Goal: Task Accomplishment & Management: Manage account settings

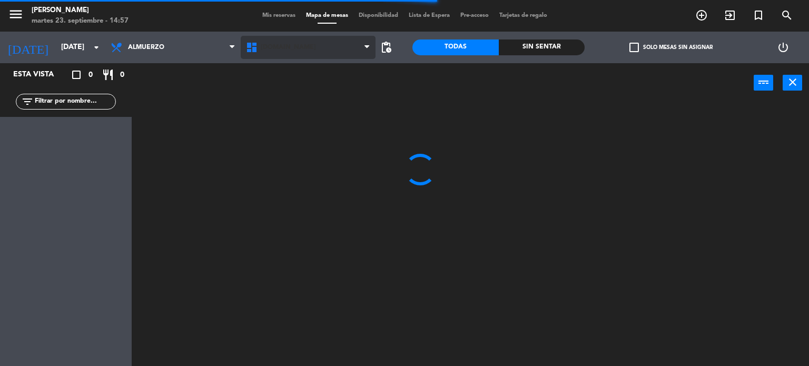
click at [265, 47] on span "[DOMAIN_NAME]" at bounding box center [288, 47] width 55 height 7
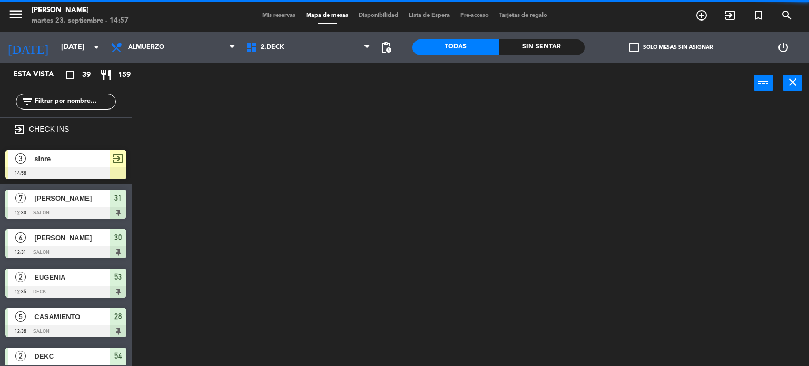
click at [270, 85] on ng-component "menu Gardiner martes 23. septiembre - 14:57 Mis reservas Mapa de mesas Disponib…" at bounding box center [404, 183] width 809 height 366
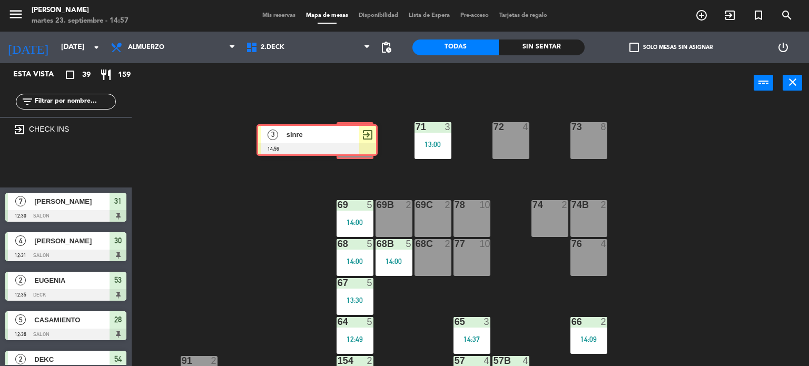
drag, startPoint x: 123, startPoint y: 157, endPoint x: 371, endPoint y: 137, distance: 248.2
click at [371, 137] on div "Esta vista crop_square 39 restaurant 159 filter_list exit_to_app CHECK INS 3 si…" at bounding box center [404, 214] width 809 height 303
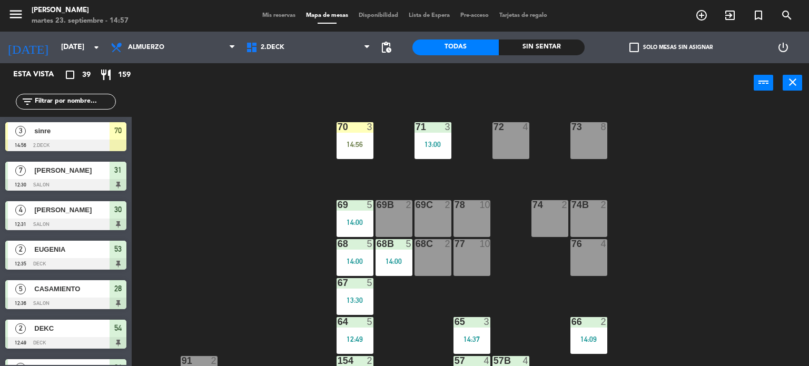
click at [371, 137] on div "70 3 14:56" at bounding box center [354, 140] width 37 height 37
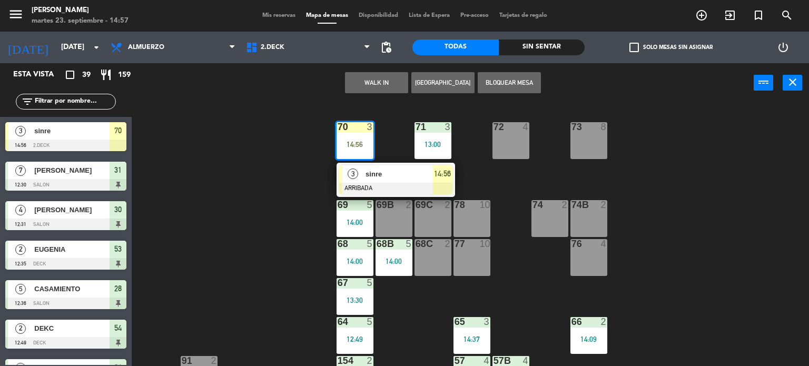
drag, startPoint x: 395, startPoint y: 181, endPoint x: 403, endPoint y: 178, distance: 8.0
click at [396, 181] on div "3 sinre ARRIBADA 14:56" at bounding box center [396, 180] width 134 height 34
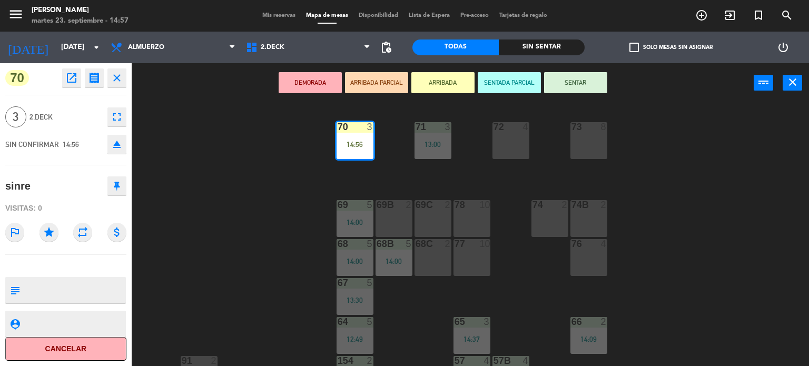
click at [573, 84] on button "SENTAR" at bounding box center [575, 82] width 63 height 21
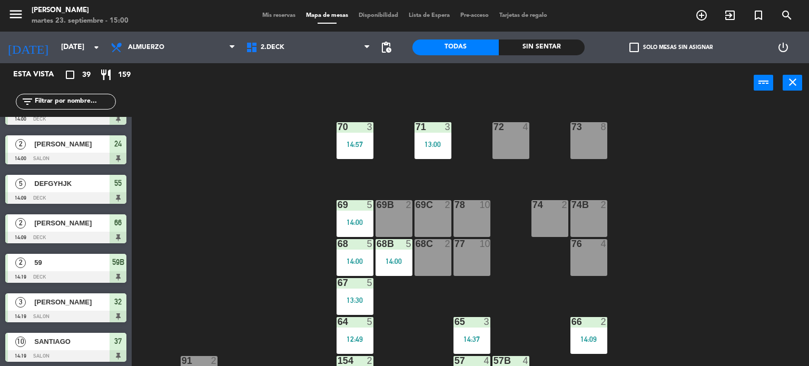
scroll to position [1292, 0]
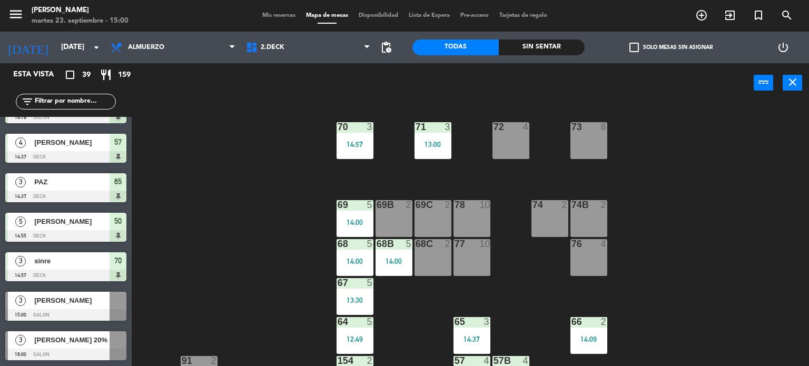
click at [51, 302] on div "3 Dafne macolini 15:00 SALON" at bounding box center [66, 305] width 132 height 39
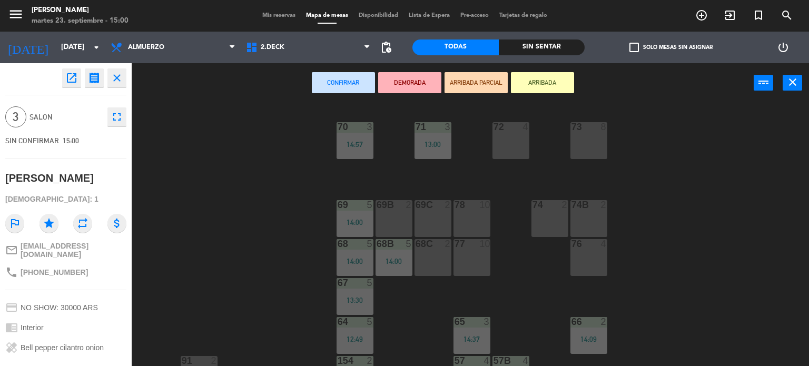
click at [536, 76] on button "ARRIBADA" at bounding box center [542, 82] width 63 height 21
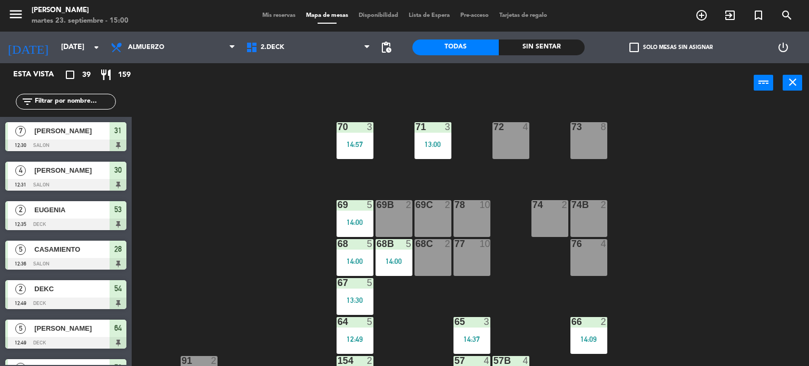
scroll to position [0, 0]
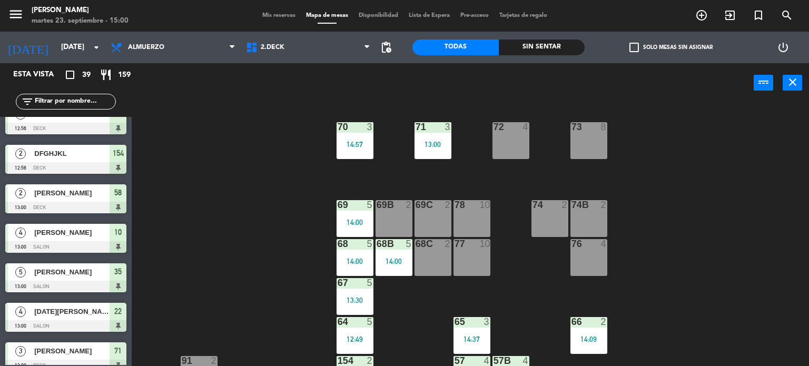
click at [113, 311] on div "7 [PERSON_NAME] 12:30 SALON 31 4 [PERSON_NAME] 12:31 SALON 30 2 EUGENIA 12:35 D…" at bounding box center [66, 241] width 132 height 248
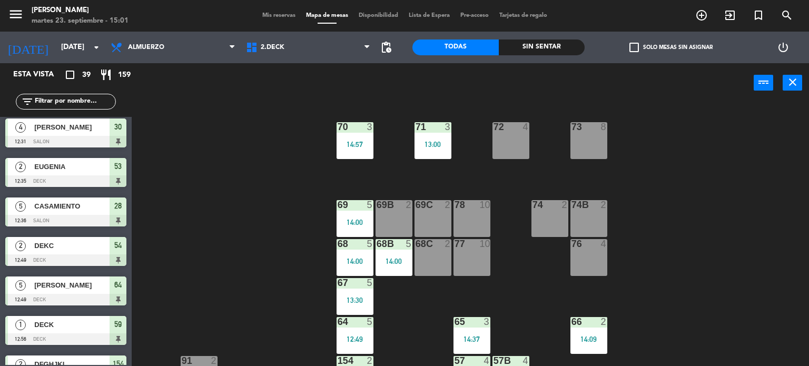
drag, startPoint x: 113, startPoint y: 311, endPoint x: 603, endPoint y: 135, distance: 520.3
click at [760, 120] on div "71 3 13:00 72 4 73 8 70 3 14:57 74 2 74B 2 69 5 14:00 69B 2 69C 2 78 10 77 10 7…" at bounding box center [474, 234] width 669 height 263
click at [337, 43] on span "2.DECK" at bounding box center [308, 47] width 135 height 23
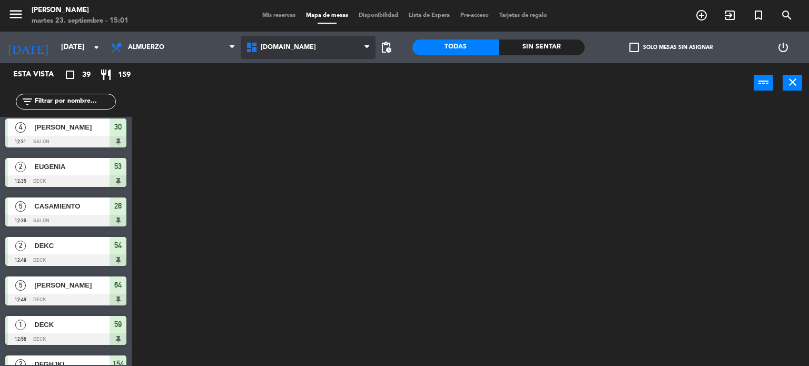
click at [329, 65] on ng-component "menu Gardiner martes 23. septiembre - 15:01 Mis reservas Mapa de mesas Disponib…" at bounding box center [404, 183] width 809 height 366
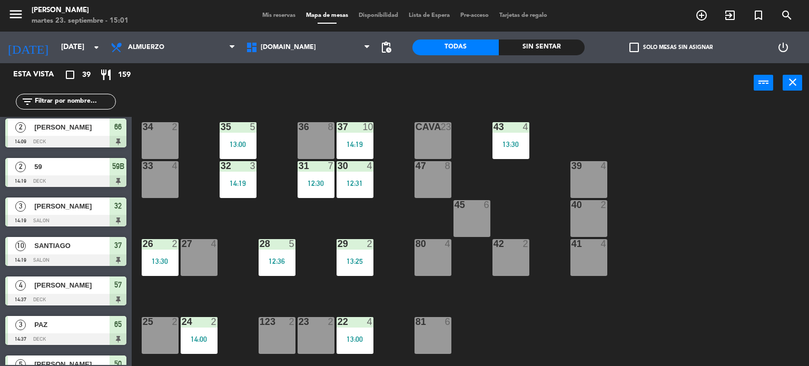
scroll to position [1254, 0]
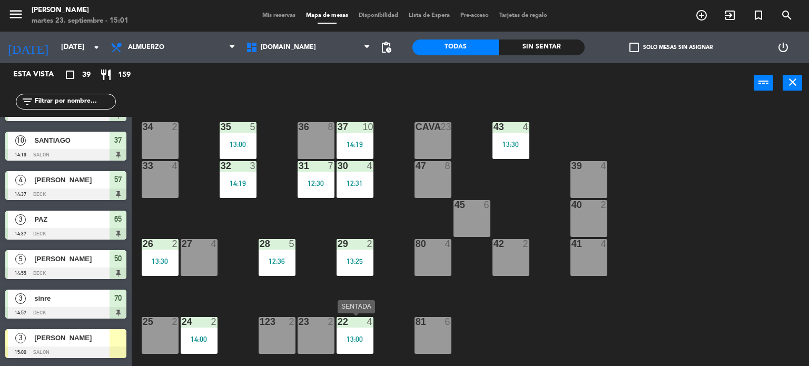
click at [368, 337] on div "13:00" at bounding box center [354, 338] width 37 height 7
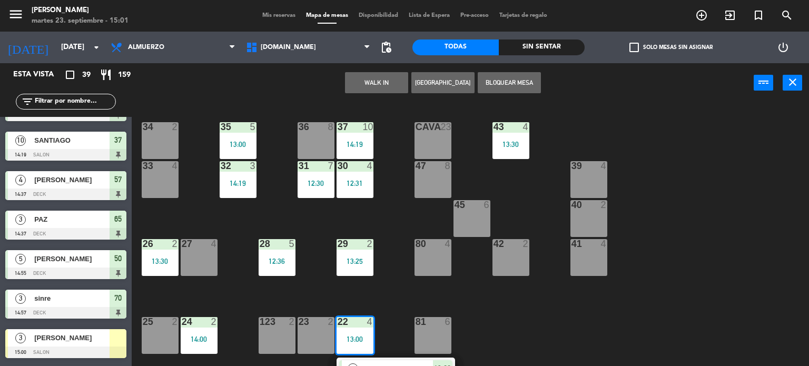
scroll to position [105, 0]
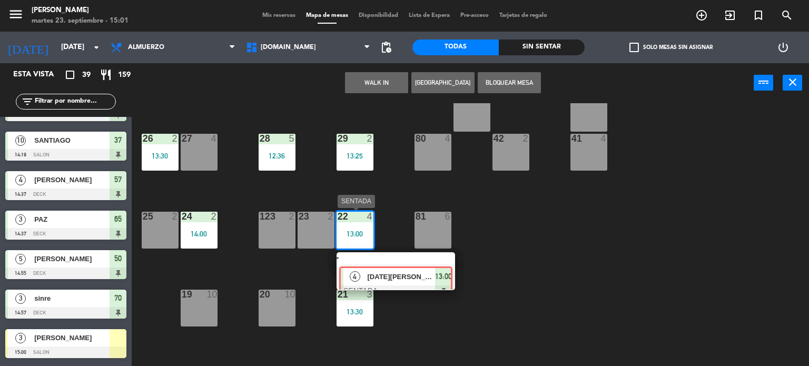
click at [396, 255] on div "4 [DATE][PERSON_NAME] SENTADA 13:00" at bounding box center [396, 271] width 134 height 38
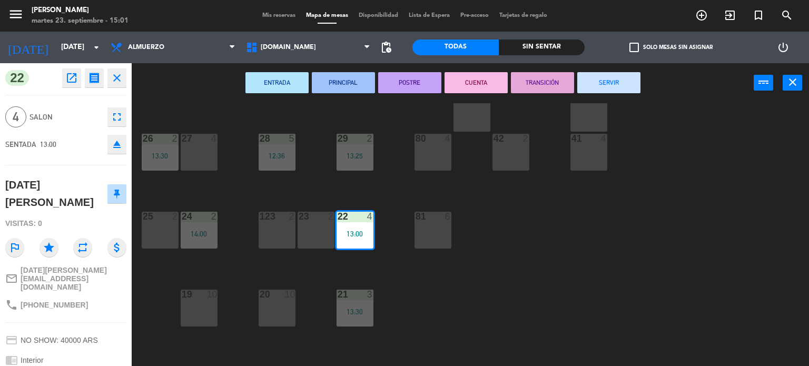
click at [592, 87] on button "SERVIR" at bounding box center [608, 82] width 63 height 21
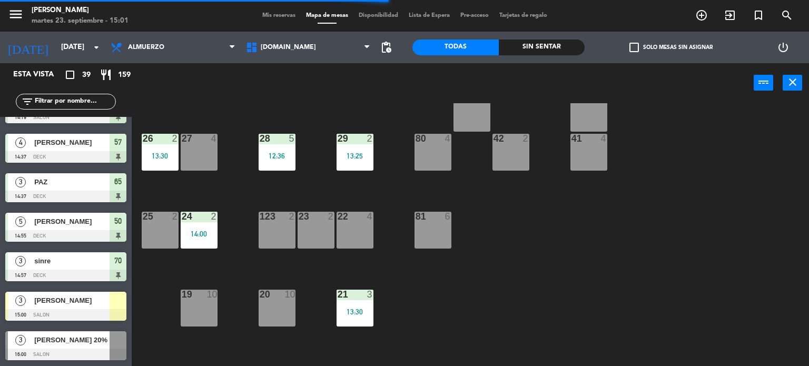
scroll to position [1253, 0]
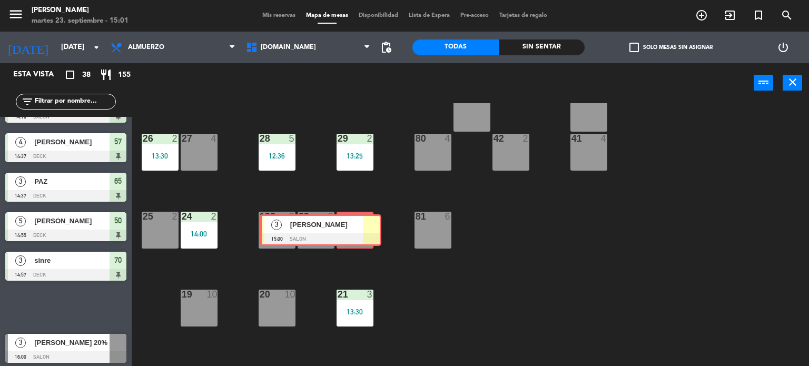
drag, startPoint x: 138, startPoint y: 310, endPoint x: 354, endPoint y: 235, distance: 228.4
click at [354, 235] on div "Esta vista crop_square 38 restaurant 155 filter_list 7 [PERSON_NAME] 12:30 SALO…" at bounding box center [404, 214] width 809 height 303
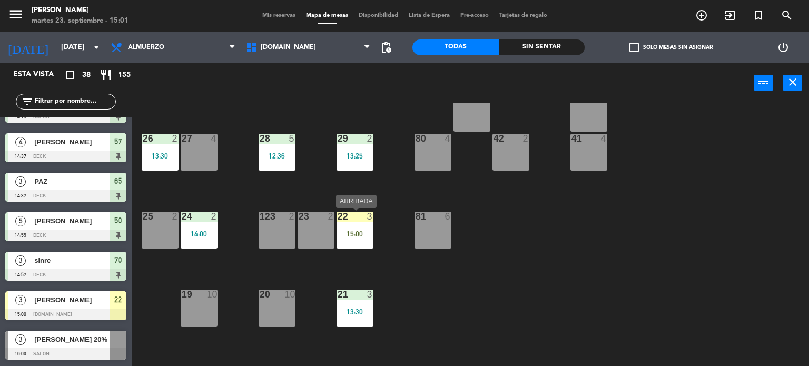
click at [357, 243] on div "22 3 15:00" at bounding box center [354, 230] width 37 height 37
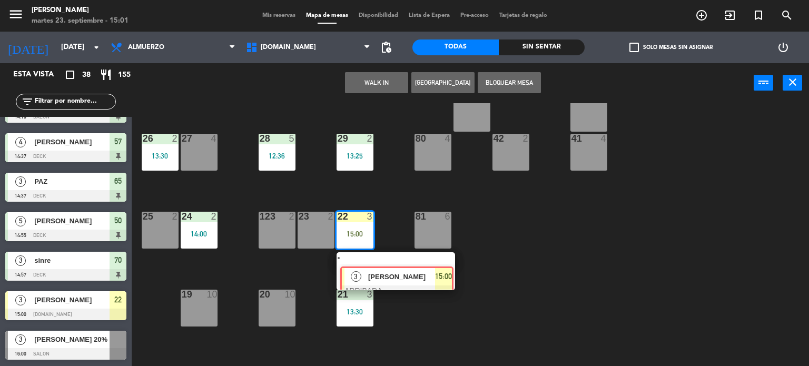
click at [391, 269] on div "3 [PERSON_NAME] ARRIBADA 15:00" at bounding box center [396, 271] width 134 height 38
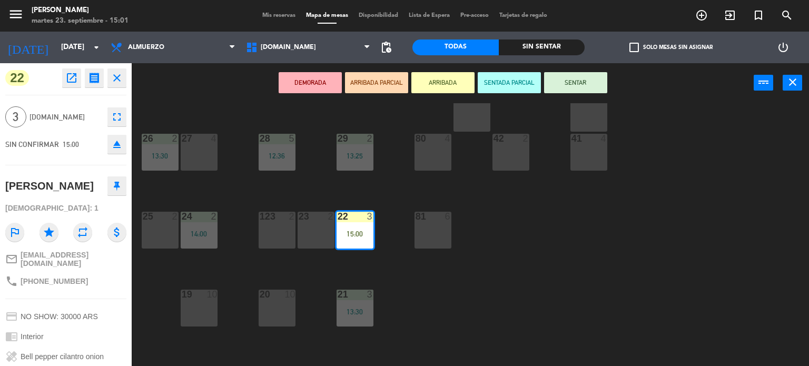
click at [602, 87] on button "SENTAR" at bounding box center [575, 82] width 63 height 21
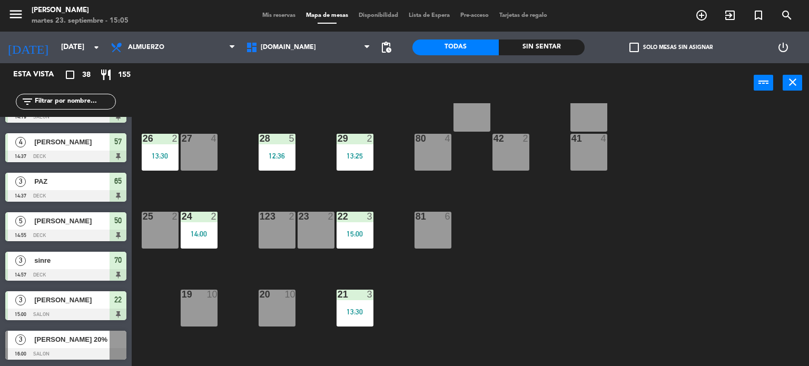
click at [75, 34] on div "[DATE] [DATE] arrow_drop_down" at bounding box center [52, 48] width 105 height 32
click at [77, 38] on input "[DATE]" at bounding box center [106, 47] width 100 height 19
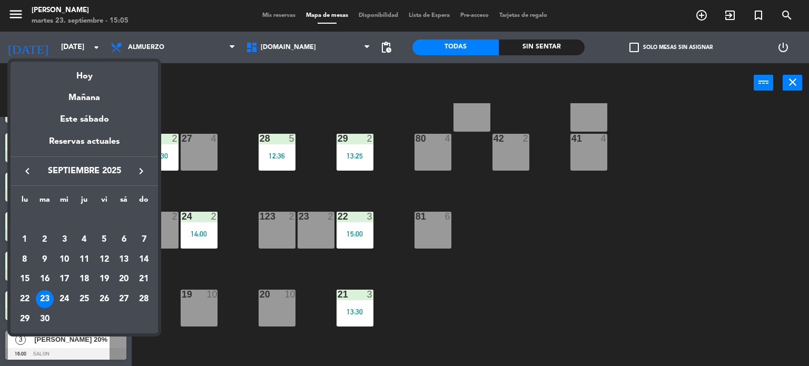
click at [141, 168] on icon "keyboard_arrow_right" at bounding box center [141, 171] width 13 height 13
drag, startPoint x: 61, startPoint y: 236, endPoint x: 95, endPoint y: 176, distance: 69.1
click at [61, 237] on div "1" at bounding box center [64, 240] width 18 height 18
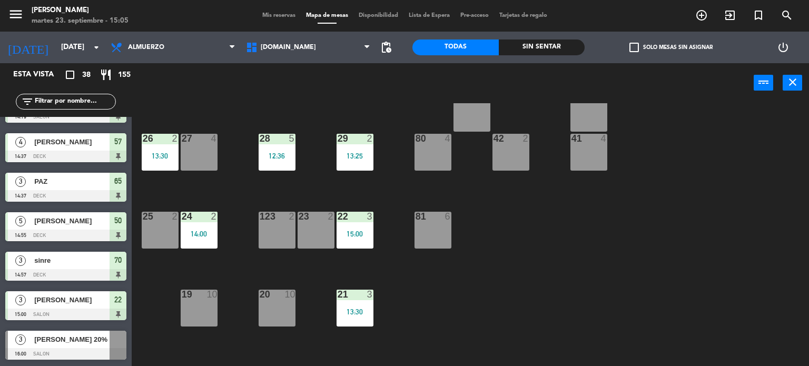
type input "[DATE]"
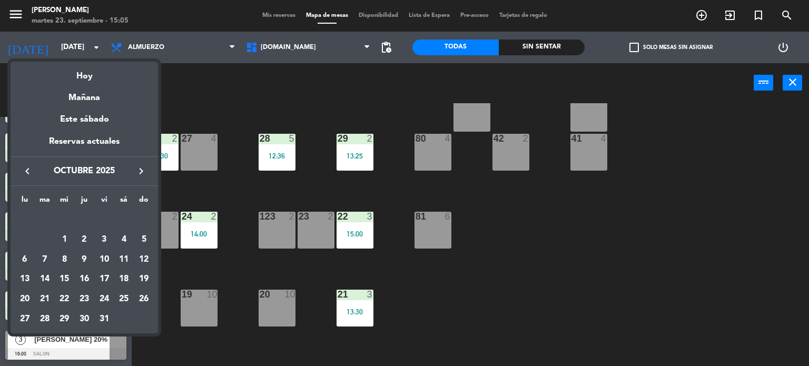
scroll to position [0, 0]
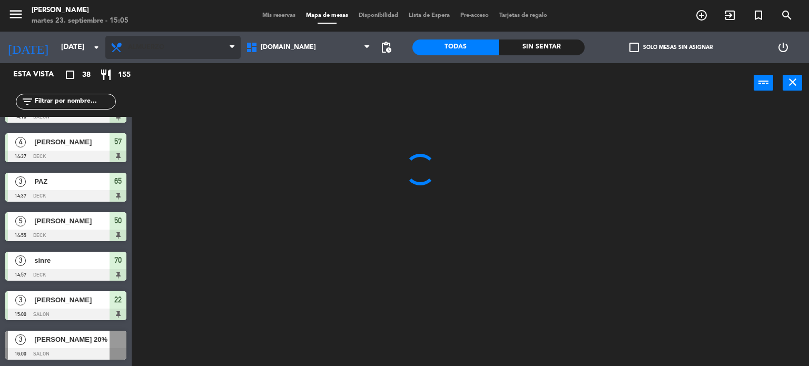
click at [151, 45] on span "Almuerzo" at bounding box center [146, 47] width 36 height 7
click at [152, 90] on ng-component "menu Gardiner martes 23. septiembre - 15:05 Mis reservas Mapa de mesas Disponib…" at bounding box center [404, 183] width 809 height 366
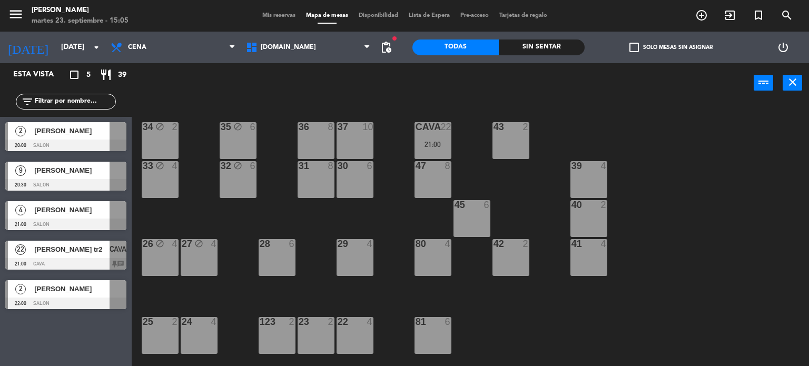
click at [66, 176] on div "[PERSON_NAME]" at bounding box center [71, 170] width 76 height 17
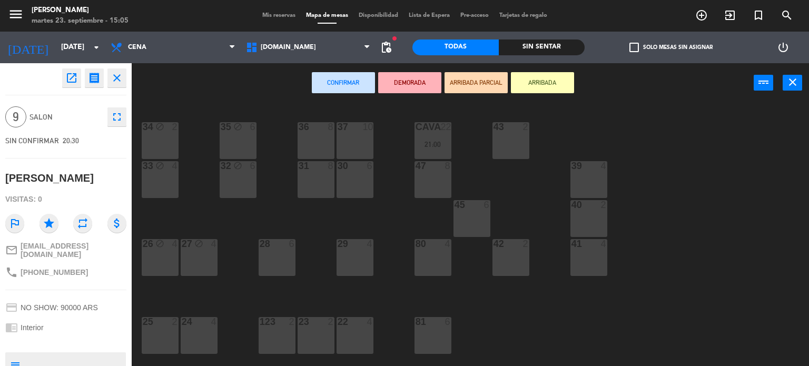
scroll to position [71, 0]
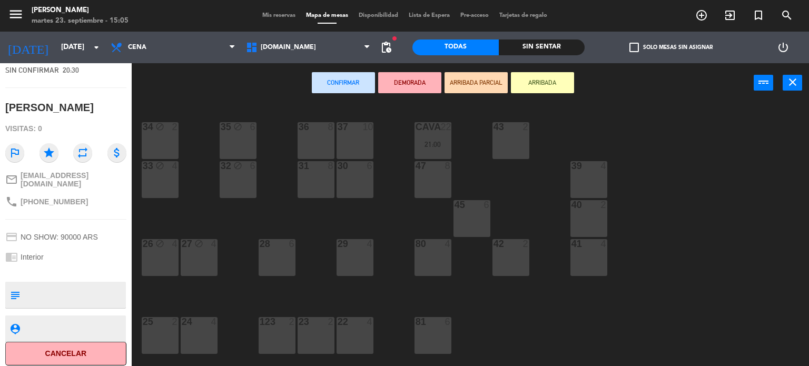
drag, startPoint x: 76, startPoint y: 294, endPoint x: 76, endPoint y: 301, distance: 6.3
click at [76, 301] on div at bounding box center [74, 295] width 101 height 26
click at [78, 284] on textarea at bounding box center [74, 295] width 101 height 22
type textarea "pidio por favor si podia ser la mesa 36, es un cumpleaños. se le explico que no…"
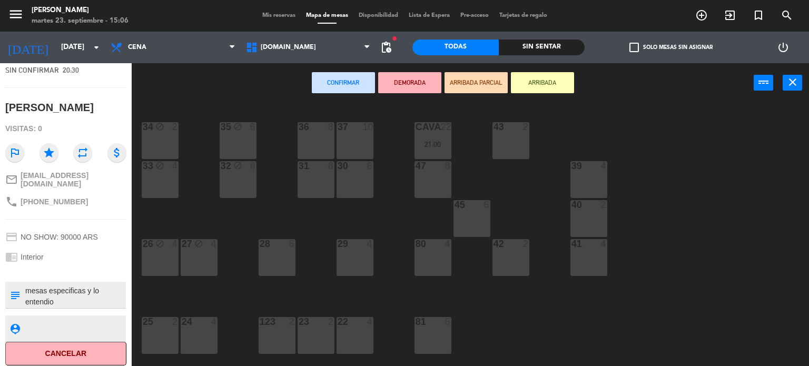
click at [71, 253] on div "chrome_reader_mode Interior" at bounding box center [65, 257] width 121 height 20
click at [743, 218] on div "34 block 2 35 block 6 36 8 43 2 37 10 CAVA 22 21:00 33 block 4 32 block 6 31 8 …" at bounding box center [474, 234] width 669 height 263
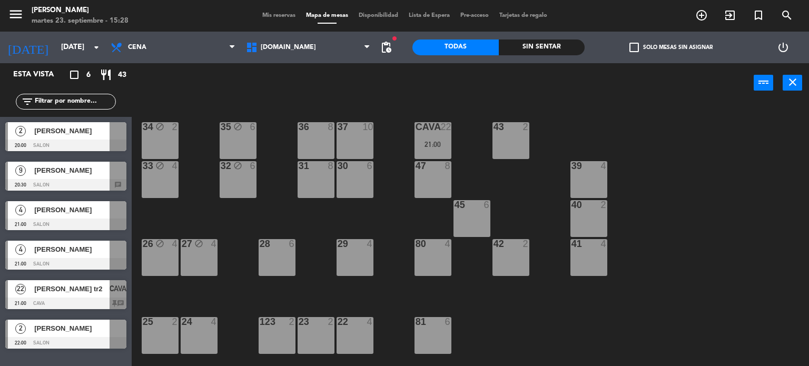
click at [699, 213] on div "34 block 2 35 block 6 36 8 43 2 37 10 CAVA 22 21:00 33 block 4 32 block 6 31 8 …" at bounding box center [474, 234] width 669 height 263
click at [65, 44] on input "[DATE]" at bounding box center [106, 47] width 100 height 19
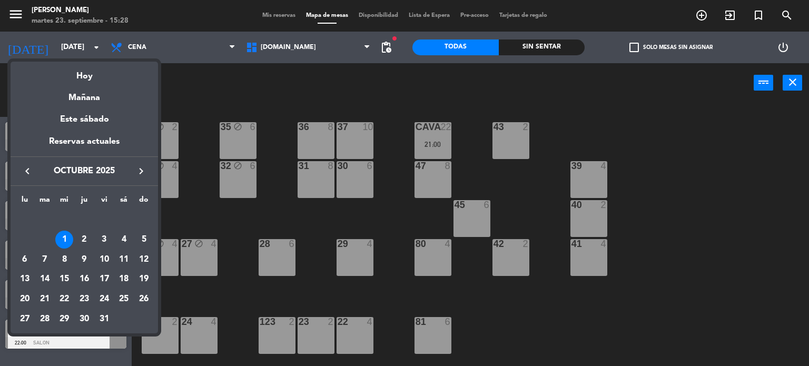
click at [27, 166] on icon "keyboard_arrow_left" at bounding box center [27, 171] width 13 height 13
click at [83, 67] on div "Hoy" at bounding box center [84, 73] width 147 height 22
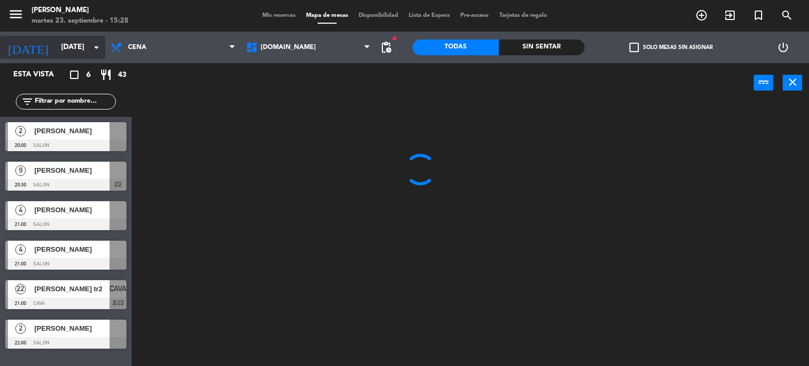
click at [85, 42] on input "[DATE]" at bounding box center [106, 47] width 100 height 19
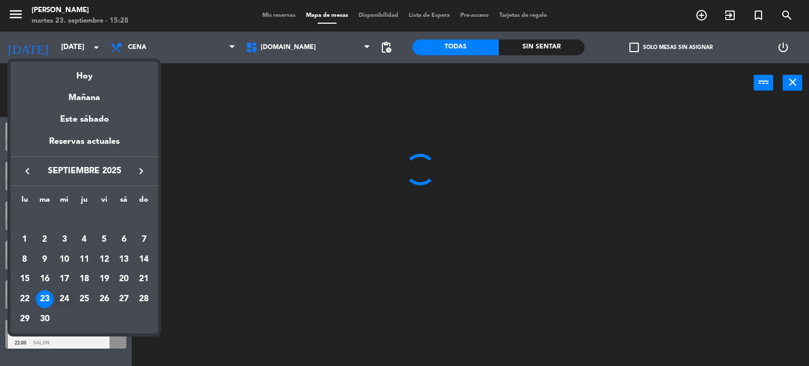
click at [65, 293] on div "24" at bounding box center [64, 299] width 18 height 18
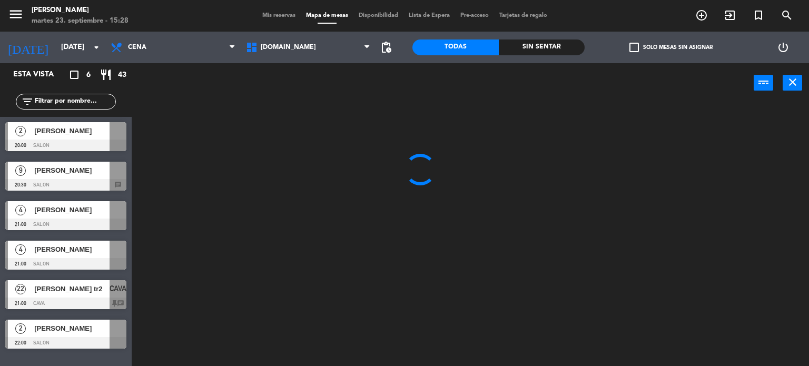
type input "[DATE]"
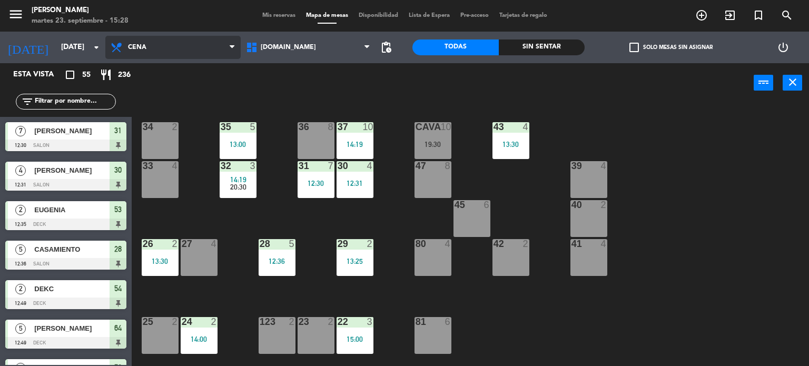
click at [172, 42] on span "Cena" at bounding box center [172, 47] width 135 height 23
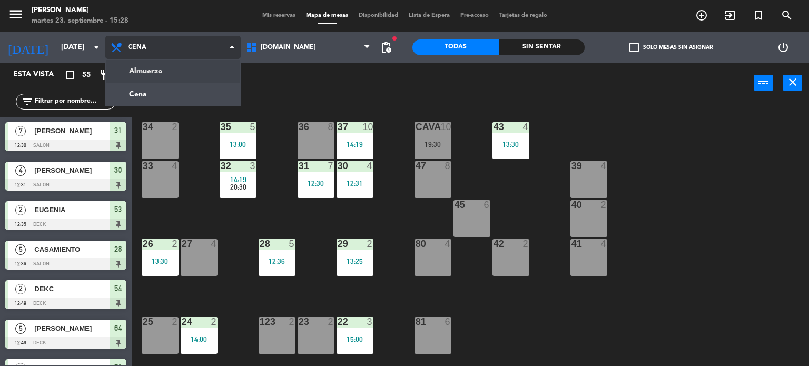
click at [162, 71] on ng-component "menu Gardiner martes 23. septiembre - 15:28 Mis reservas Mapa de mesas Disponib…" at bounding box center [404, 183] width 809 height 366
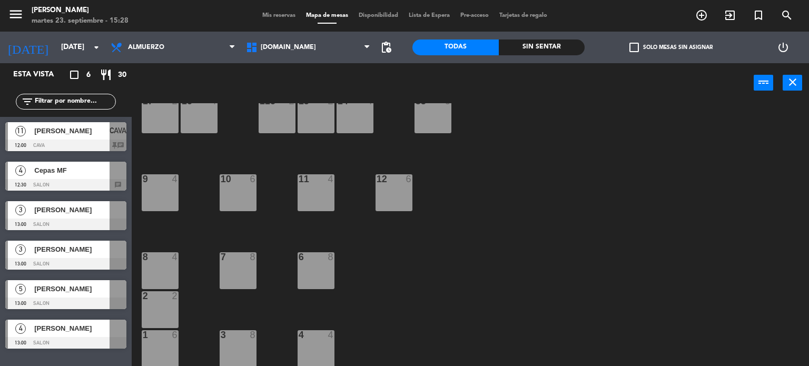
scroll to position [0, 0]
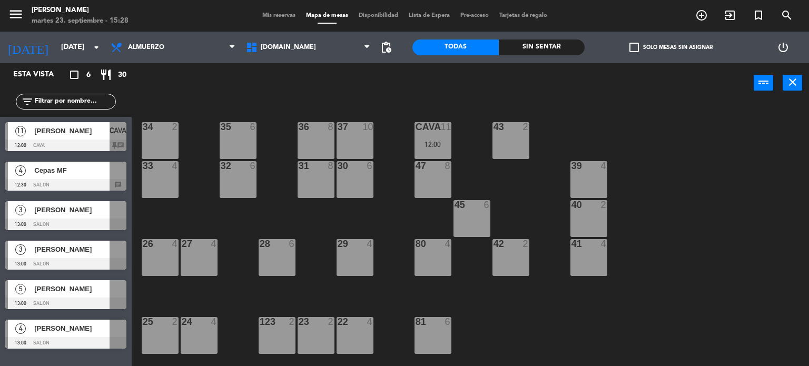
click at [634, 45] on span "check_box_outline_blank" at bounding box center [633, 47] width 9 height 9
click at [671, 47] on input "check_box_outline_blank Solo mesas sin asignar" at bounding box center [671, 47] width 0 height 0
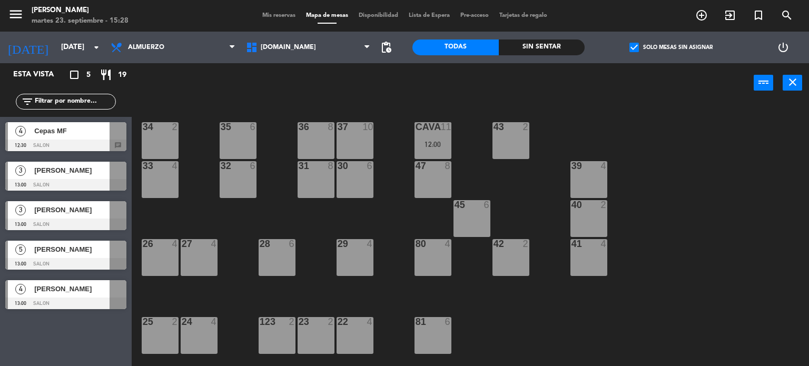
scroll to position [369, 0]
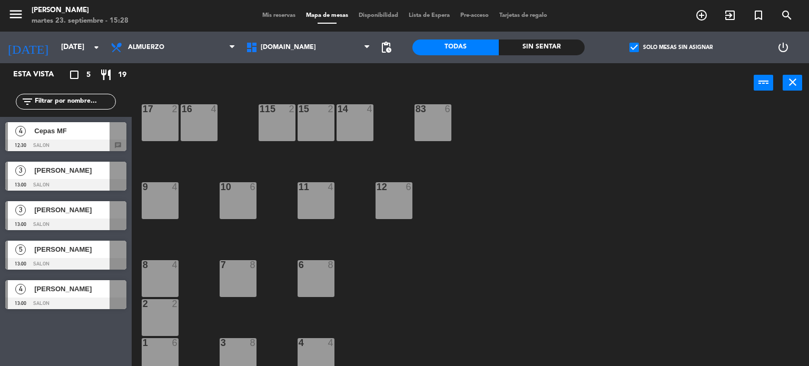
click at [278, 16] on span "Mis reservas" at bounding box center [279, 16] width 44 height 6
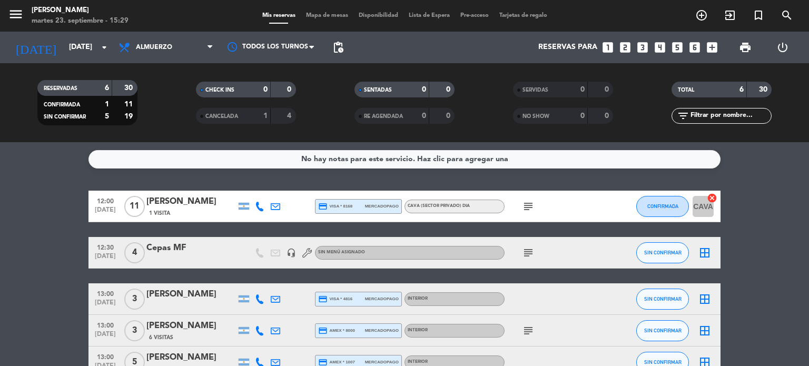
click at [529, 206] on icon "subject" at bounding box center [528, 206] width 13 height 13
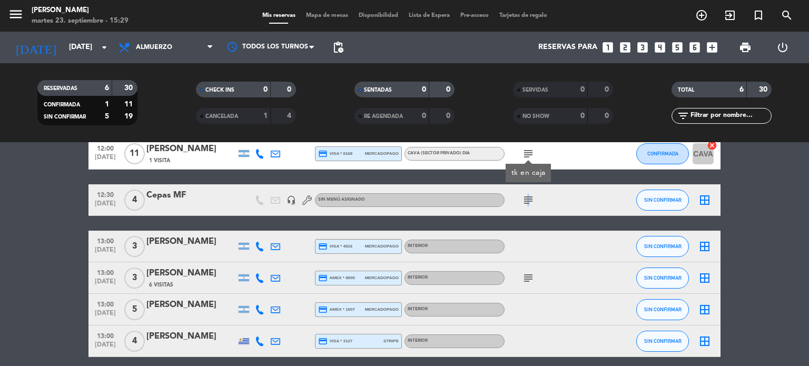
click at [525, 202] on icon "subject" at bounding box center [528, 200] width 13 height 13
click at [759, 225] on bookings-row "12:00 [DATE] [PERSON_NAME] 1 Visita credit_card visa * 8168 mercadopago Cava (S…" at bounding box center [404, 247] width 809 height 219
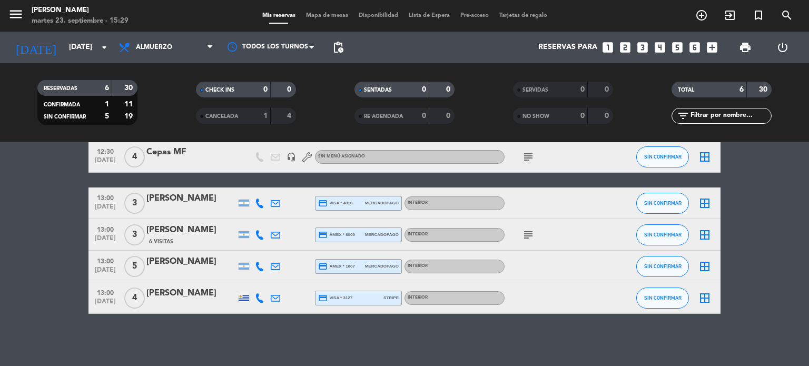
click at [528, 235] on icon "subject" at bounding box center [528, 235] width 13 height 13
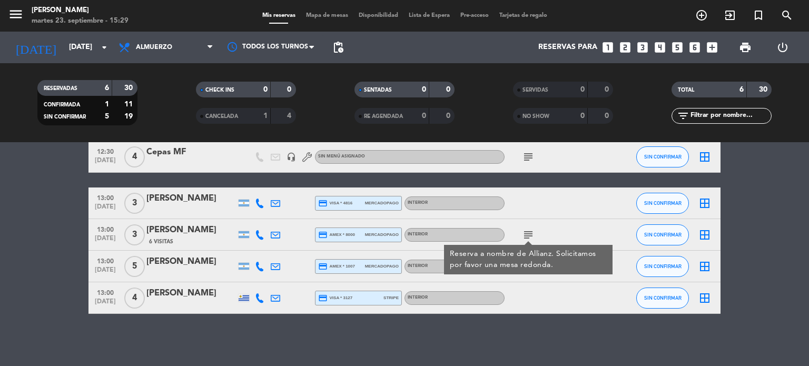
scroll to position [0, 0]
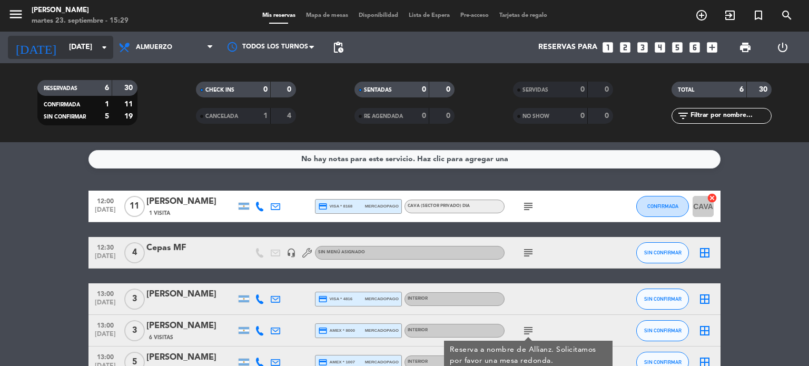
click at [98, 44] on icon "arrow_drop_down" at bounding box center [104, 47] width 13 height 13
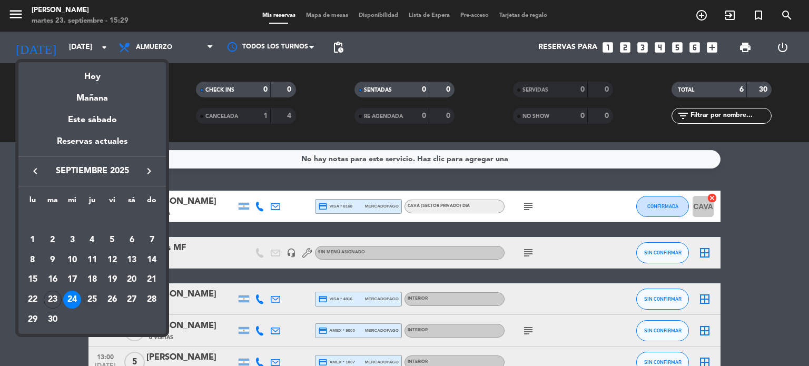
click at [95, 299] on div "25" at bounding box center [92, 300] width 18 height 18
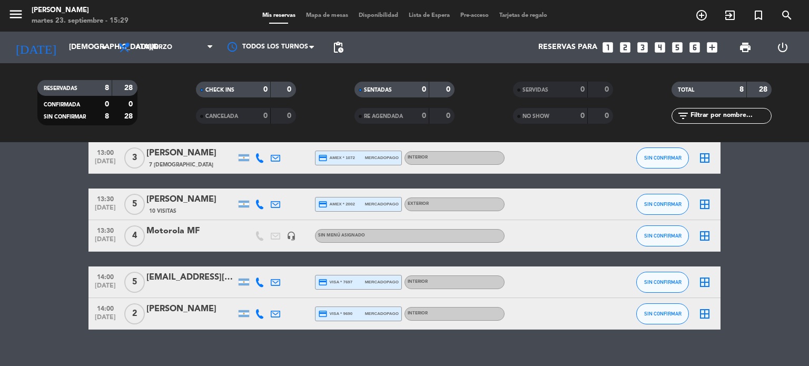
scroll to position [53, 0]
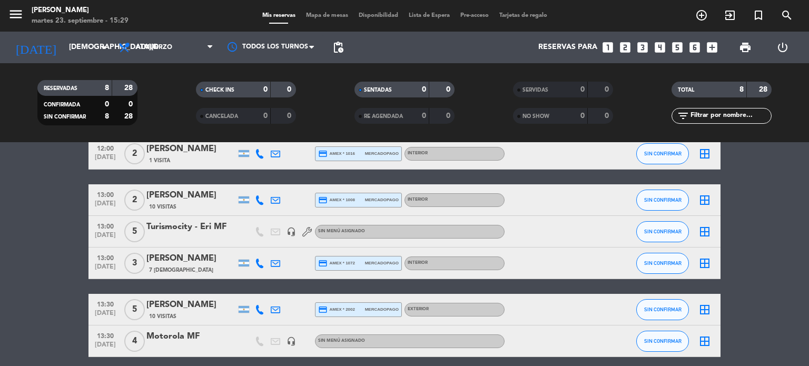
click at [72, 35] on div "[DATE] [DATE] arrow_drop_down" at bounding box center [60, 48] width 105 height 32
click at [68, 51] on input "[DEMOGRAPHIC_DATA][DATE]" at bounding box center [114, 47] width 100 height 19
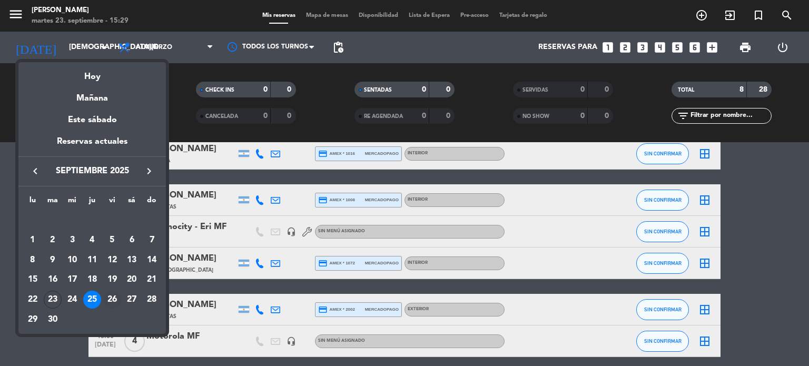
click at [113, 296] on div "26" at bounding box center [112, 300] width 18 height 18
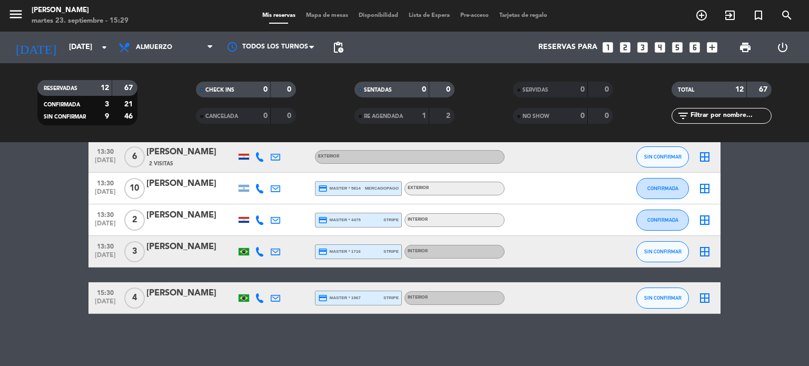
scroll to position [0, 0]
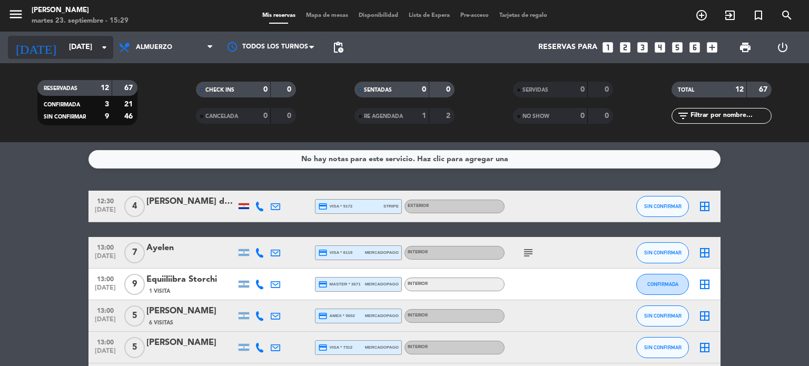
click at [84, 47] on input "[DATE]" at bounding box center [114, 47] width 100 height 19
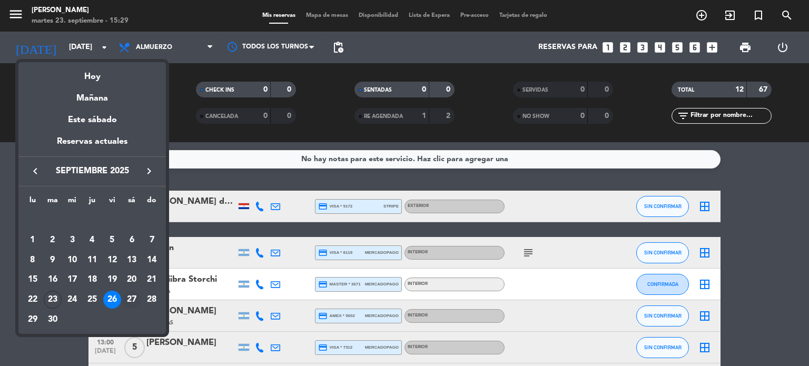
click at [131, 296] on div "27" at bounding box center [132, 300] width 18 height 18
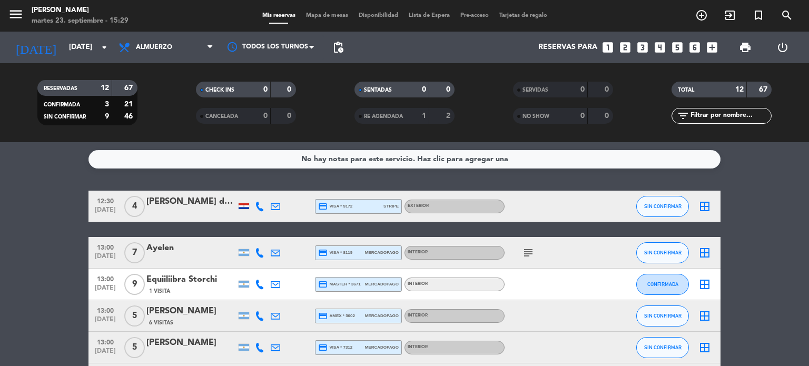
type input "[DATE]"
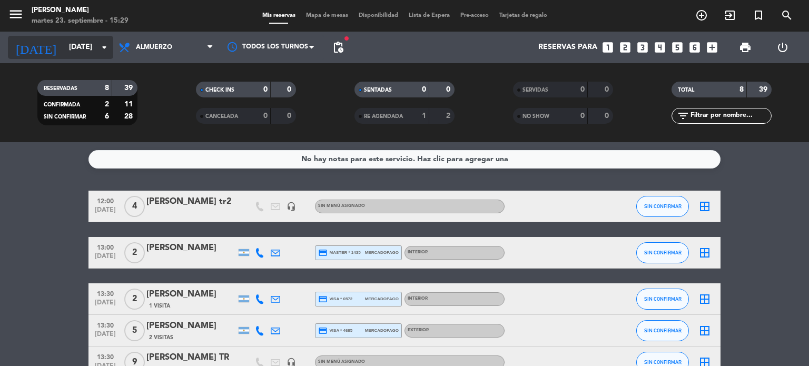
click at [81, 51] on input "[DATE]" at bounding box center [114, 47] width 100 height 19
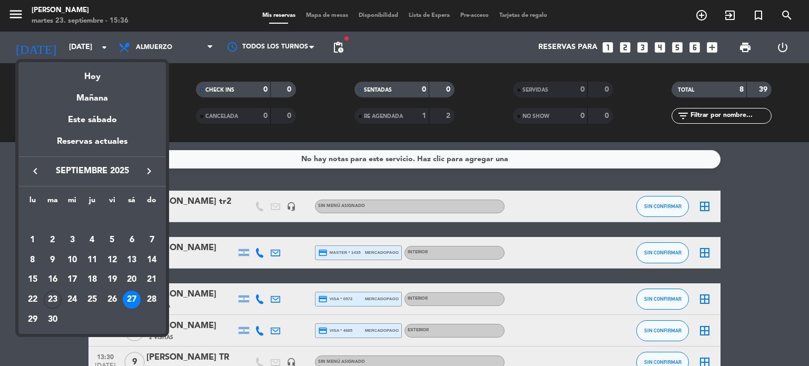
click at [183, 129] on div at bounding box center [404, 183] width 809 height 366
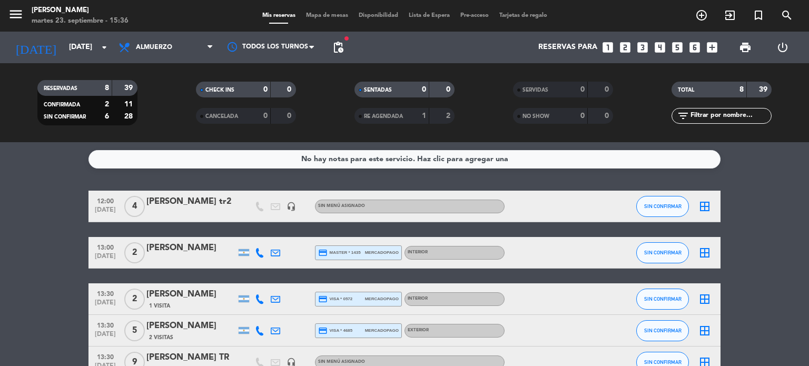
click at [205, 208] on div "[PERSON_NAME] tr2" at bounding box center [191, 202] width 90 height 14
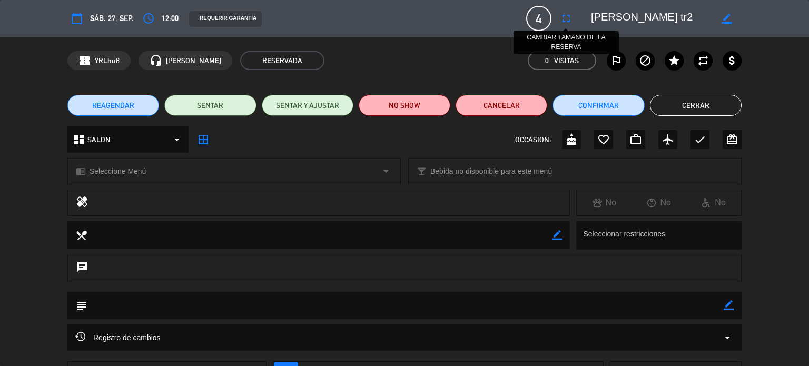
click at [570, 21] on icon "fullscreen" at bounding box center [566, 18] width 13 height 13
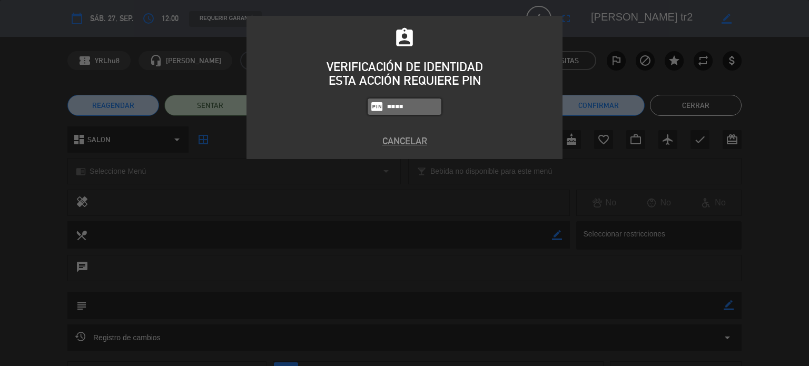
type input "4307"
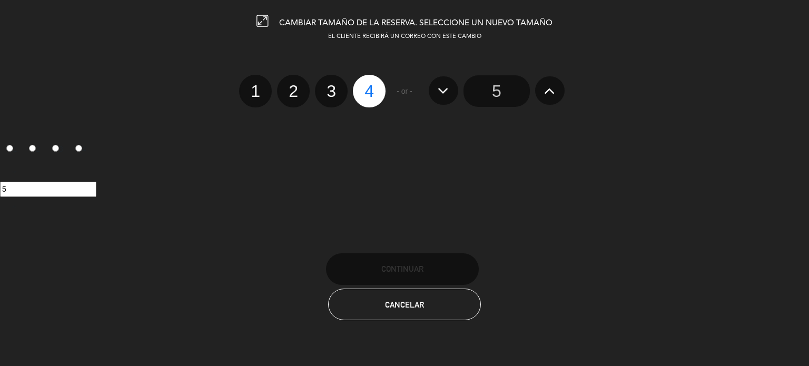
click at [495, 83] on input "5" at bounding box center [496, 91] width 66 height 32
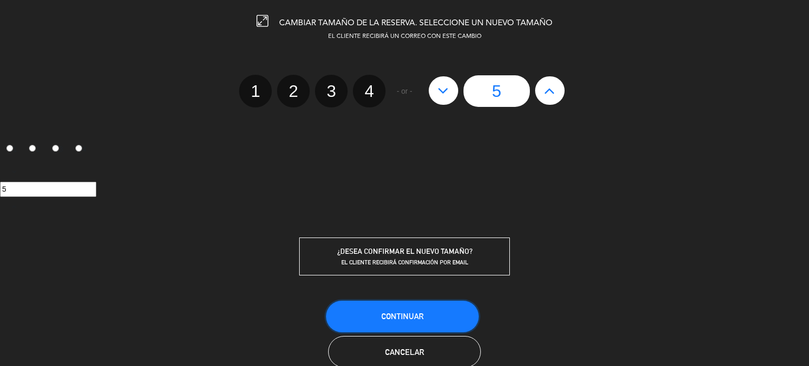
click at [453, 315] on button "Continuar" at bounding box center [402, 317] width 153 height 32
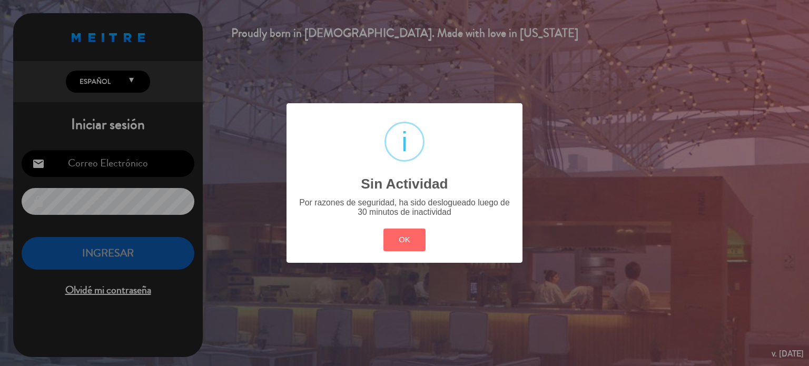
click at [383, 229] on button "OK" at bounding box center [404, 240] width 43 height 23
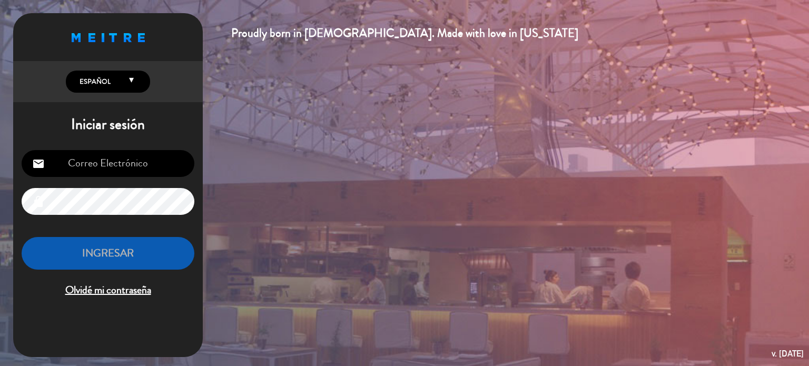
click at [174, 184] on div "email lock INGRESAR Olvidé mi contraseña" at bounding box center [108, 225] width 190 height 166
click at [170, 165] on input "email" at bounding box center [108, 163] width 173 height 27
type input "[EMAIL_ADDRESS][DOMAIN_NAME]"
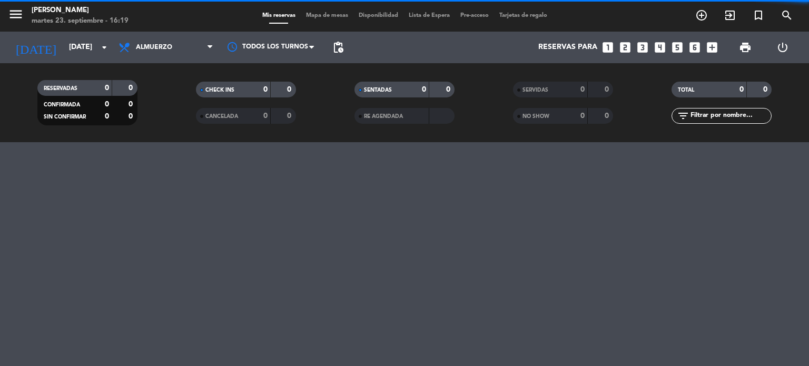
click at [326, 6] on div "menu Gardiner martes 23. septiembre - 16:19 Mis reservas Mapa de mesas Disponib…" at bounding box center [404, 16] width 809 height 32
click at [324, 20] on div "Mis reservas Mapa de mesas Disponibilidad Lista de Espera Pre-acceso Tarjetas d…" at bounding box center [404, 15] width 295 height 9
click at [322, 18] on span "Mapa de mesas" at bounding box center [327, 16] width 53 height 6
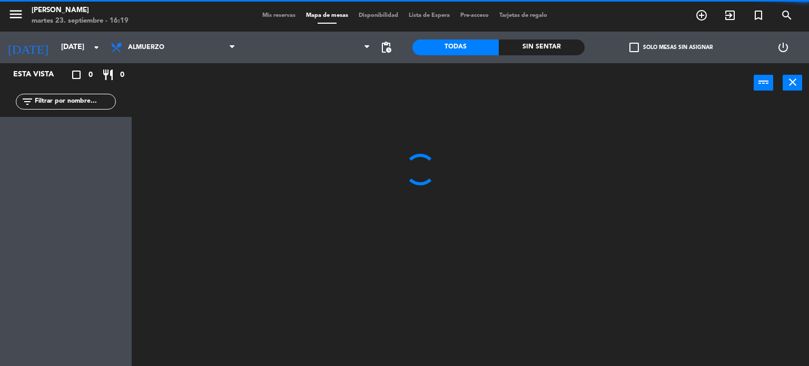
click at [680, 48] on label "check_box_outline_blank Solo mesas sin asignar" at bounding box center [670, 47] width 83 height 9
click at [671, 47] on input "check_box_outline_blank Solo mesas sin asignar" at bounding box center [671, 47] width 0 height 0
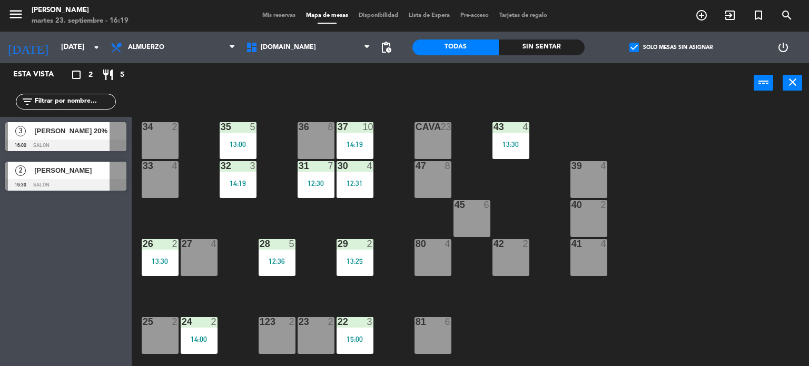
click at [83, 269] on div "Esta vista crop_square 2 restaurant 5 filter_list 3 [PERSON_NAME] 20% 16:00 SAL…" at bounding box center [66, 214] width 132 height 303
click at [64, 44] on input "[DATE]" at bounding box center [106, 47] width 100 height 19
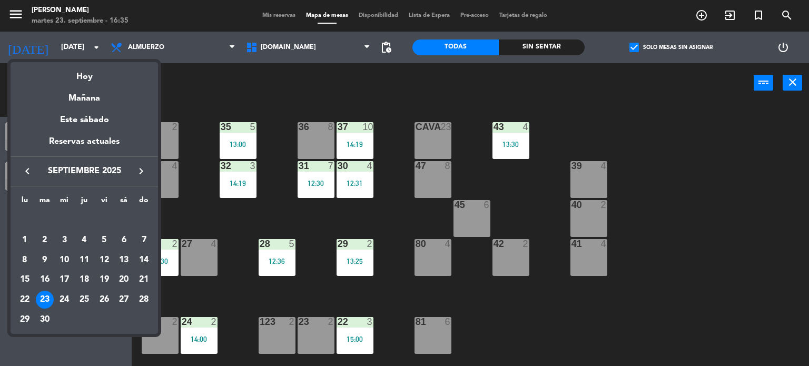
click at [124, 297] on div "27" at bounding box center [124, 300] width 18 height 18
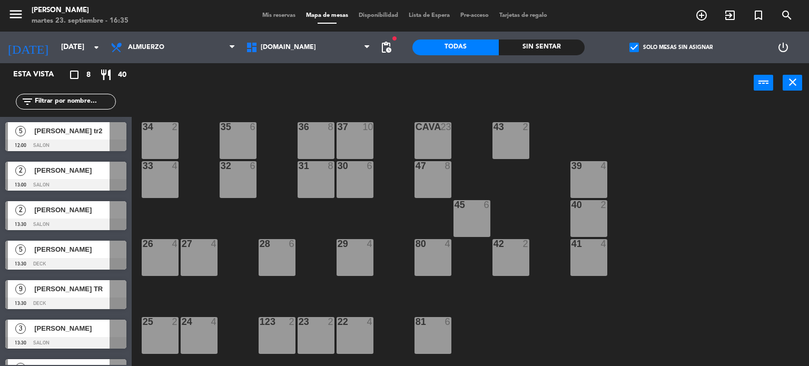
scroll to position [158, 0]
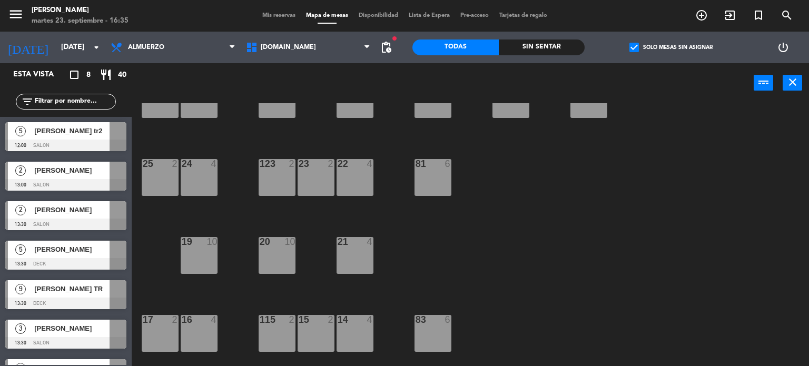
click at [215, 33] on div "Almuerzo Cena Almuerzo Almuerzo Cena" at bounding box center [172, 48] width 135 height 32
click at [199, 46] on span "Almuerzo" at bounding box center [172, 47] width 135 height 23
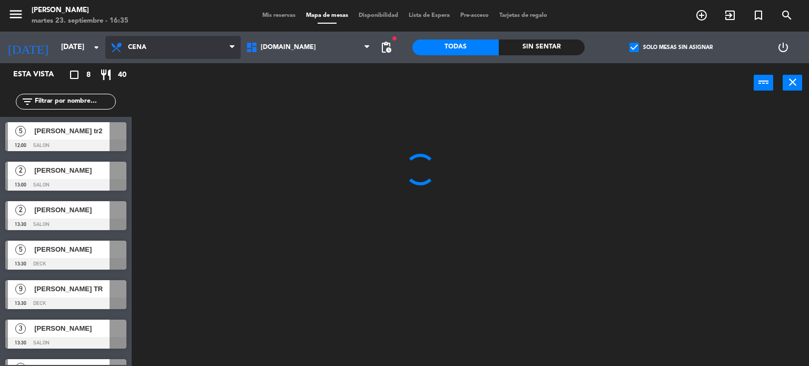
click at [183, 86] on ng-component "menu Gardiner martes 23. septiembre - 16:35 Mis reservas Mapa de mesas Disponib…" at bounding box center [404, 183] width 809 height 366
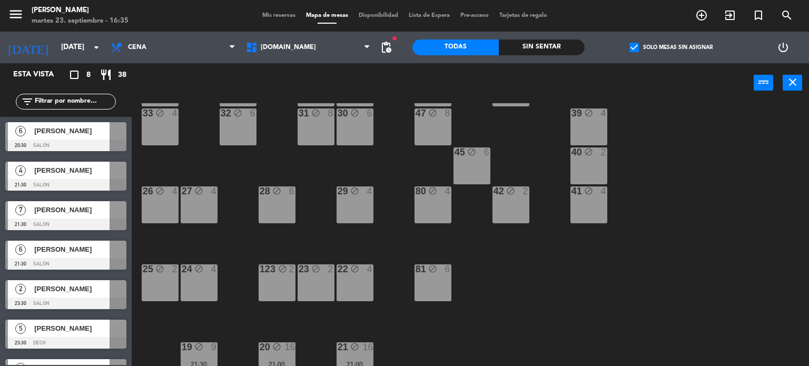
scroll to position [211, 0]
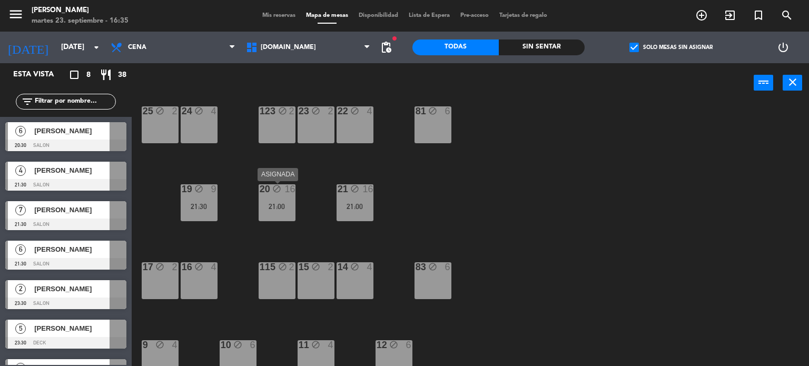
click at [286, 210] on div "20 block 16 21:00" at bounding box center [277, 202] width 37 height 37
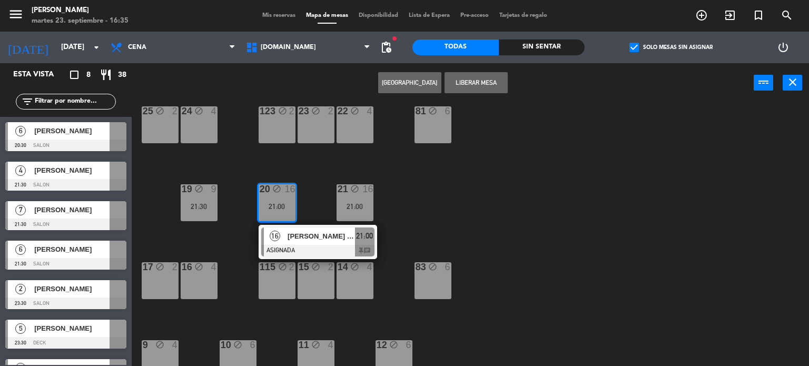
click at [462, 200] on div "34 block 2 35 block 6 36 block 8 43 block 2 37 block 10 CAVA 22 21:30 33 block …" at bounding box center [474, 234] width 669 height 263
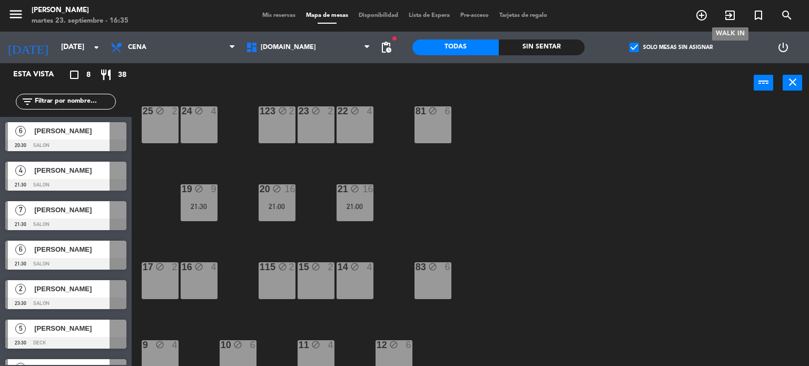
click at [722, 18] on span "exit_to_app" at bounding box center [730, 15] width 28 height 18
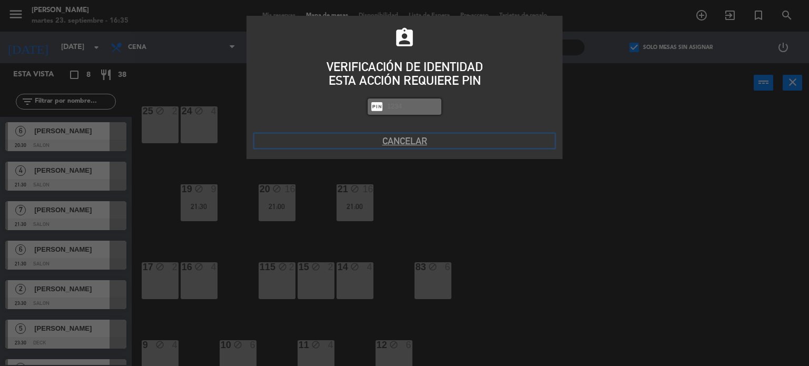
click at [392, 142] on button "Cancelar" at bounding box center [404, 141] width 300 height 14
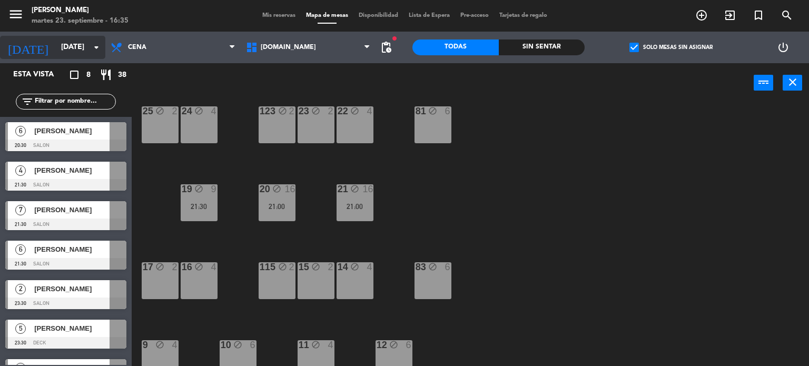
click at [62, 48] on input "[DATE]" at bounding box center [106, 47] width 100 height 19
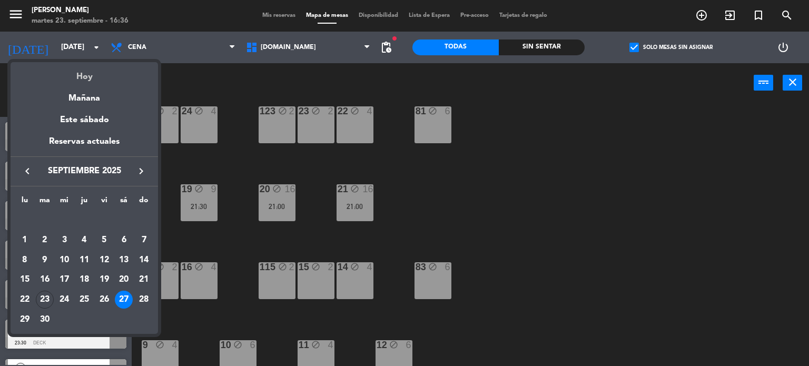
click at [69, 62] on div "Hoy" at bounding box center [84, 73] width 147 height 22
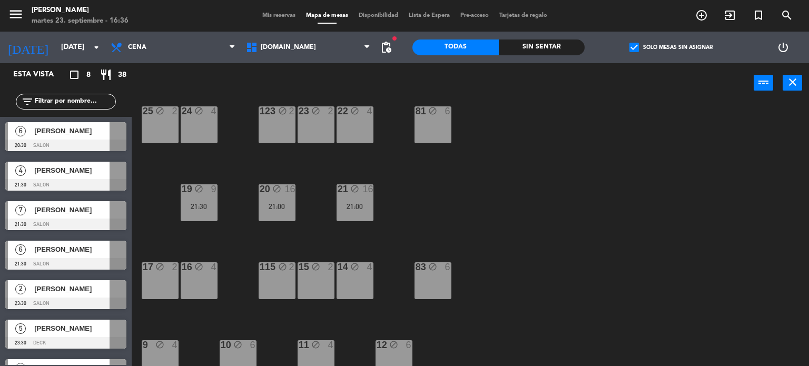
type input "[DATE]"
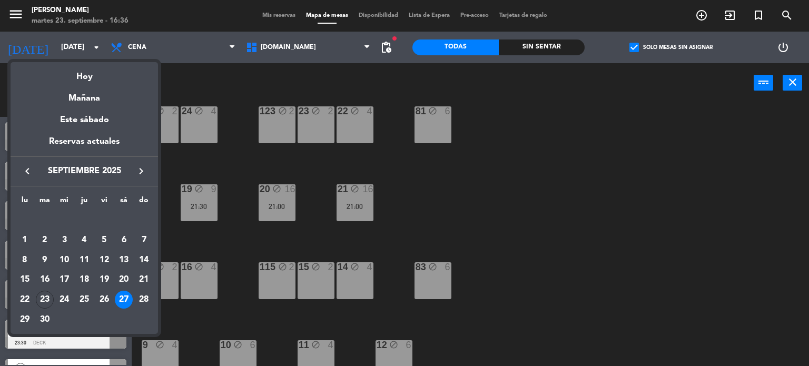
scroll to position [0, 0]
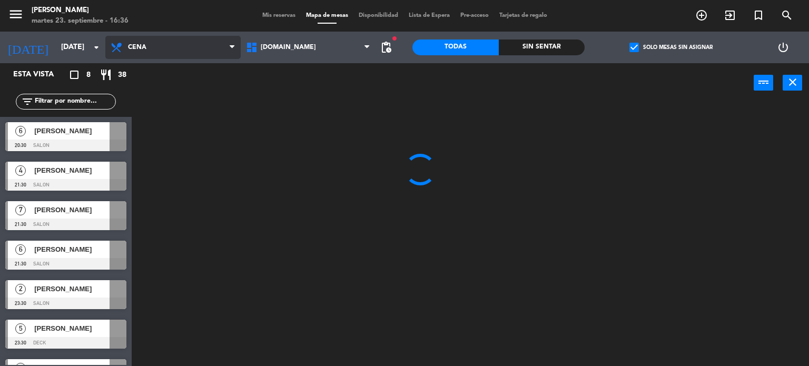
click at [152, 51] on span "Cena" at bounding box center [172, 47] width 135 height 23
click at [154, 76] on ng-component "menu Gardiner martes 23. septiembre - 16:36 Mis reservas Mapa de mesas Disponib…" at bounding box center [404, 183] width 809 height 366
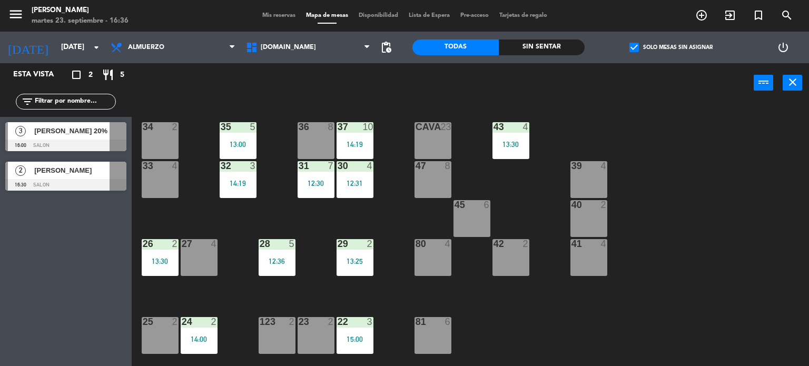
click at [67, 134] on span "[PERSON_NAME] 20%" at bounding box center [71, 130] width 75 height 11
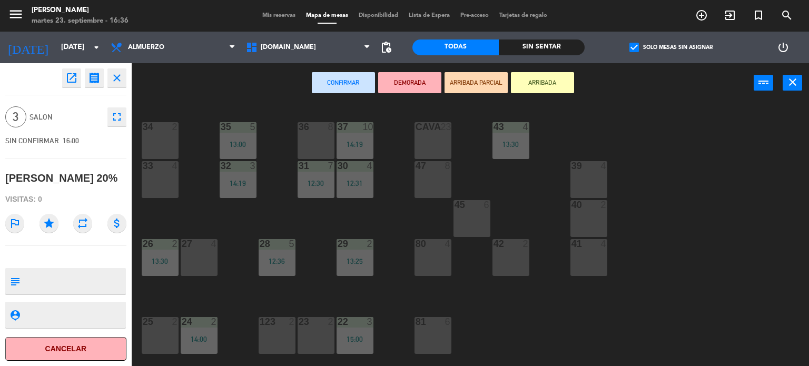
click at [551, 88] on button "ARRIBADA" at bounding box center [542, 82] width 63 height 21
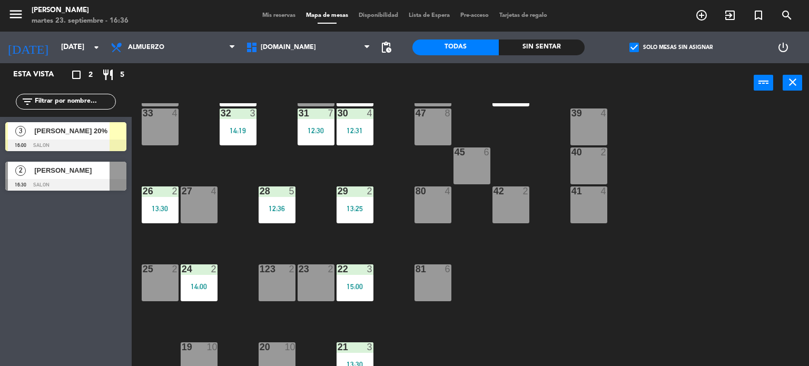
scroll to position [211, 0]
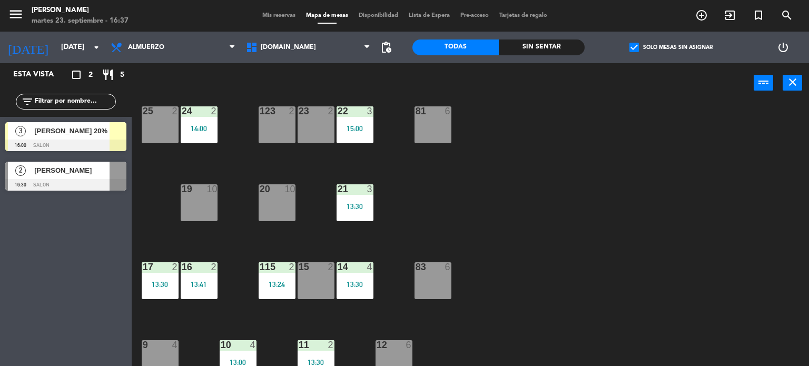
click at [198, 143] on div "34 2 35 5 13:00 36 8 43 4 13:30 37 10 14:19 CAVA 23 33 4 32 3 14:19 31 7 12:30 …" at bounding box center [474, 234] width 669 height 263
click at [232, 166] on div "34 2 35 5 13:00 36 8 43 4 13:30 37 10 14:19 CAVA 23 33 4 32 3 14:19 31 7 12:30 …" at bounding box center [474, 234] width 669 height 263
click at [213, 123] on div "24 2 14:00" at bounding box center [199, 124] width 37 height 37
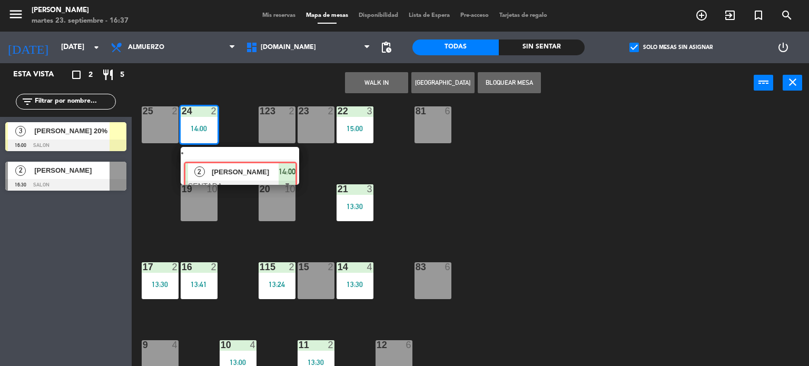
click at [233, 160] on div "2 [PERSON_NAME] SENTADA 14:00" at bounding box center [240, 166] width 134 height 38
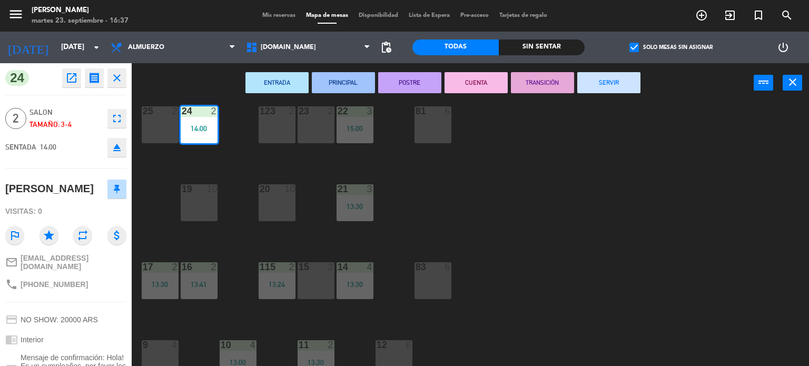
click at [620, 74] on button "SERVIR" at bounding box center [608, 82] width 63 height 21
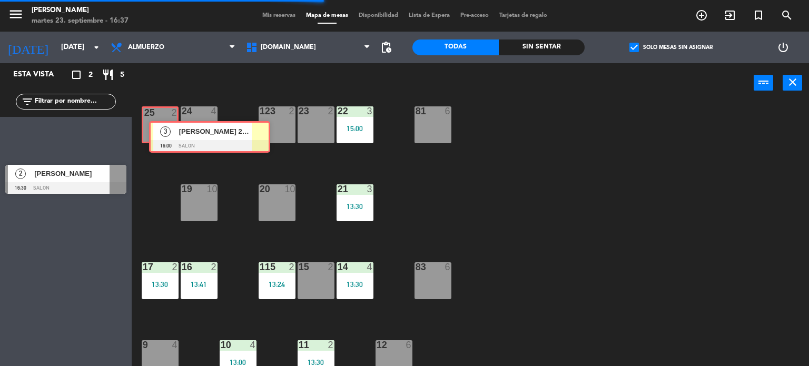
drag, startPoint x: 35, startPoint y: 135, endPoint x: 180, endPoint y: 135, distance: 144.8
click at [177, 134] on div "Esta vista crop_square 2 restaurant 5 filter_list 3 [PERSON_NAME] 20% 16:00 SAL…" at bounding box center [404, 214] width 809 height 303
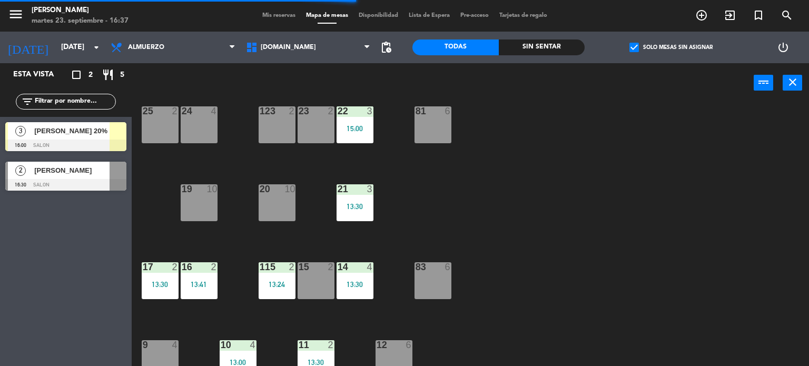
click at [188, 136] on div "24 4" at bounding box center [199, 124] width 37 height 37
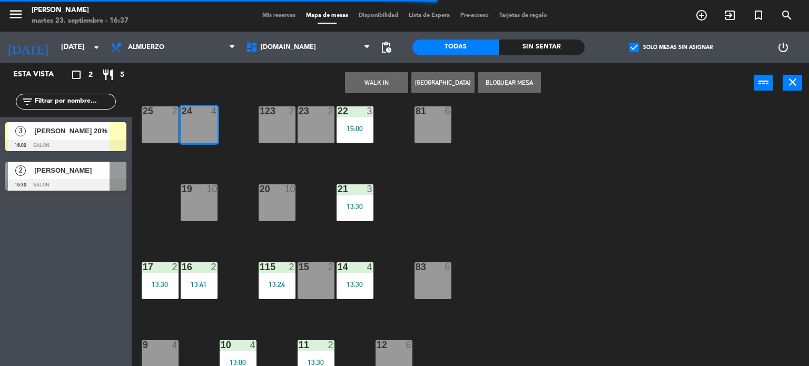
drag, startPoint x: 187, startPoint y: 185, endPoint x: 172, endPoint y: 160, distance: 29.8
click at [182, 185] on div "19" at bounding box center [182, 188] width 1 height 9
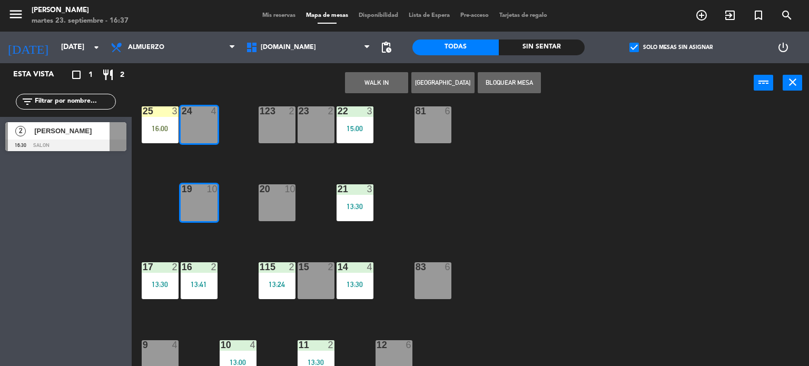
click at [181, 175] on div "34 2 35 5 13:00 36 8 43 4 13:30 37 10 14:19 CAVA 23 33 4 32 3 14:19 31 7 12:30 …" at bounding box center [474, 234] width 669 height 263
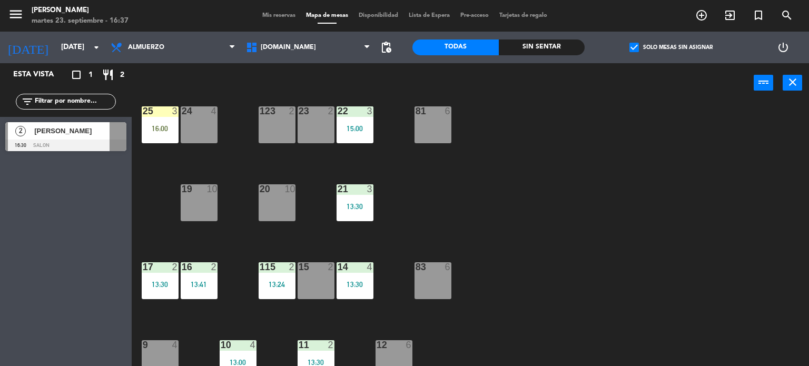
click at [194, 121] on div "24 4" at bounding box center [199, 124] width 37 height 37
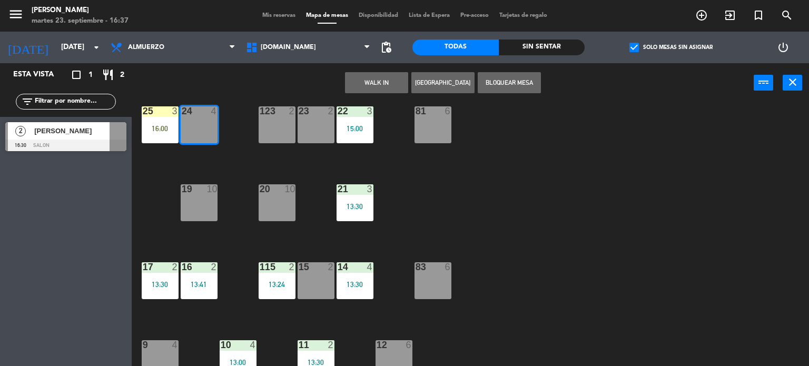
click at [155, 120] on div "25 3 16:00" at bounding box center [160, 124] width 37 height 37
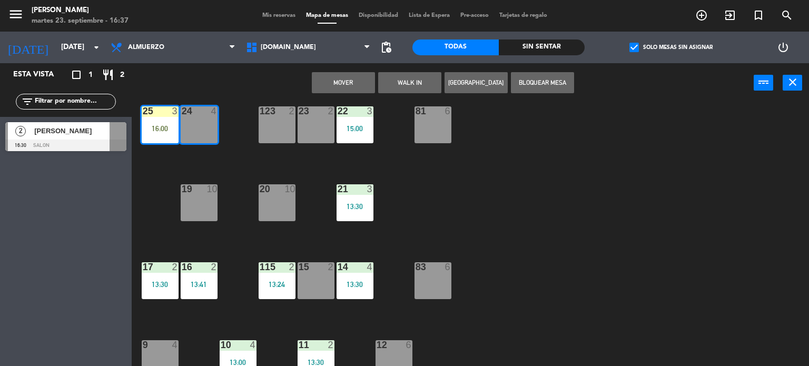
click at [336, 78] on button "Mover" at bounding box center [343, 82] width 63 height 21
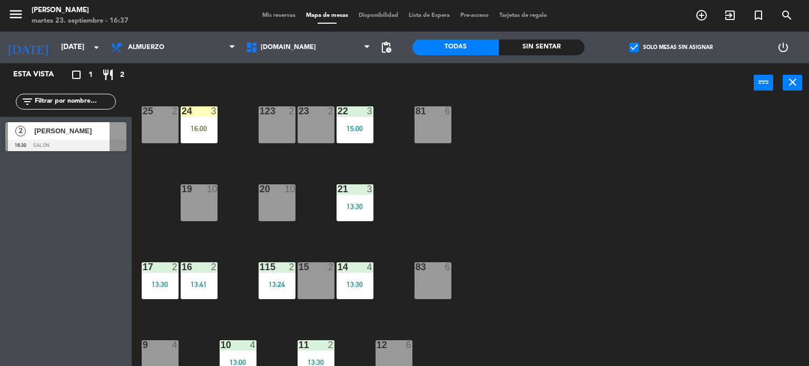
click at [205, 127] on div "16:00" at bounding box center [199, 128] width 37 height 7
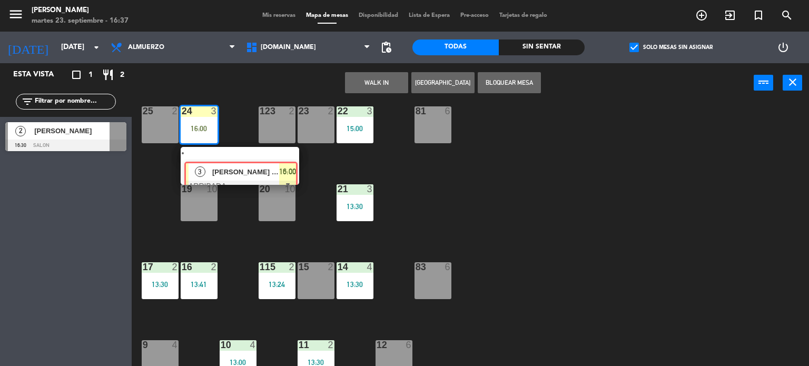
drag, startPoint x: 224, startPoint y: 154, endPoint x: 305, endPoint y: 134, distance: 84.0
click at [225, 154] on div "3 [PERSON_NAME] 20% ARRIBADA 16:00" at bounding box center [240, 166] width 134 height 38
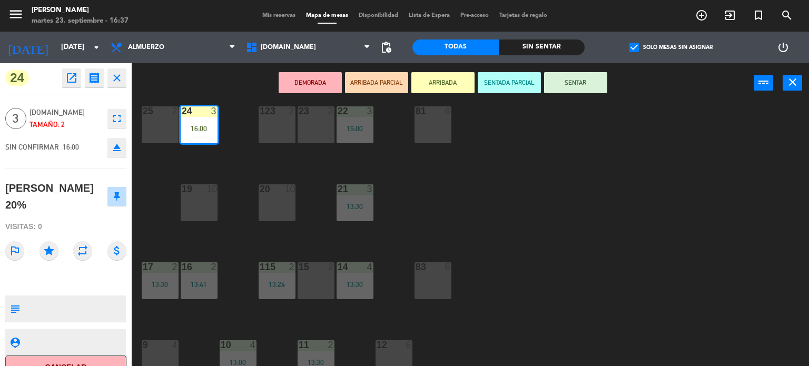
click at [589, 82] on button "SENTAR" at bounding box center [575, 82] width 63 height 21
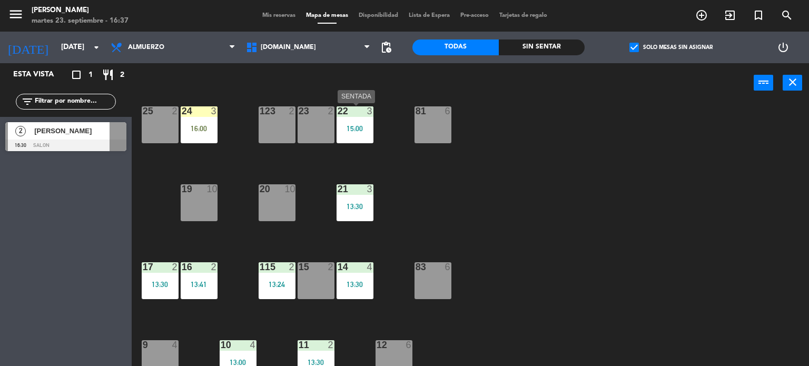
click at [353, 125] on div "15:00" at bounding box center [354, 128] width 37 height 7
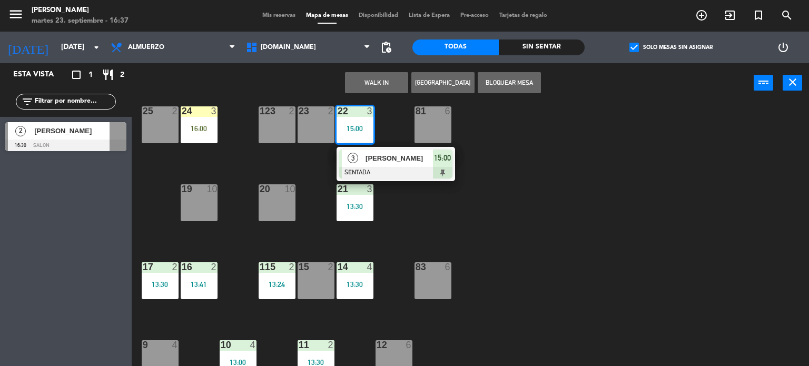
click at [398, 172] on div at bounding box center [395, 173] width 113 height 12
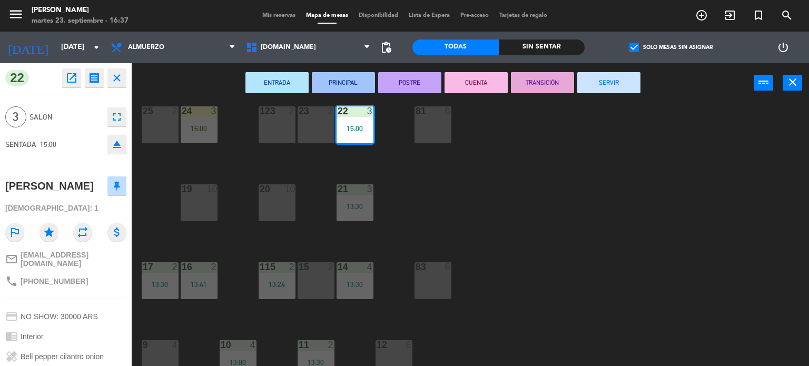
click at [596, 86] on button "SERVIR" at bounding box center [608, 82] width 63 height 21
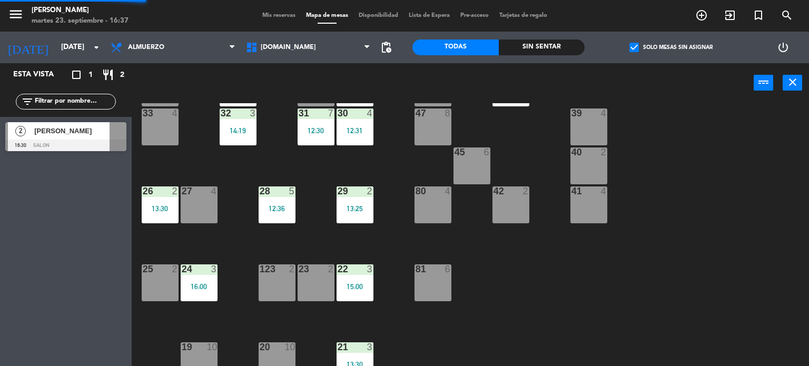
scroll to position [0, 0]
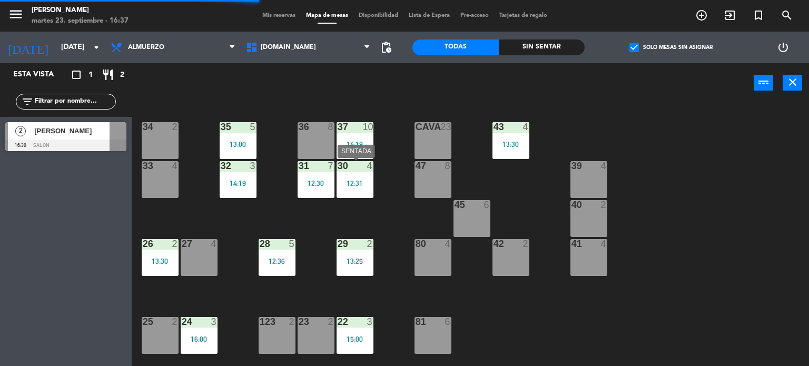
click at [369, 176] on div "30 4 12:31" at bounding box center [354, 179] width 37 height 37
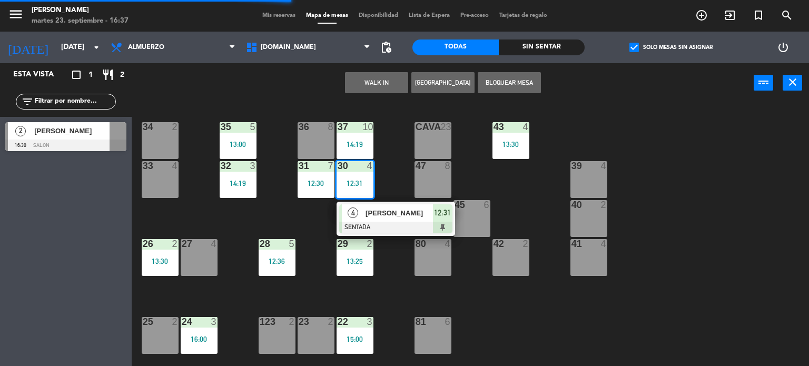
drag, startPoint x: 388, startPoint y: 216, endPoint x: 401, endPoint y: 206, distance: 17.0
click at [388, 216] on div "4 [PERSON_NAME] SENTADA 12:31" at bounding box center [396, 219] width 134 height 34
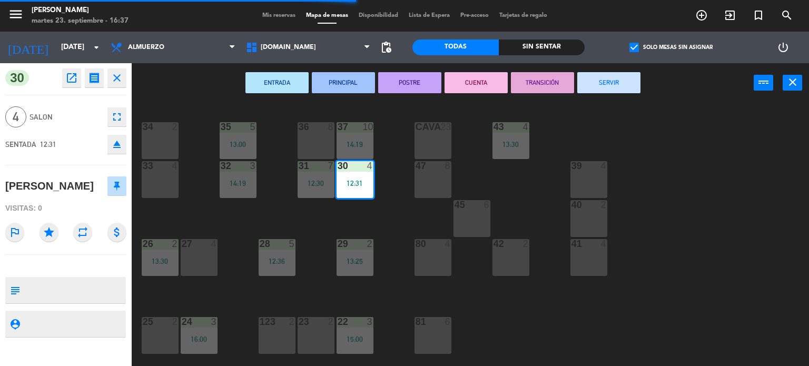
click at [591, 84] on button "SERVIR" at bounding box center [608, 82] width 63 height 21
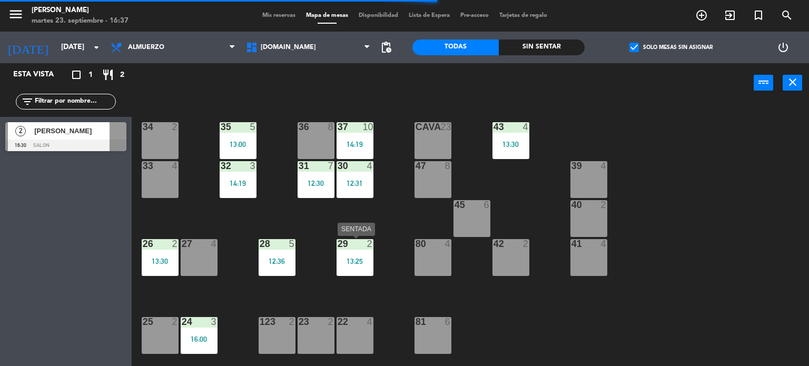
drag, startPoint x: 356, startPoint y: 251, endPoint x: 371, endPoint y: 275, distance: 28.8
click at [356, 251] on div "29 2 13:25" at bounding box center [354, 257] width 37 height 37
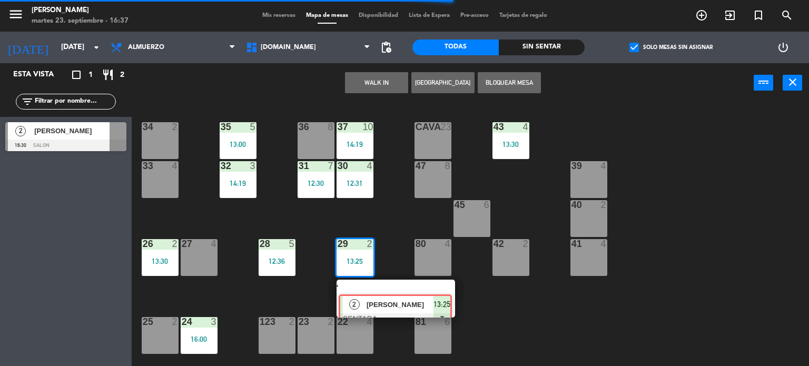
click at [382, 294] on div "2 [PERSON_NAME] 13:25" at bounding box center [396, 299] width 134 height 38
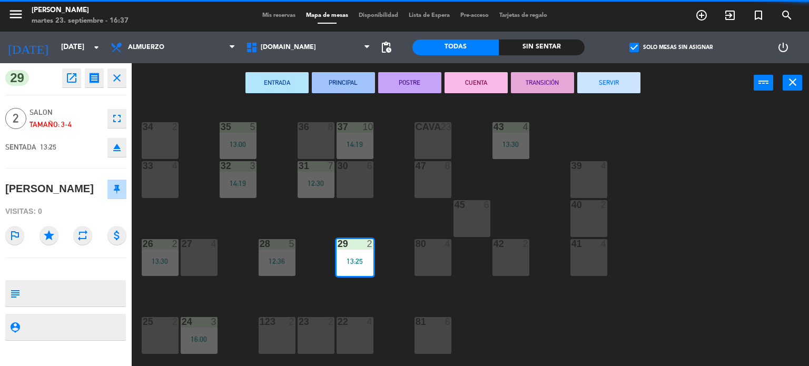
click at [599, 82] on button "SERVIR" at bounding box center [608, 82] width 63 height 21
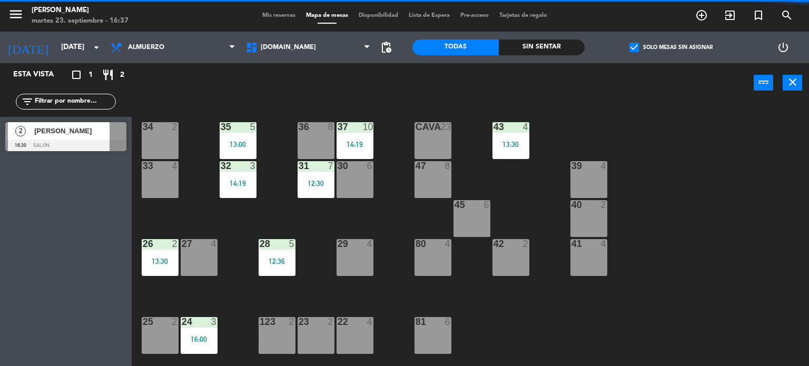
drag, startPoint x: 505, startPoint y: 145, endPoint x: 518, endPoint y: 162, distance: 21.1
click at [505, 145] on div "13:30" at bounding box center [510, 144] width 37 height 7
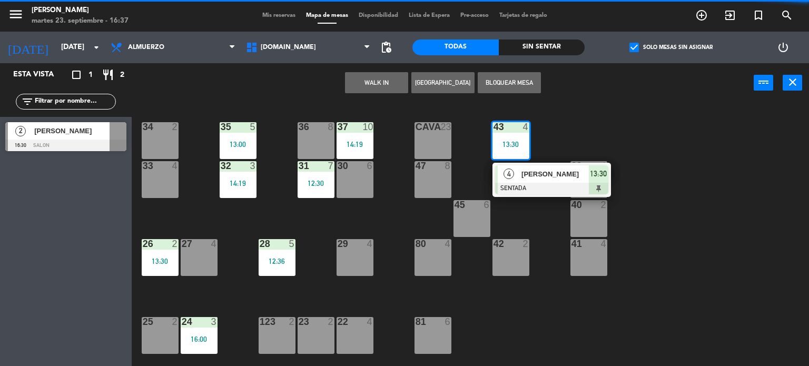
click at [537, 195] on div "4 [PERSON_NAME] SENTADA 13:30" at bounding box center [551, 180] width 118 height 34
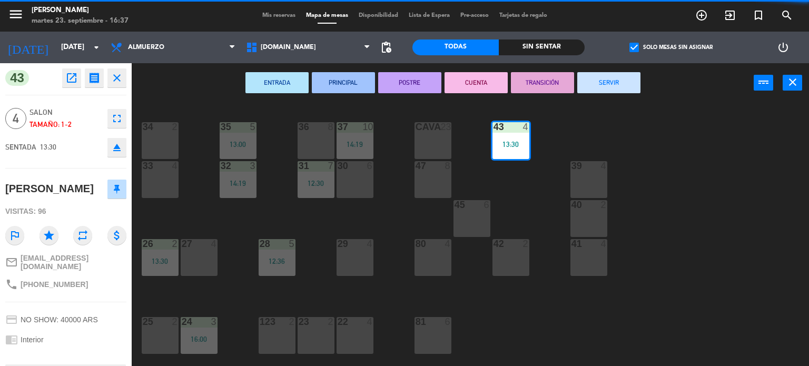
drag, startPoint x: 601, startPoint y: 85, endPoint x: 459, endPoint y: 142, distance: 153.3
click at [600, 85] on button "SERVIR" at bounding box center [608, 82] width 63 height 21
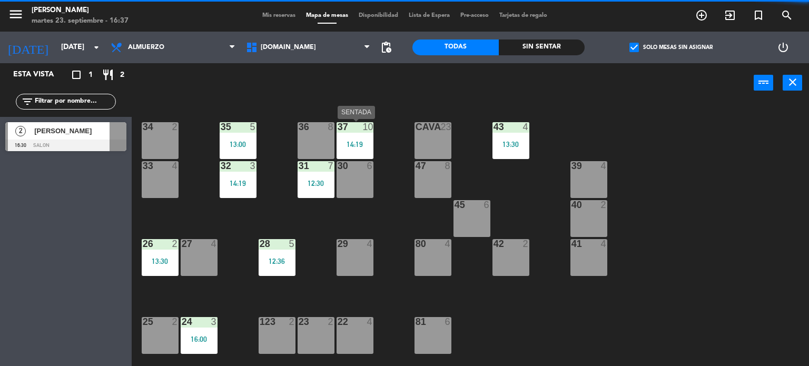
click at [364, 140] on div "14:19" at bounding box center [354, 144] width 37 height 8
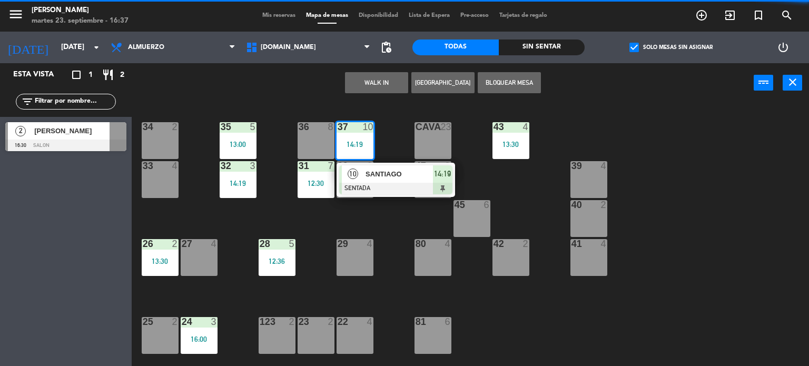
click at [372, 193] on div at bounding box center [395, 189] width 113 height 12
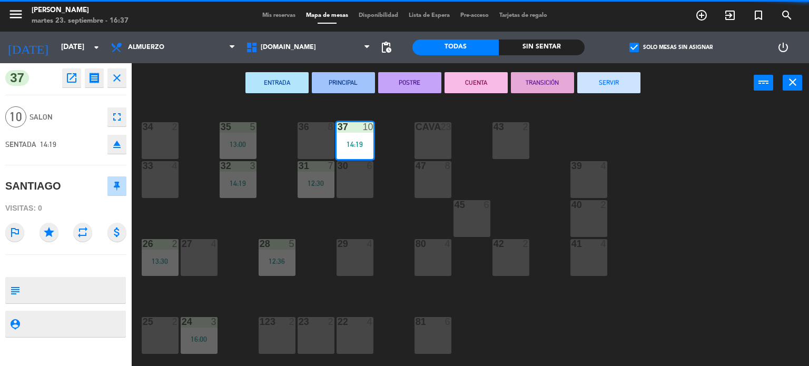
click at [589, 86] on button "SERVIR" at bounding box center [608, 82] width 63 height 21
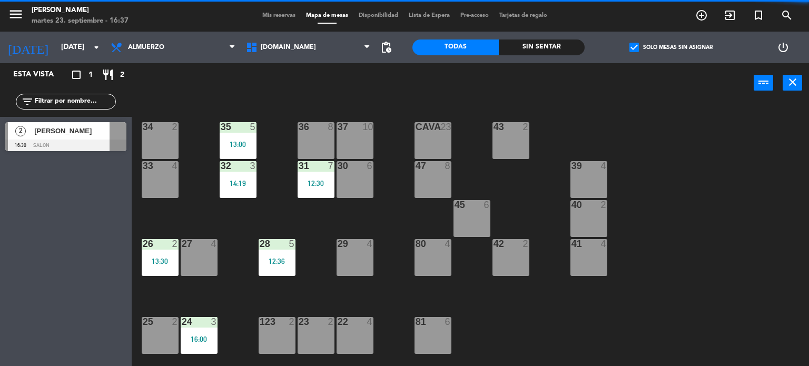
click at [329, 175] on div "31 7 12:30" at bounding box center [315, 179] width 37 height 37
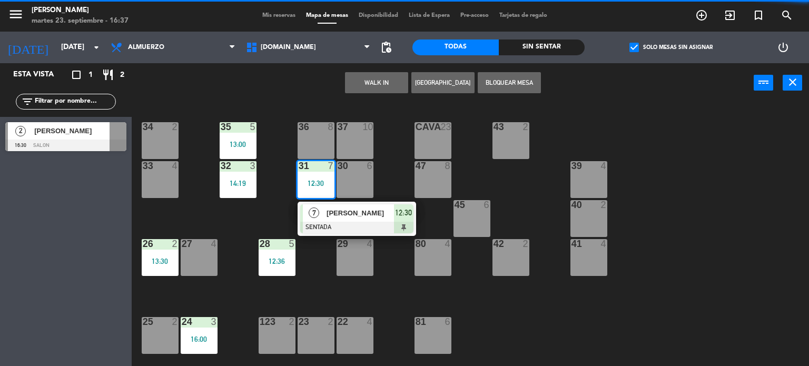
click at [330, 217] on span "[PERSON_NAME]" at bounding box center [359, 212] width 67 height 11
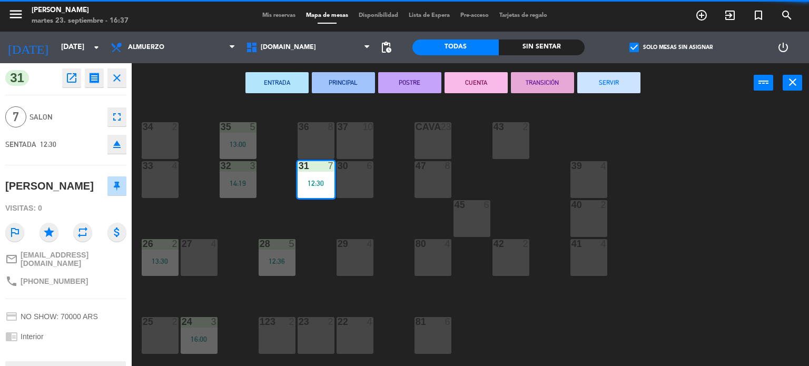
click at [616, 83] on button "SERVIR" at bounding box center [608, 82] width 63 height 21
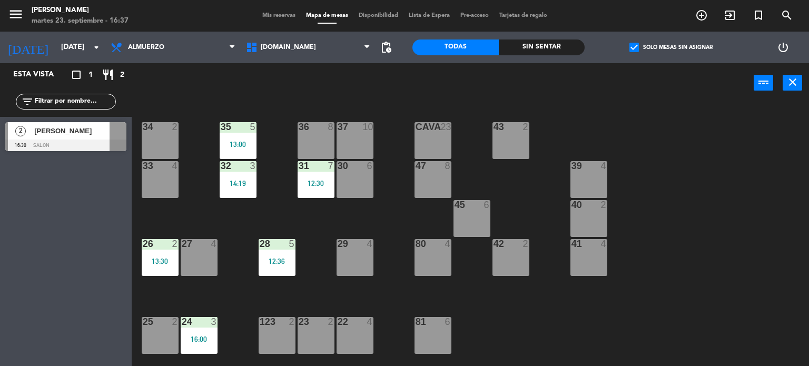
click at [289, 253] on div "28 5 12:36" at bounding box center [277, 257] width 37 height 37
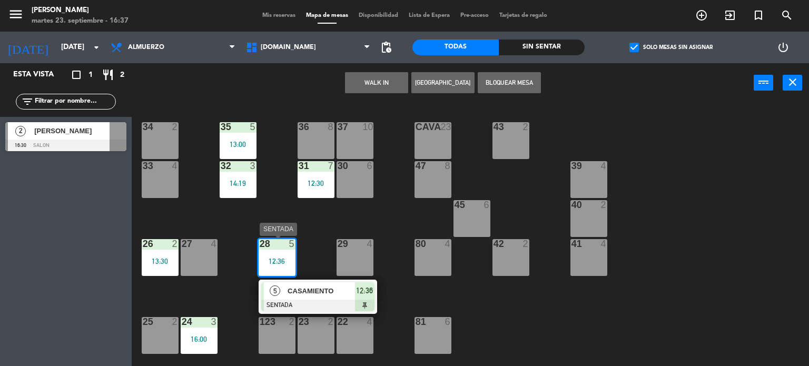
click at [318, 307] on div at bounding box center [317, 306] width 113 height 12
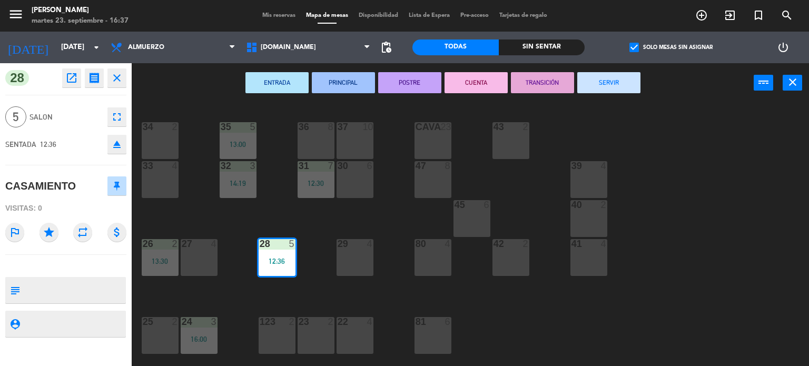
click at [619, 76] on button "SERVIR" at bounding box center [608, 82] width 63 height 21
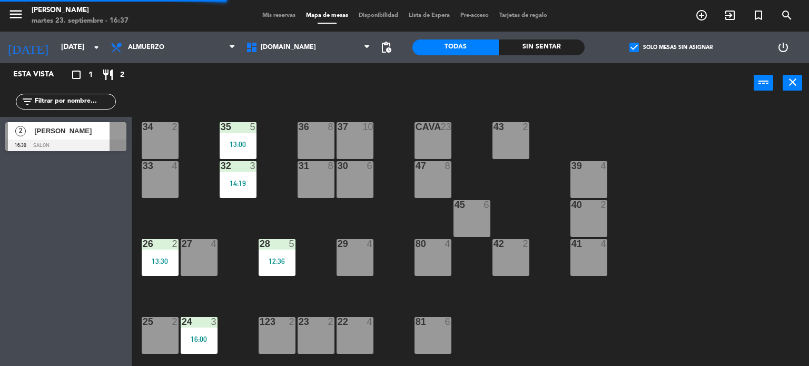
click at [240, 185] on div "32 3 14:19" at bounding box center [238, 179] width 37 height 37
click at [252, 216] on div "34 2 35 5 13:00 36 8 43 2 37 10 CAVA 23 33 4 32 3 14:19 31 8 30 6 47 8 39 4 45 …" at bounding box center [474, 234] width 669 height 263
click at [244, 185] on div "14:19" at bounding box center [238, 183] width 37 height 7
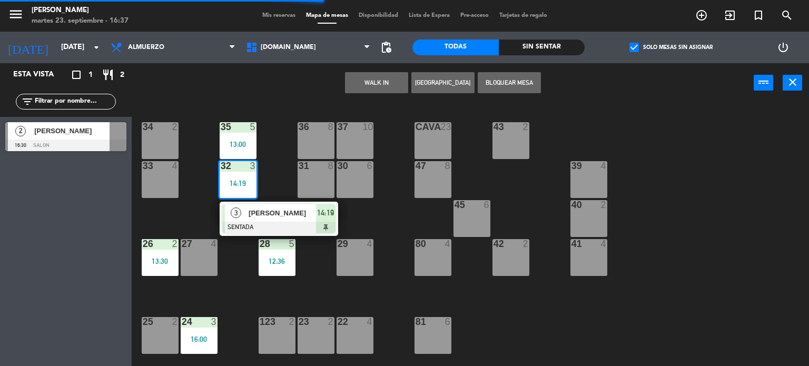
click at [244, 219] on div "3" at bounding box center [236, 212] width 23 height 17
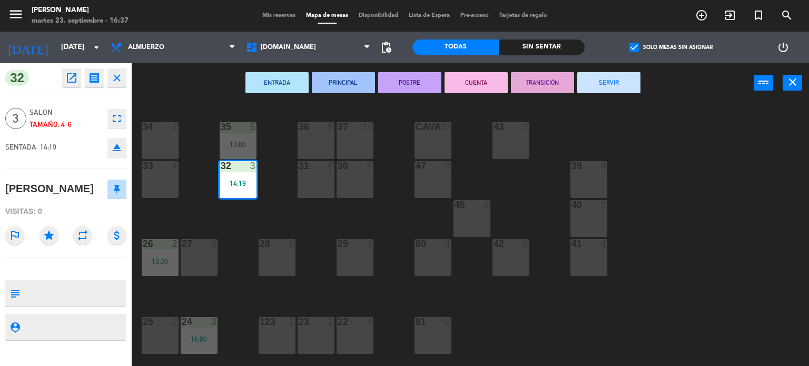
click at [621, 81] on button "SERVIR" at bounding box center [608, 82] width 63 height 21
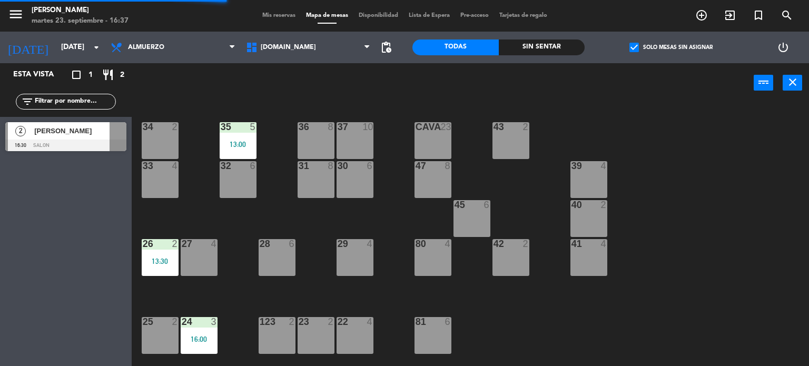
click at [255, 120] on div "34 2 35 5 13:00 36 8 43 2 37 10 CAVA 23 33 4 32 6 31 8 30 6 47 8 39 4 45 6 40 2…" at bounding box center [474, 234] width 669 height 263
click at [242, 153] on div "35 5 13:00" at bounding box center [238, 140] width 37 height 37
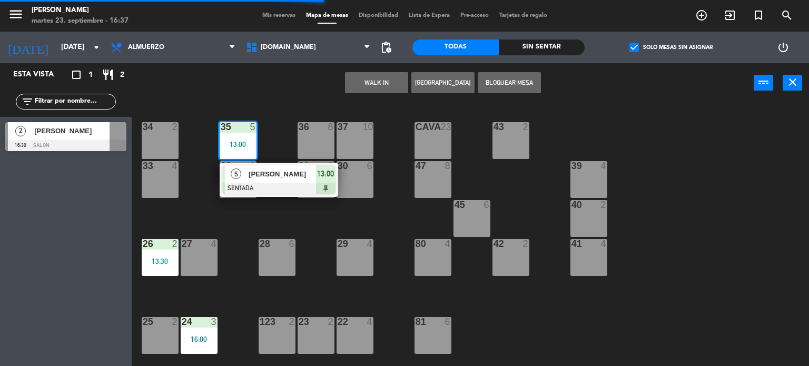
click at [272, 183] on div at bounding box center [278, 189] width 113 height 12
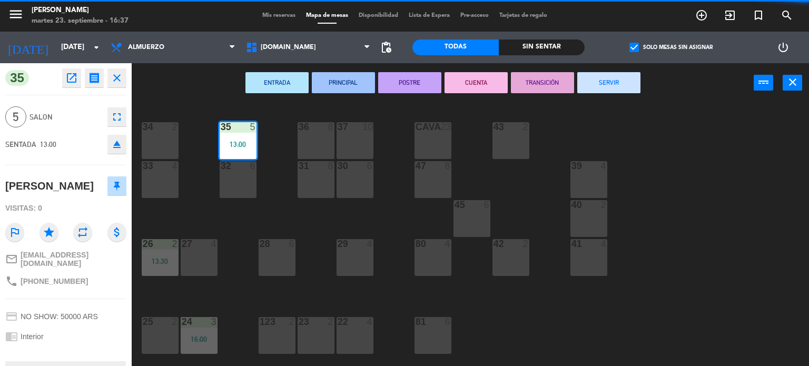
drag, startPoint x: 613, startPoint y: 79, endPoint x: 545, endPoint y: 103, distance: 71.9
click at [612, 80] on button "SERVIR" at bounding box center [608, 82] width 63 height 21
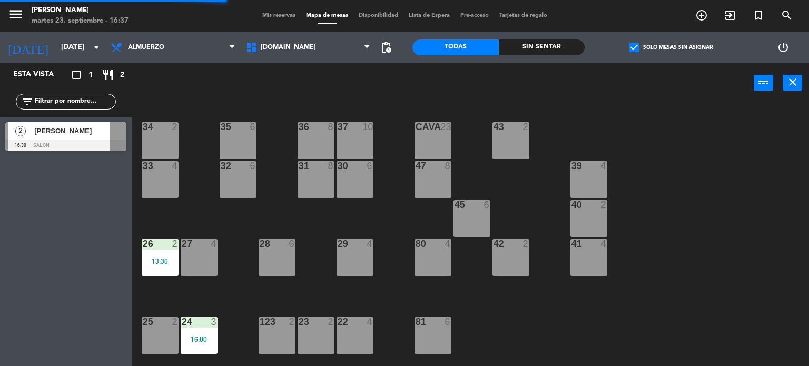
click at [174, 257] on div "13:30" at bounding box center [160, 261] width 37 height 8
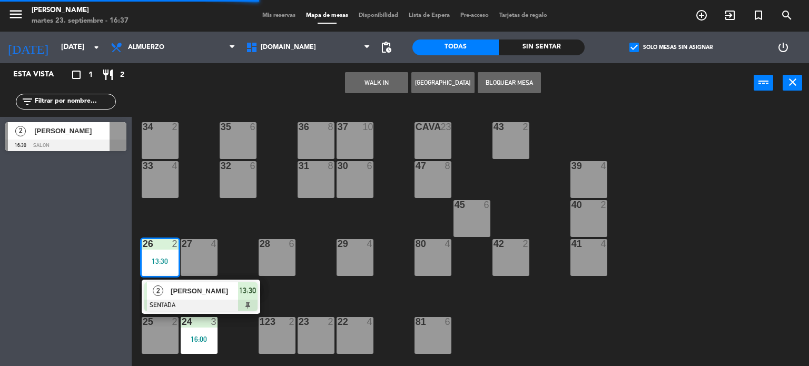
click at [175, 289] on span "[PERSON_NAME]" at bounding box center [204, 290] width 67 height 11
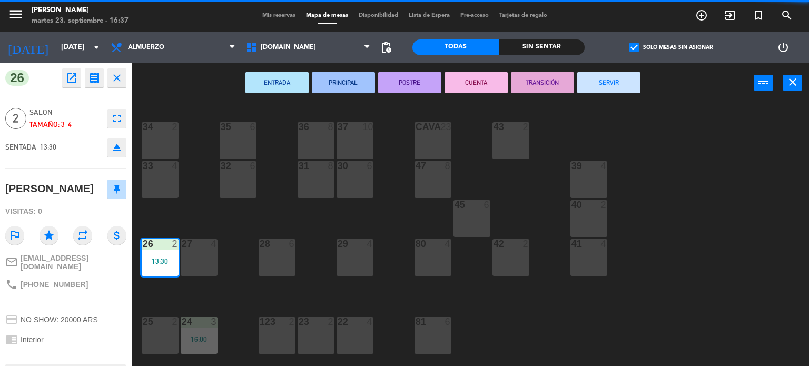
drag, startPoint x: 613, startPoint y: 84, endPoint x: 548, endPoint y: 111, distance: 70.8
click at [613, 84] on button "SERVIR" at bounding box center [608, 82] width 63 height 21
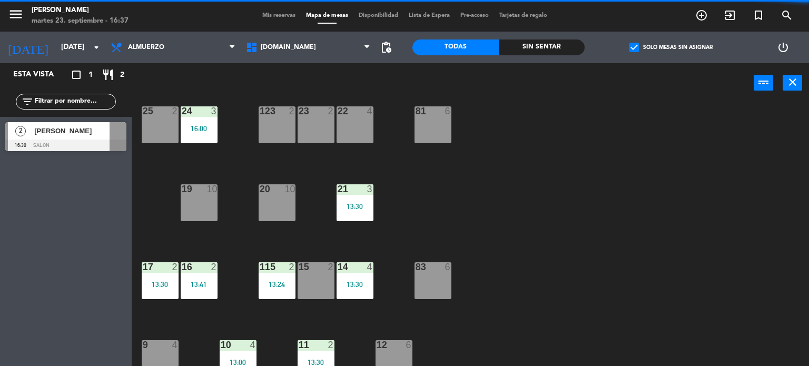
scroll to position [158, 0]
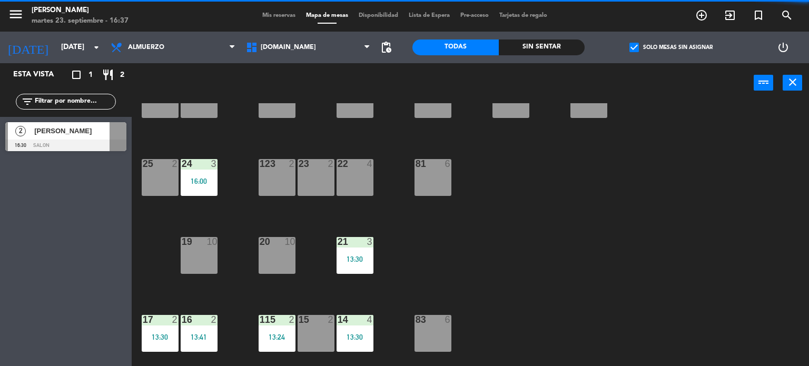
drag, startPoint x: 220, startPoint y: 179, endPoint x: 208, endPoint y: 192, distance: 17.5
click at [219, 179] on div "34 2 35 6 36 8 43 2 37 10 CAVA 23 33 4 32 6 31 8 30 6 47 8 39 4 45 6 40 2 26 4 …" at bounding box center [474, 234] width 669 height 263
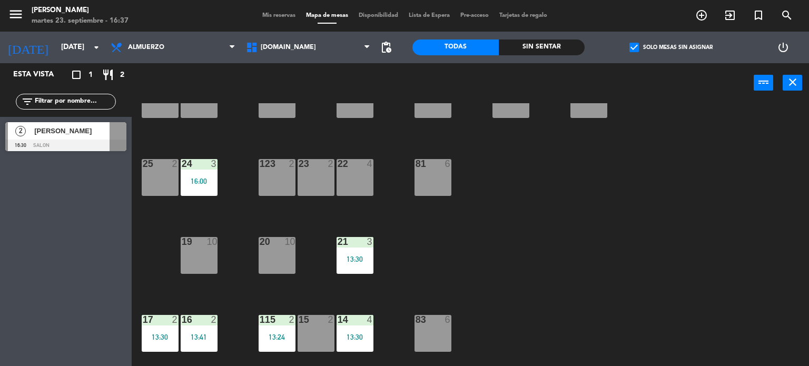
click at [235, 223] on div "34 2 35 6 36 8 43 2 37 10 CAVA 23 33 4 32 6 31 8 30 6 47 8 39 4 45 6 40 2 26 4 …" at bounding box center [474, 234] width 669 height 263
click at [206, 182] on div "16:00" at bounding box center [199, 180] width 37 height 7
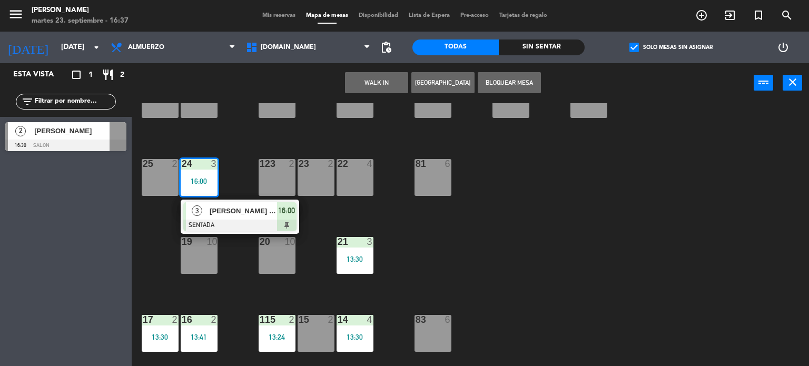
drag, startPoint x: 234, startPoint y: 212, endPoint x: 254, endPoint y: 208, distance: 20.4
click at [234, 212] on div "3 [PERSON_NAME] 20% SENTADA 16:00" at bounding box center [240, 217] width 134 height 34
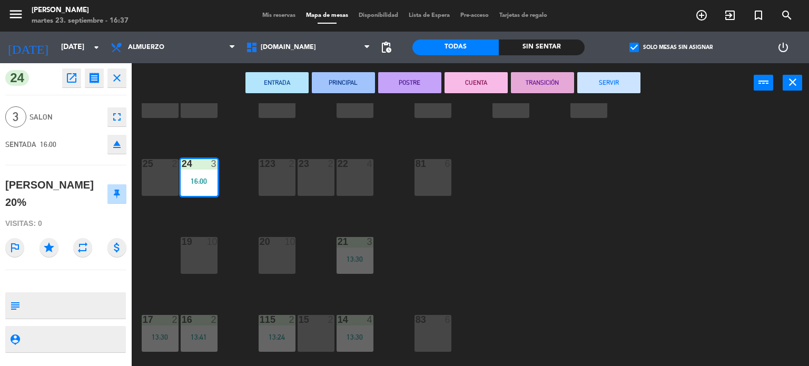
click at [591, 79] on button "SERVIR" at bounding box center [608, 82] width 63 height 21
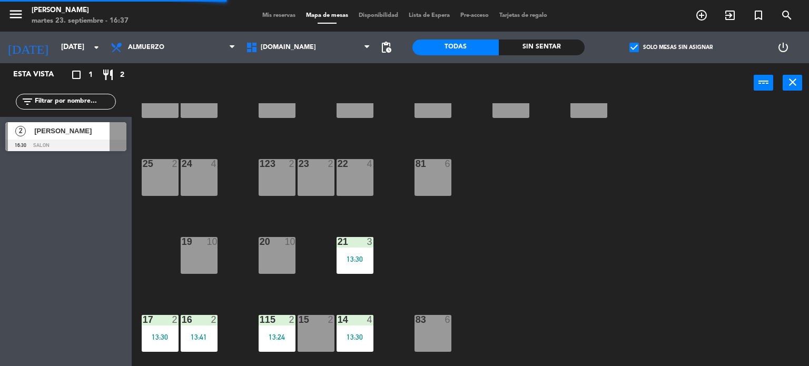
click at [379, 244] on div "3" at bounding box center [372, 241] width 17 height 9
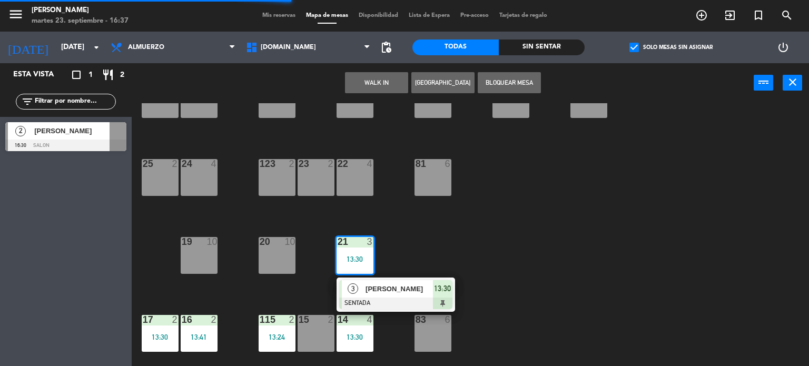
click at [363, 253] on div "21 3 13:30" at bounding box center [354, 255] width 37 height 37
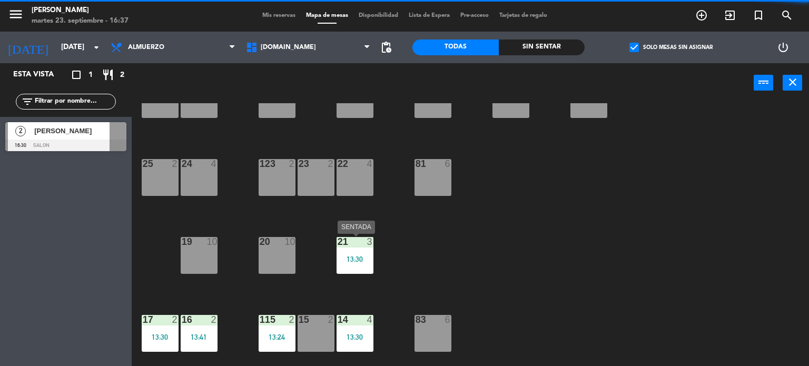
click at [372, 254] on div "21 3 13:30" at bounding box center [354, 255] width 37 height 37
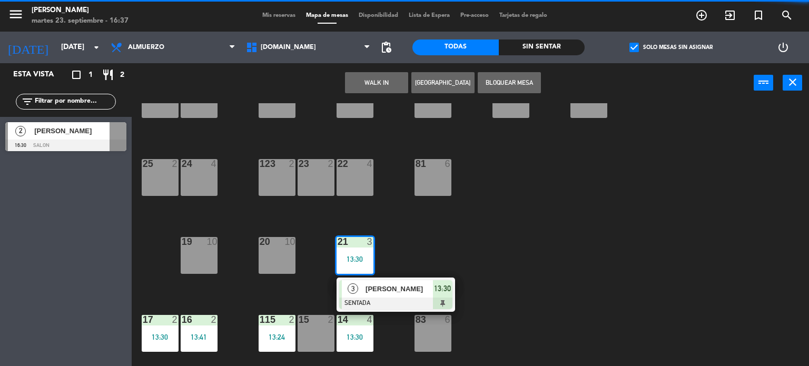
click at [385, 290] on div "3 [PERSON_NAME] SENTADA 13:30" at bounding box center [396, 294] width 134 height 34
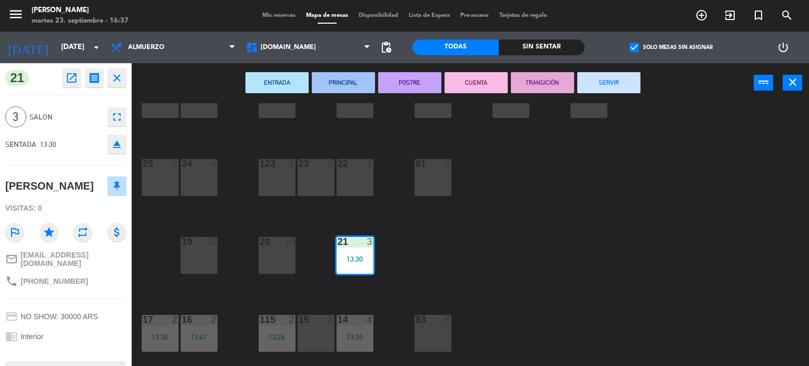
click at [599, 80] on button "SERVIR" at bounding box center [608, 82] width 63 height 21
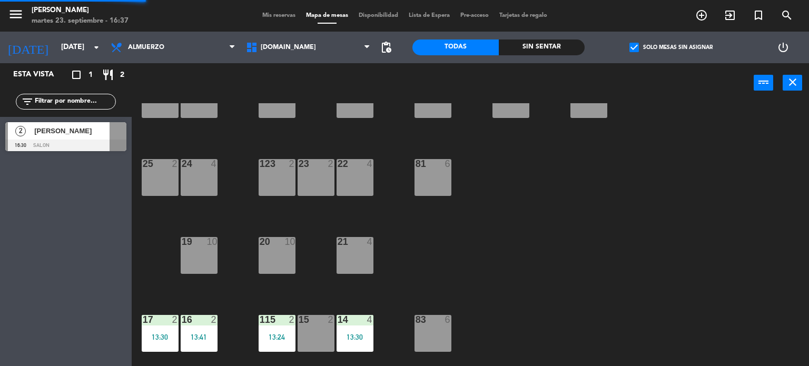
scroll to position [316, 0]
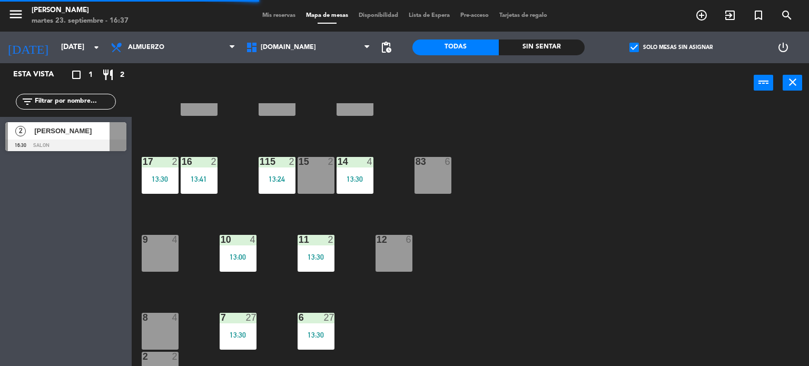
click at [358, 183] on div "13:30" at bounding box center [354, 178] width 37 height 7
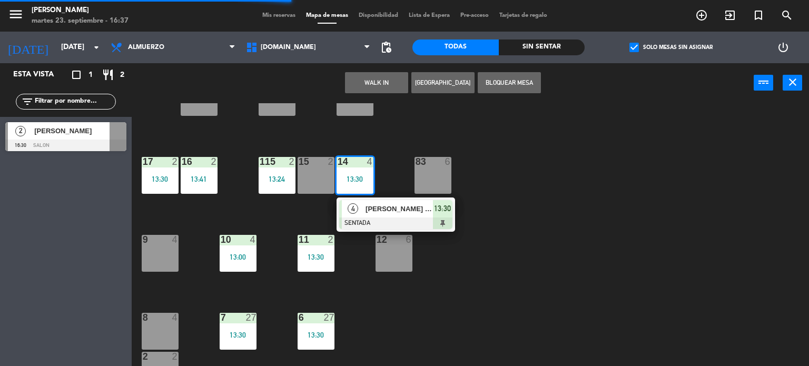
click at [374, 217] on div at bounding box center [395, 223] width 113 height 12
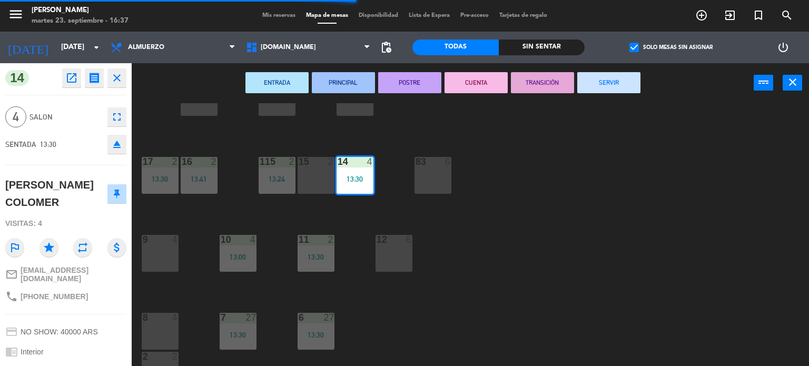
click at [619, 81] on button "SERVIR" at bounding box center [608, 82] width 63 height 21
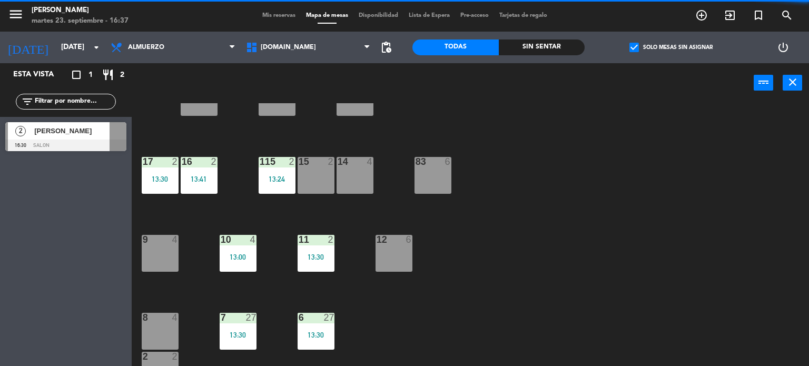
click at [299, 181] on div "15 2" at bounding box center [315, 175] width 37 height 37
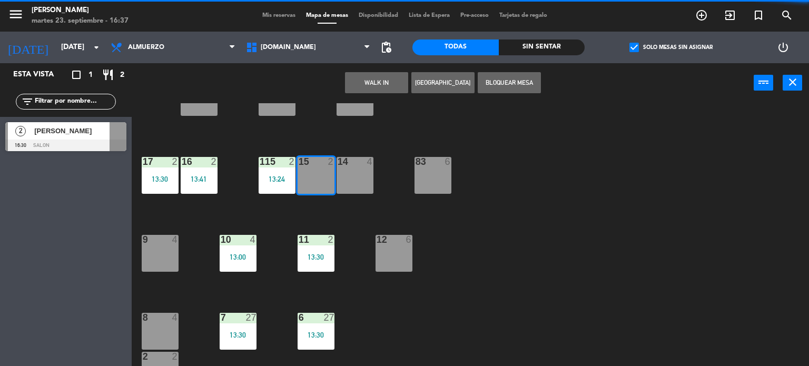
click at [282, 203] on div "34 2 35 6 36 8 43 2 37 10 CAVA 23 33 4 32 6 31 8 30 6 47 8 39 4 45 6 40 2 26 4 …" at bounding box center [474, 234] width 669 height 263
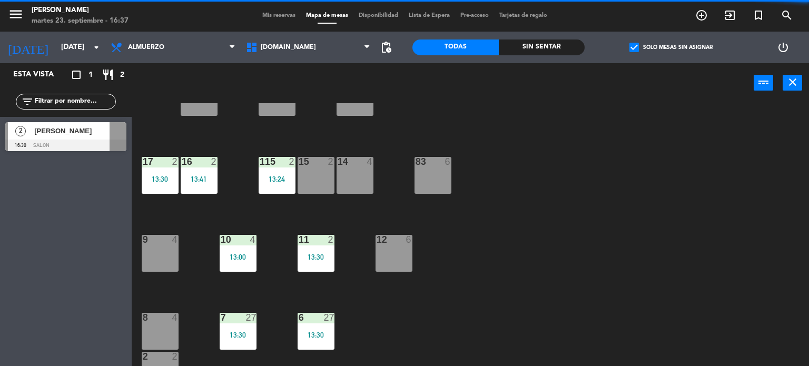
click at [278, 212] on div "34 2 35 6 36 8 43 2 37 10 CAVA 23 33 4 32 6 31 8 30 6 47 8 39 4 45 6 40 2 26 4 …" at bounding box center [474, 234] width 669 height 263
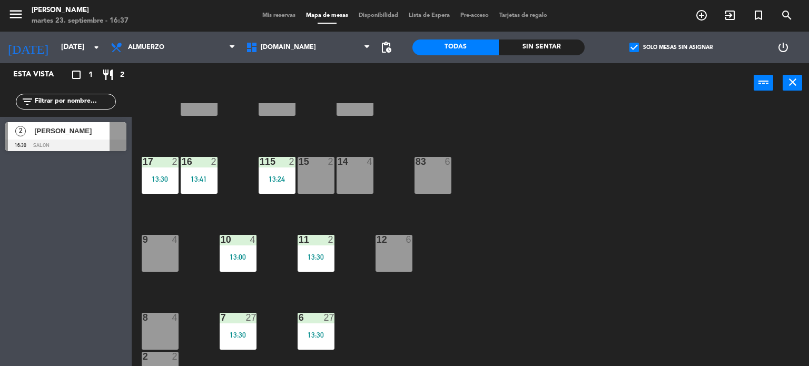
click at [276, 183] on div "13:24" at bounding box center [277, 178] width 37 height 7
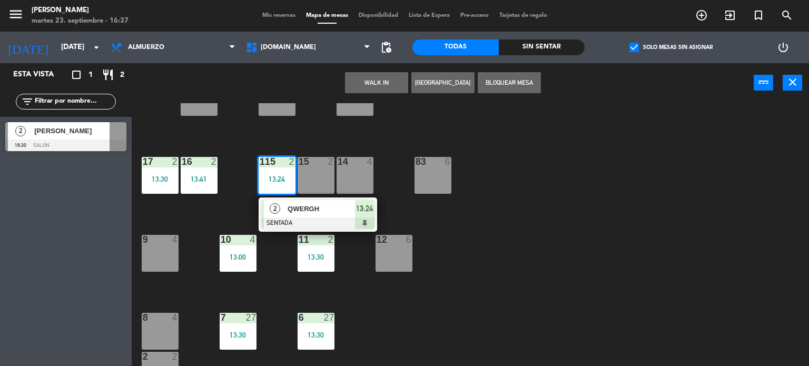
click at [286, 207] on div "QWERGH" at bounding box center [320, 208] width 68 height 17
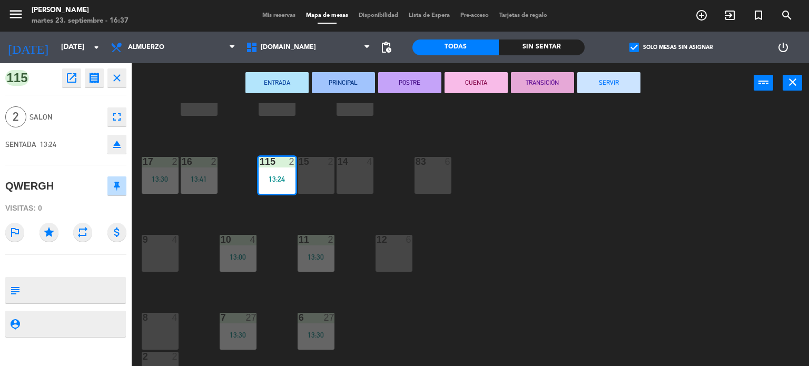
click at [630, 84] on button "SERVIR" at bounding box center [608, 82] width 63 height 21
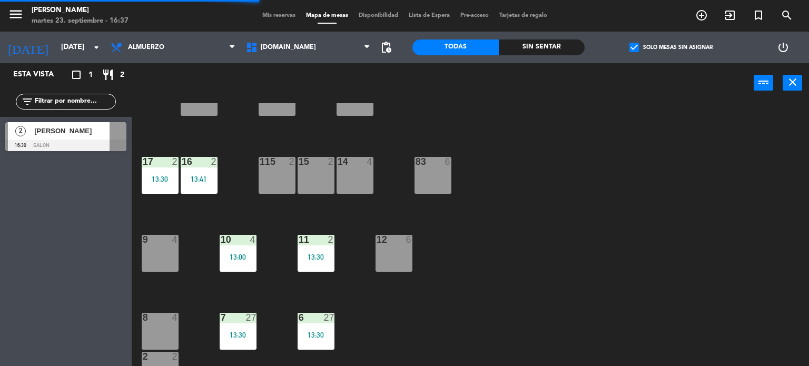
drag, startPoint x: 202, startPoint y: 180, endPoint x: 203, endPoint y: 191, distance: 10.6
click at [202, 180] on div "13:41" at bounding box center [199, 178] width 37 height 7
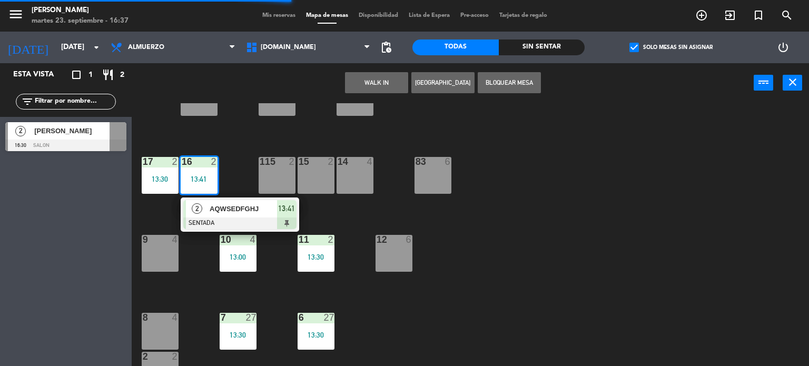
click at [202, 202] on div "2 AQWSEDFGHJ SENTADA 13:41" at bounding box center [240, 214] width 134 height 34
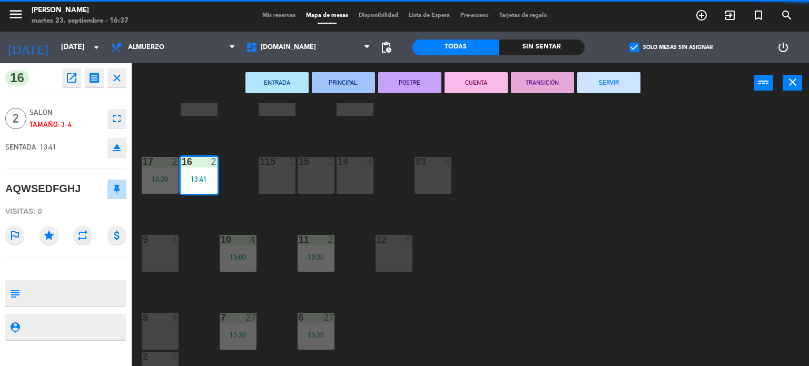
click at [592, 89] on button "SERVIR" at bounding box center [608, 82] width 63 height 21
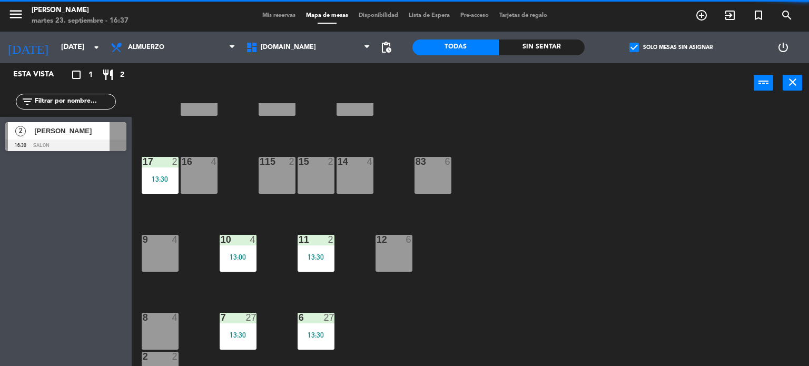
drag, startPoint x: 148, startPoint y: 170, endPoint x: 161, endPoint y: 186, distance: 20.2
click at [150, 170] on div "17 2 13:30" at bounding box center [160, 175] width 37 height 37
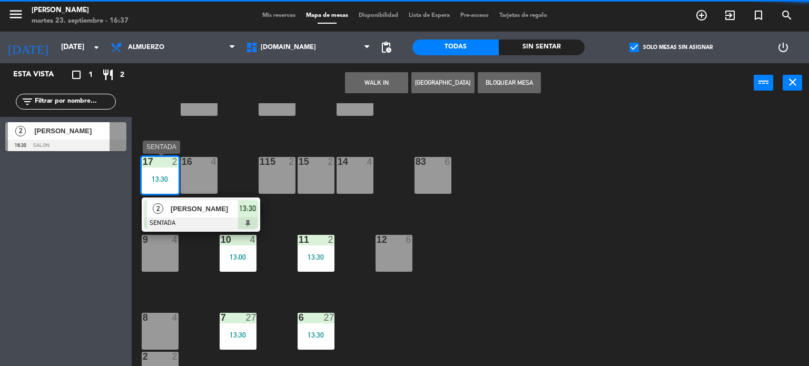
click at [179, 225] on div at bounding box center [200, 223] width 113 height 12
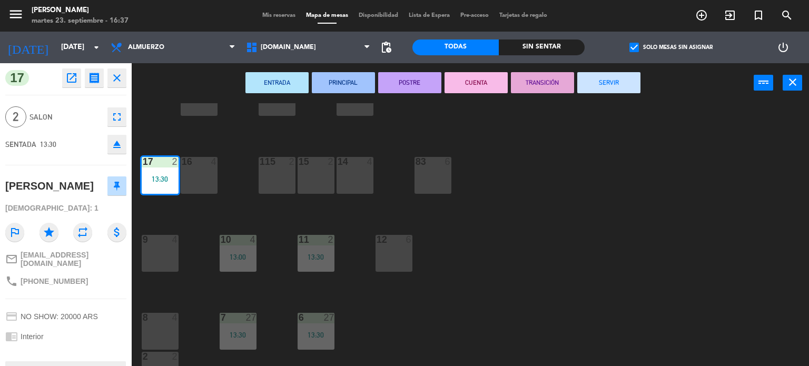
click at [623, 74] on button "SERVIR" at bounding box center [608, 82] width 63 height 21
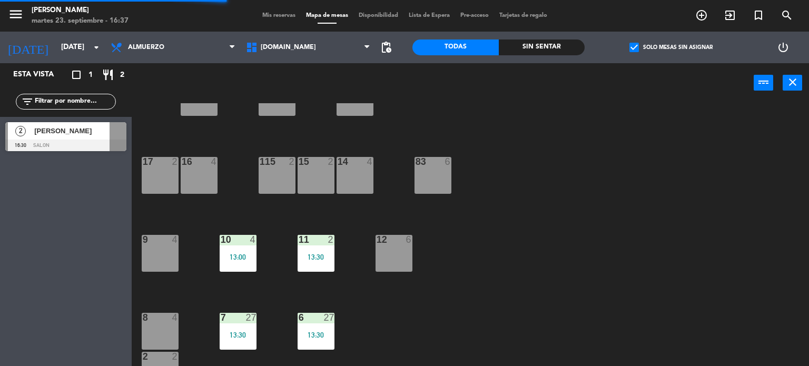
scroll to position [376, 0]
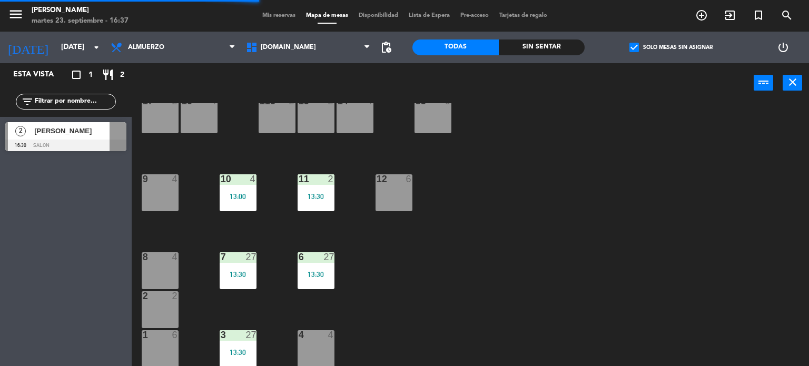
click at [333, 183] on div "2" at bounding box center [331, 178] width 6 height 9
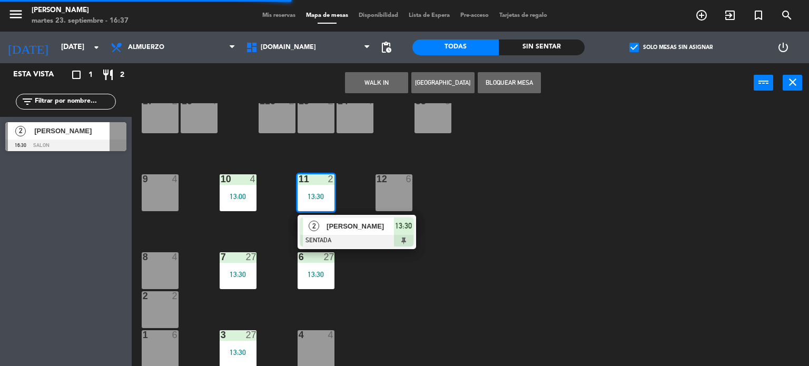
click at [350, 227] on span "[PERSON_NAME]" at bounding box center [359, 226] width 67 height 11
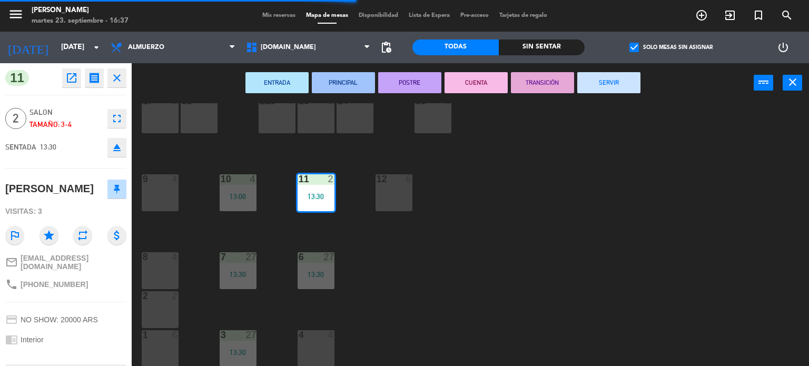
drag, startPoint x: 623, startPoint y: 71, endPoint x: 611, endPoint y: 80, distance: 15.5
click at [620, 73] on div "ENTRADA PRINCIPAL POSTRE CUENTA TRANSICIÓN SERVIR power_input close" at bounding box center [443, 83] width 622 height 40
click at [600, 89] on button "SERVIR" at bounding box center [608, 82] width 63 height 21
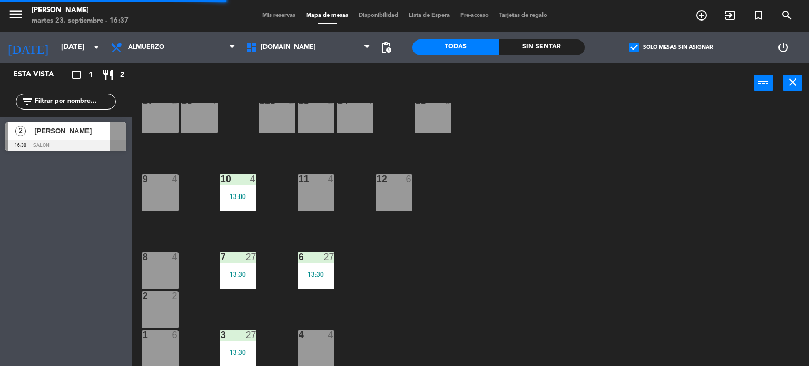
click at [234, 195] on div "13:00" at bounding box center [238, 196] width 37 height 7
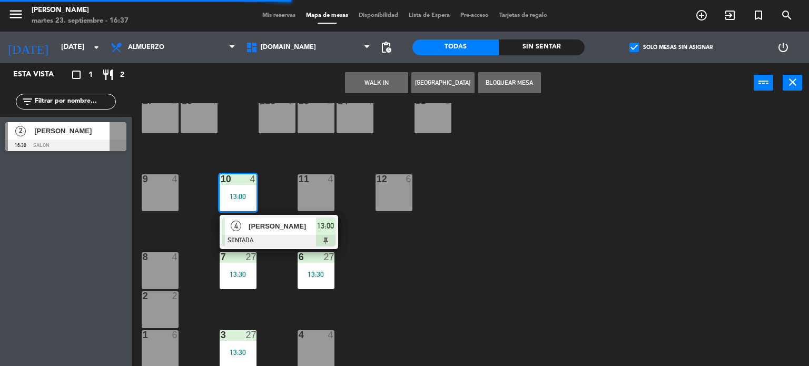
click at [265, 227] on span "[PERSON_NAME]" at bounding box center [282, 226] width 67 height 11
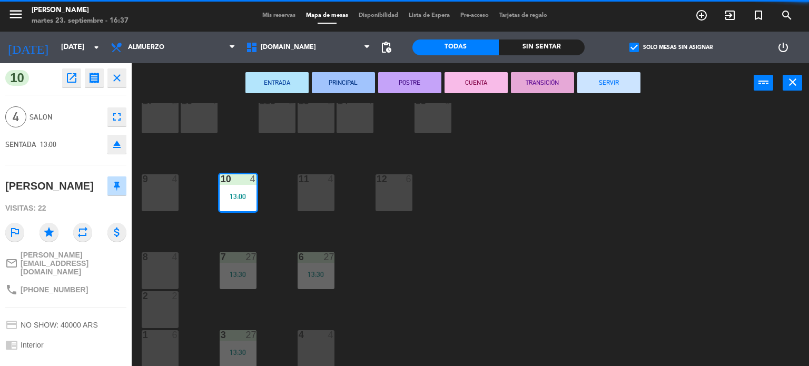
drag, startPoint x: 619, startPoint y: 79, endPoint x: 317, endPoint y: 205, distance: 326.4
click at [619, 80] on button "SERVIR" at bounding box center [608, 82] width 63 height 21
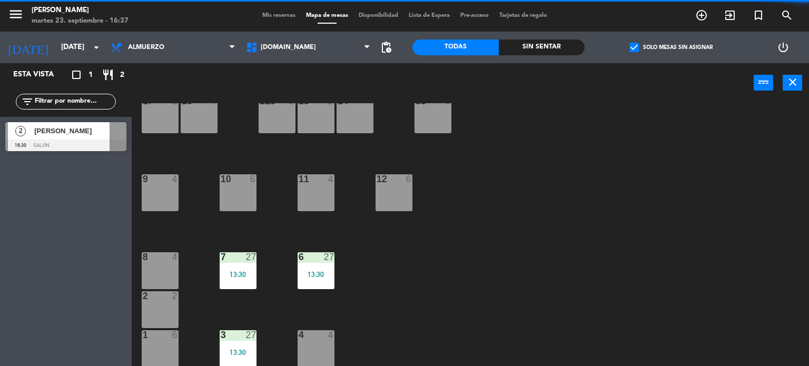
drag, startPoint x: 318, startPoint y: 281, endPoint x: 326, endPoint y: 290, distance: 12.3
click at [318, 281] on div "6 27 13:30" at bounding box center [315, 270] width 37 height 37
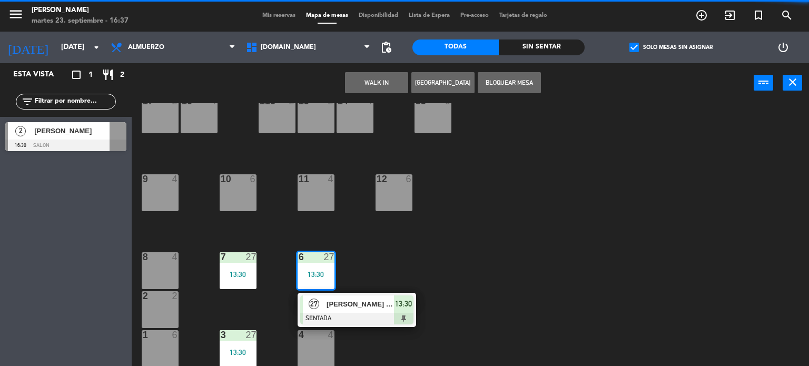
click at [340, 305] on span "[PERSON_NAME] - Strix" at bounding box center [359, 304] width 67 height 11
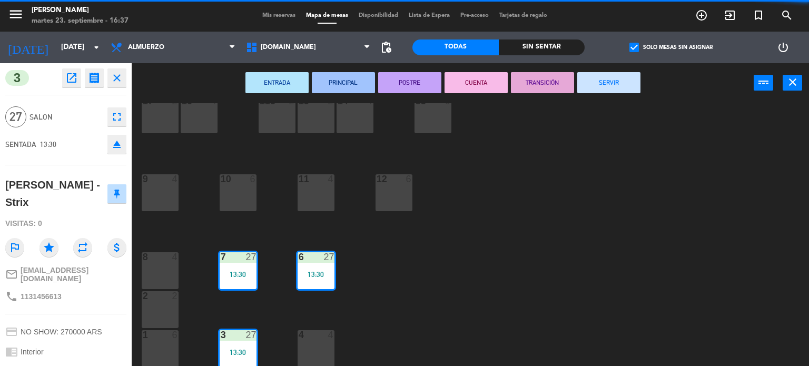
click at [613, 84] on button "SERVIR" at bounding box center [608, 82] width 63 height 21
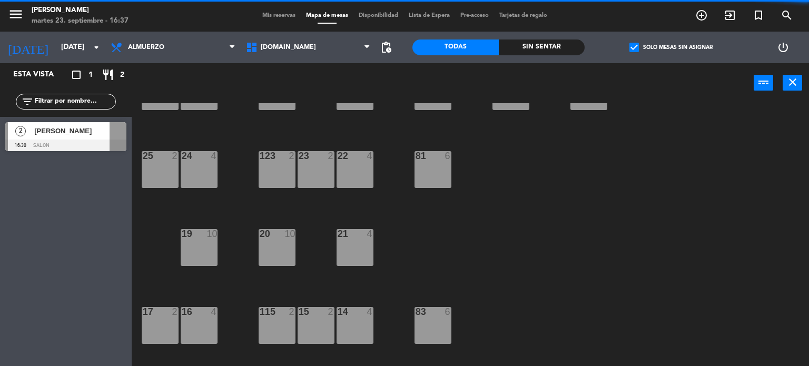
scroll to position [113, 0]
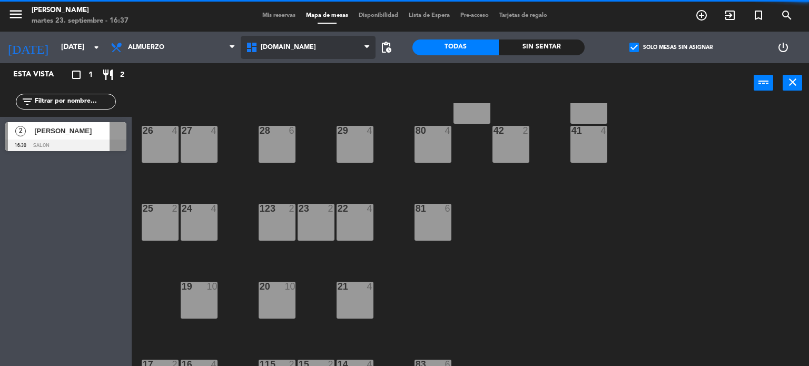
click at [267, 44] on span "[DOMAIN_NAME]" at bounding box center [288, 47] width 55 height 7
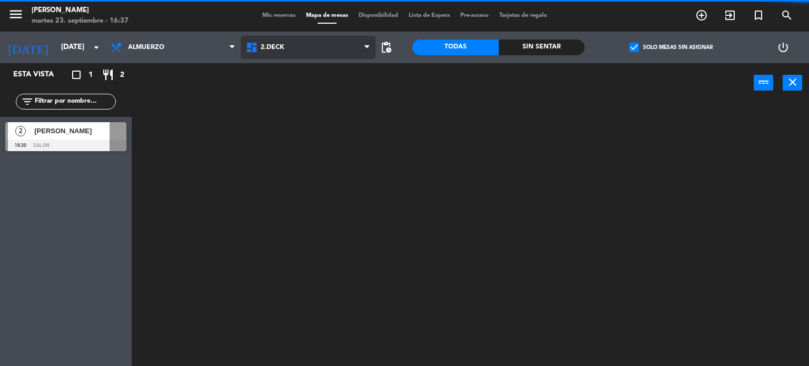
click at [277, 92] on ng-component "menu Gardiner martes 23. septiembre - 16:37 Mis reservas Mapa de mesas Disponib…" at bounding box center [404, 183] width 809 height 366
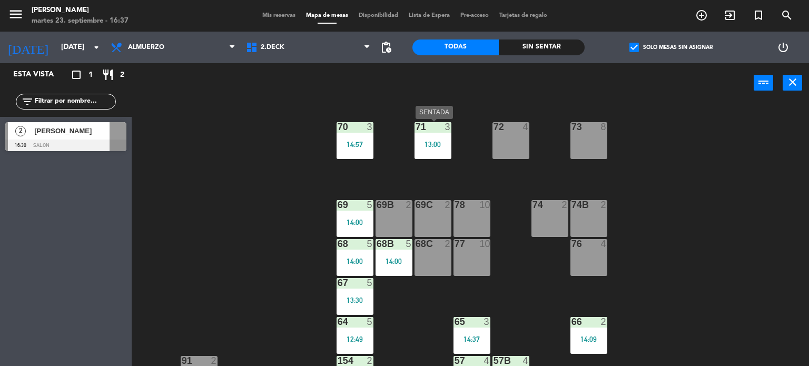
click at [444, 145] on div "13:00" at bounding box center [432, 144] width 37 height 7
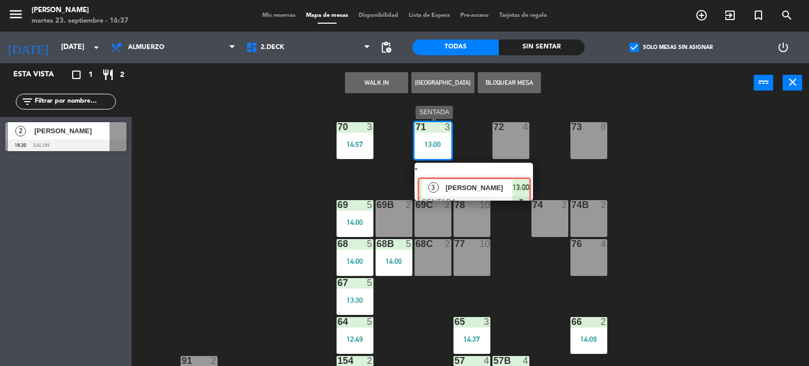
click at [469, 177] on div "3 [PERSON_NAME] SENTADA 13:00" at bounding box center [473, 182] width 134 height 38
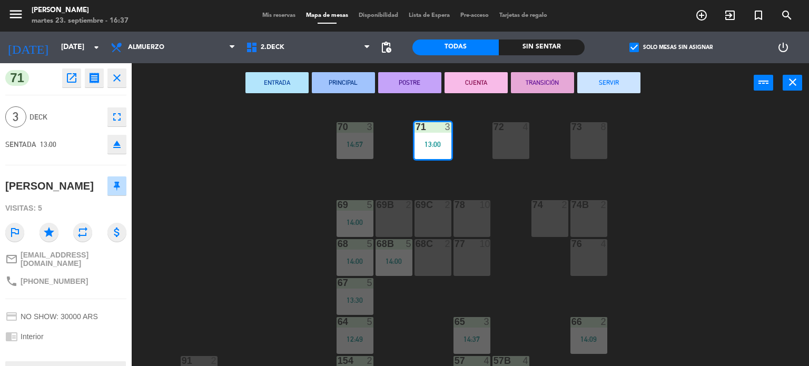
click at [600, 81] on button "SERVIR" at bounding box center [608, 82] width 63 height 21
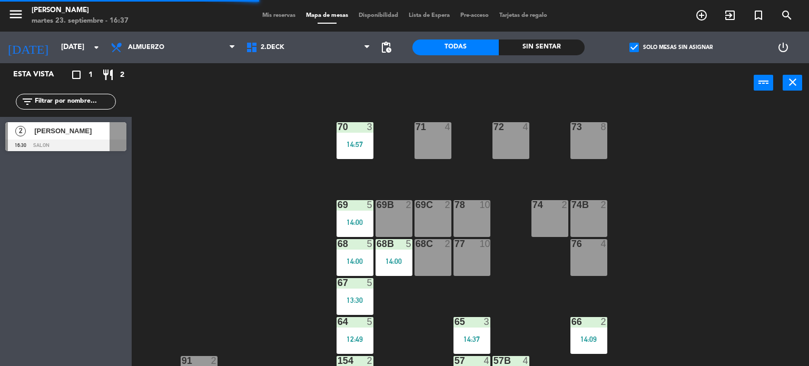
click at [362, 145] on div "14:57" at bounding box center [354, 144] width 37 height 7
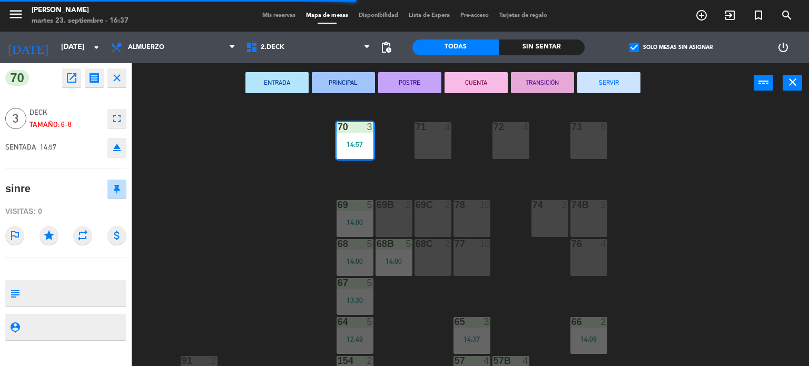
click at [621, 76] on button "SERVIR" at bounding box center [608, 82] width 63 height 21
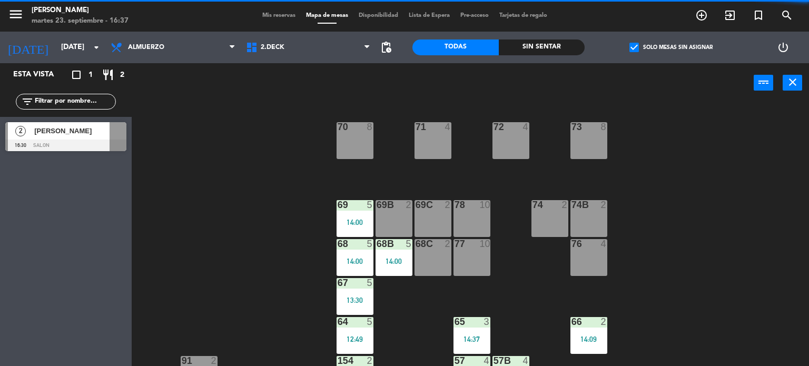
click at [392, 277] on div "71 4 72 4 73 8 70 8 74 2 74B 2 69 5 14:00 69B 2 69C 2 78 10 77 10 76 4 68 5 14:…" at bounding box center [474, 234] width 669 height 263
click at [397, 267] on div "68B 5 14:00" at bounding box center [393, 257] width 37 height 37
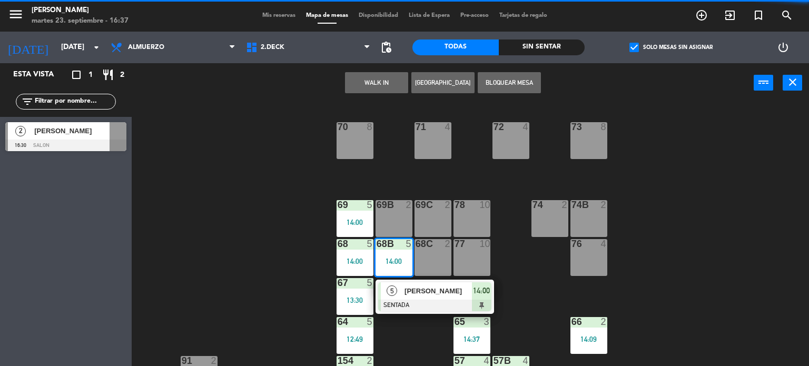
click at [421, 297] on div "[PERSON_NAME]" at bounding box center [437, 290] width 68 height 17
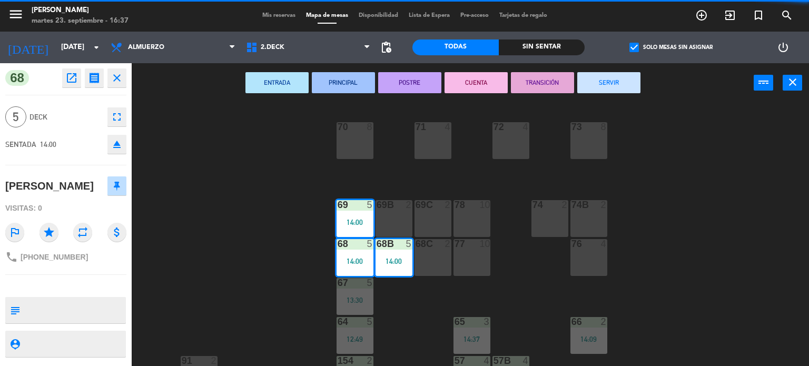
click at [608, 66] on div "ENTRADA PRINCIPAL POSTRE CUENTA TRANSICIÓN SERVIR power_input close" at bounding box center [443, 83] width 622 height 40
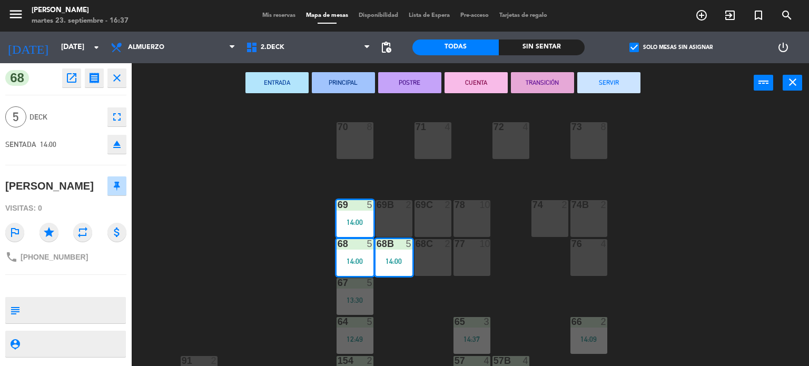
click at [608, 74] on button "SERVIR" at bounding box center [608, 82] width 63 height 21
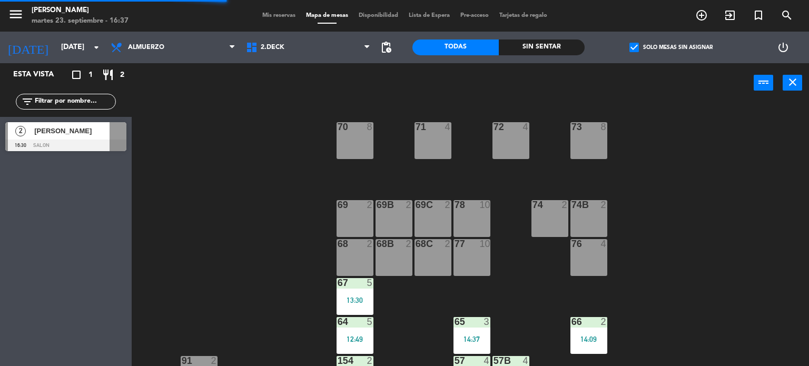
scroll to position [211, 0]
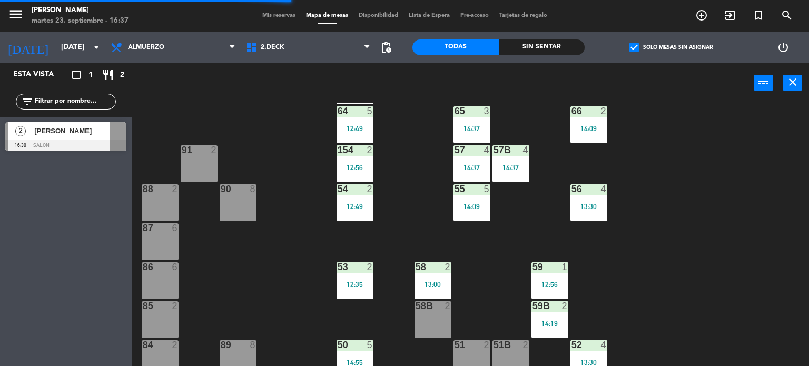
click at [593, 128] on div "14:09" at bounding box center [588, 128] width 37 height 7
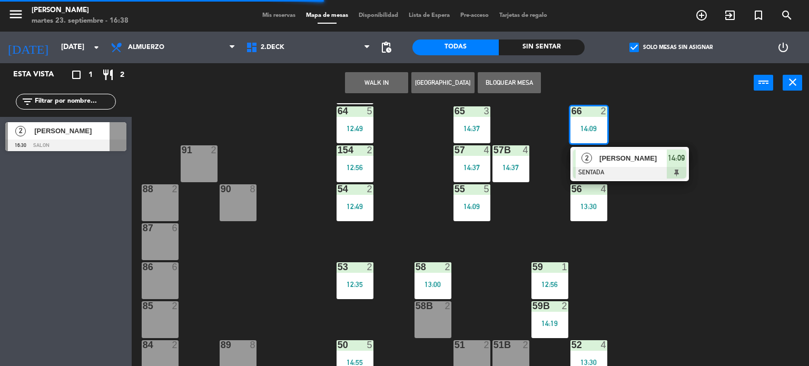
click at [619, 161] on span "[PERSON_NAME]" at bounding box center [632, 158] width 67 height 11
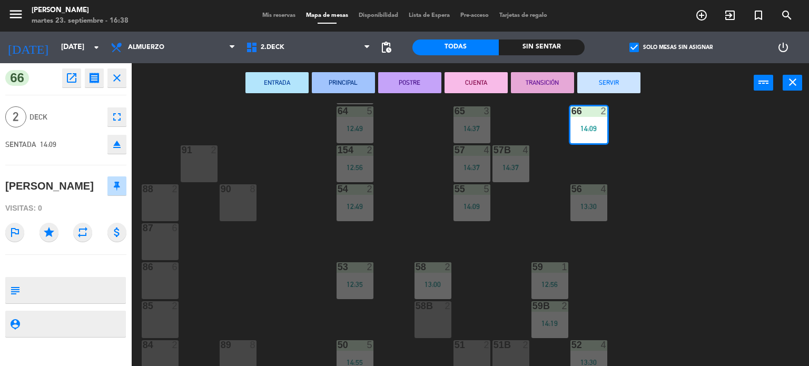
click at [642, 75] on div "ENTRADA PRINCIPAL POSTRE CUENTA TRANSICIÓN SERVIR power_input close" at bounding box center [443, 83] width 622 height 40
click at [608, 96] on div "ENTRADA PRINCIPAL POSTRE CUENTA TRANSICIÓN SERVIR power_input close" at bounding box center [443, 83] width 622 height 40
click at [617, 86] on button "SERVIR" at bounding box center [608, 82] width 63 height 21
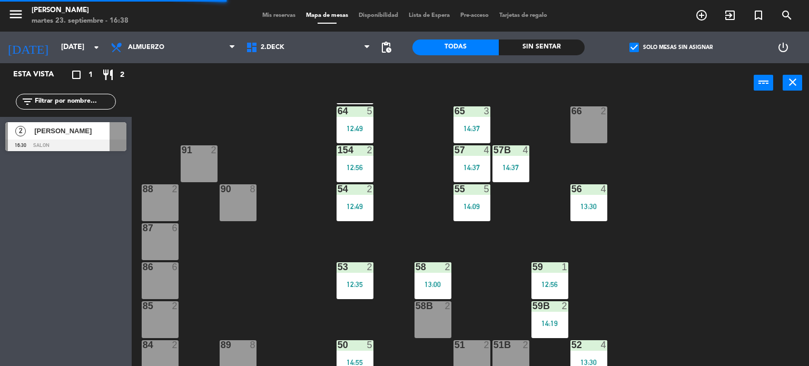
click at [511, 174] on div "57B 4 14:37" at bounding box center [510, 163] width 37 height 37
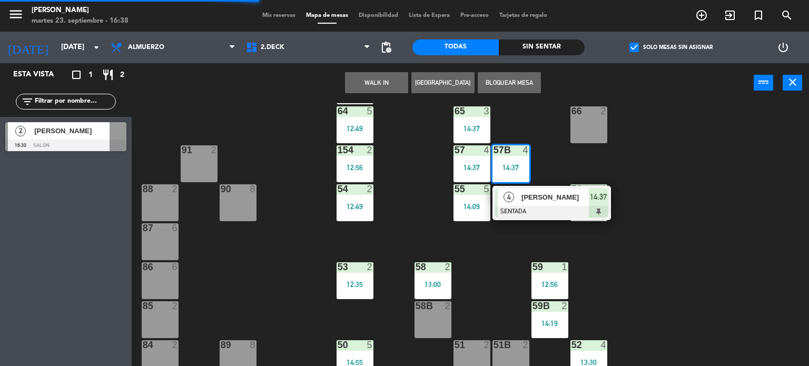
click at [522, 187] on div "4 [PERSON_NAME] 14:37" at bounding box center [551, 203] width 118 height 34
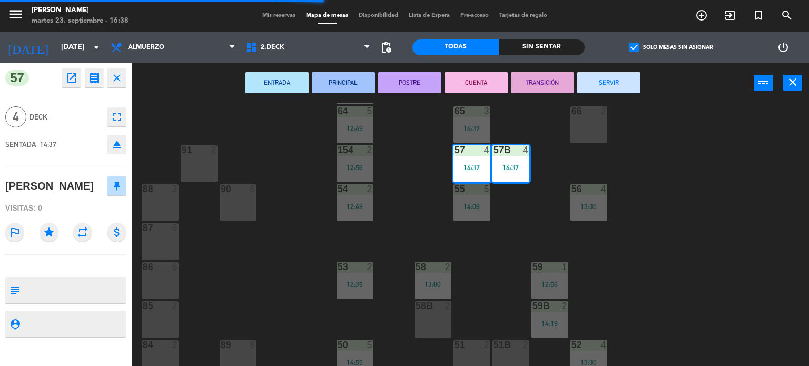
click at [631, 77] on button "SERVIR" at bounding box center [608, 82] width 63 height 21
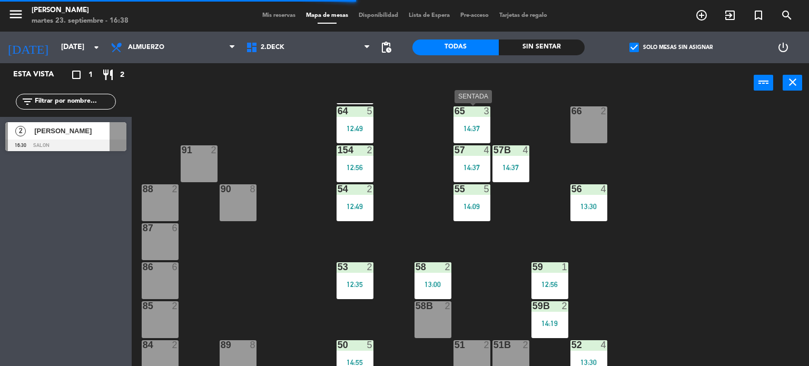
click at [468, 139] on div "65 3 14:37" at bounding box center [471, 124] width 37 height 37
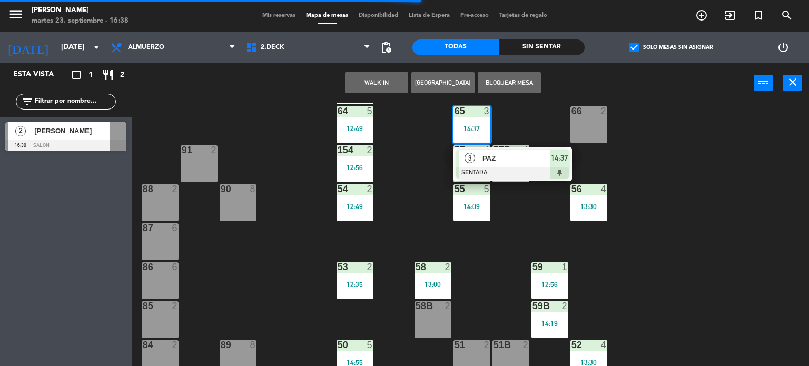
click at [511, 177] on div at bounding box center [512, 173] width 113 height 12
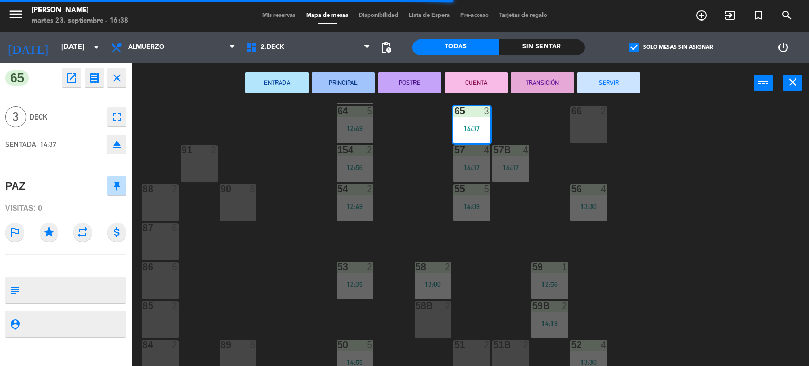
click at [634, 77] on button "SERVIR" at bounding box center [608, 82] width 63 height 21
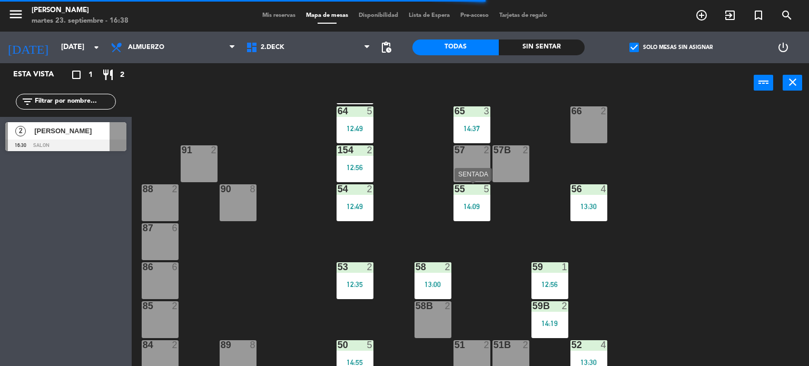
click at [478, 210] on div "14:09" at bounding box center [471, 206] width 37 height 7
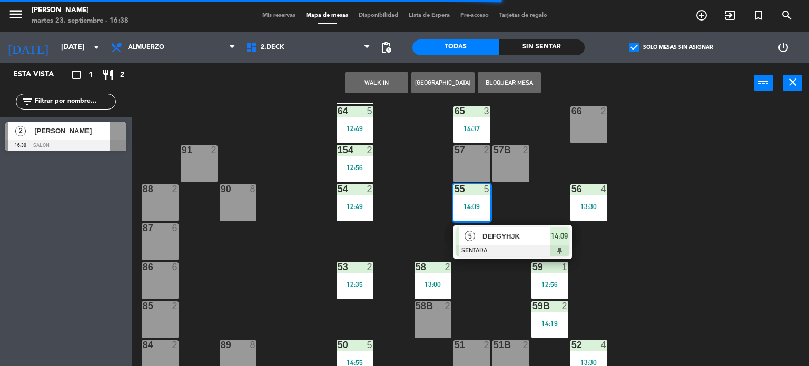
click at [490, 230] on div "DEFGYHJK" at bounding box center [515, 235] width 68 height 17
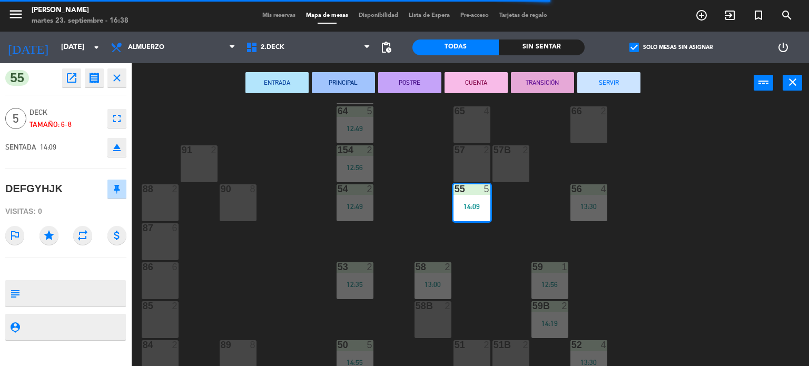
click at [598, 76] on button "SERVIR" at bounding box center [608, 82] width 63 height 21
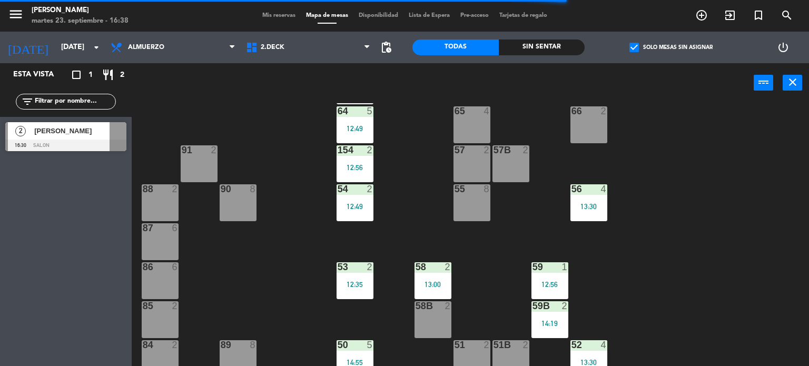
click at [594, 178] on div "71 4 72 4 73 8 70 8 74 2 74B 2 69 2 69B 2 69C 2 78 10 77 10 76 4 68 2 68B 2 68C…" at bounding box center [474, 234] width 669 height 263
drag, startPoint x: 600, startPoint y: 203, endPoint x: 613, endPoint y: 222, distance: 22.8
click at [602, 206] on div "13:30" at bounding box center [588, 206] width 37 height 7
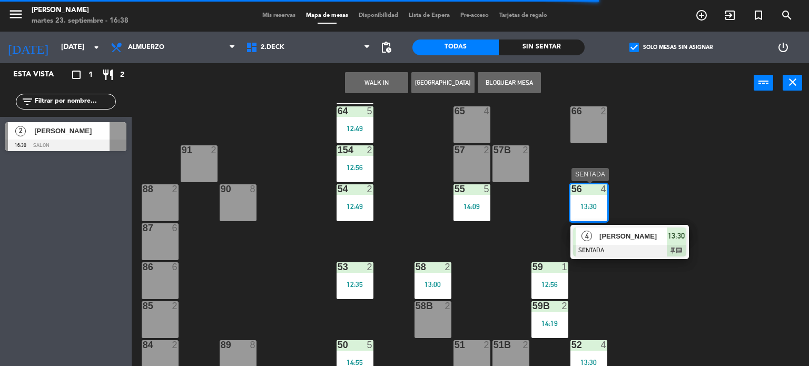
click at [618, 231] on span "[PERSON_NAME]" at bounding box center [632, 236] width 67 height 11
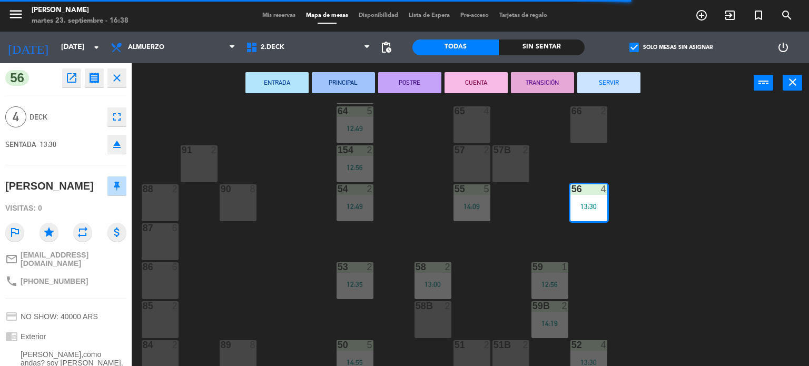
click at [610, 87] on button "SERVIR" at bounding box center [608, 82] width 63 height 21
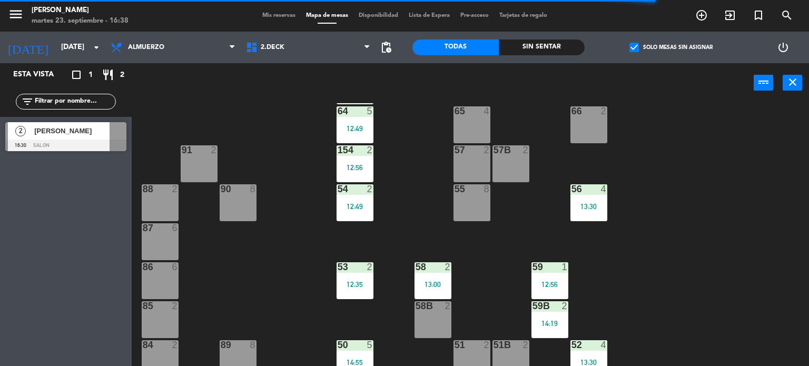
click at [375, 202] on div "71 4 72 4 73 8 70 8 74 2 74B 2 69 2 69B 2 69C 2 78 10 77 10 76 4 68 2 68B 2 68C…" at bounding box center [474, 234] width 669 height 263
drag, startPoint x: 366, startPoint y: 206, endPoint x: 373, endPoint y: 222, distance: 16.7
click at [367, 207] on div "12:49" at bounding box center [354, 206] width 37 height 7
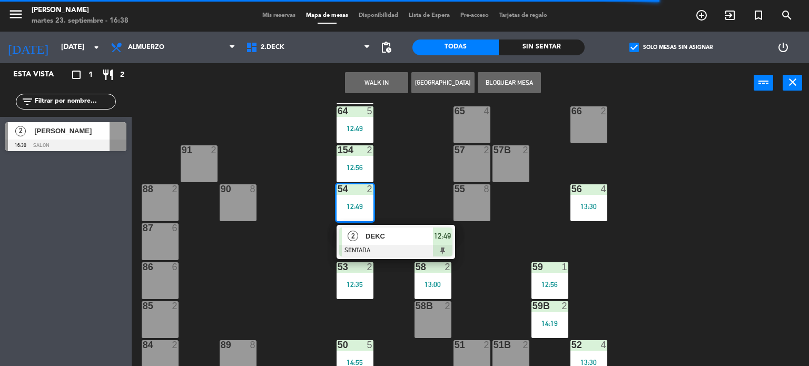
click at [379, 234] on span "DEKC" at bounding box center [398, 236] width 67 height 11
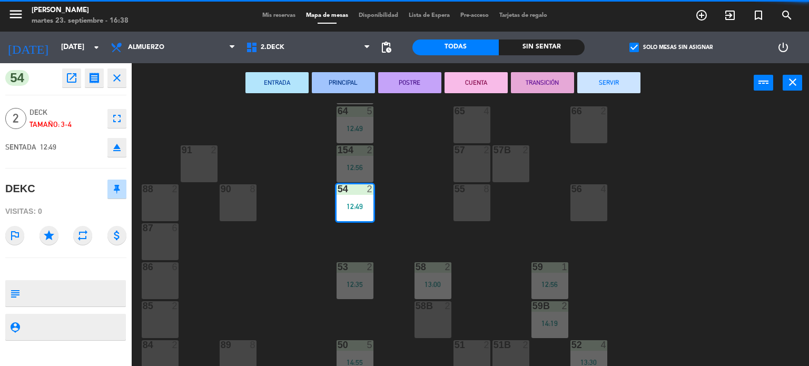
click at [579, 83] on div "ENTRADA PRINCIPAL POSTRE CUENTA TRANSICIÓN SERVIR power_input close" at bounding box center [443, 83] width 622 height 40
click at [580, 83] on button "SERVIR" at bounding box center [608, 82] width 63 height 21
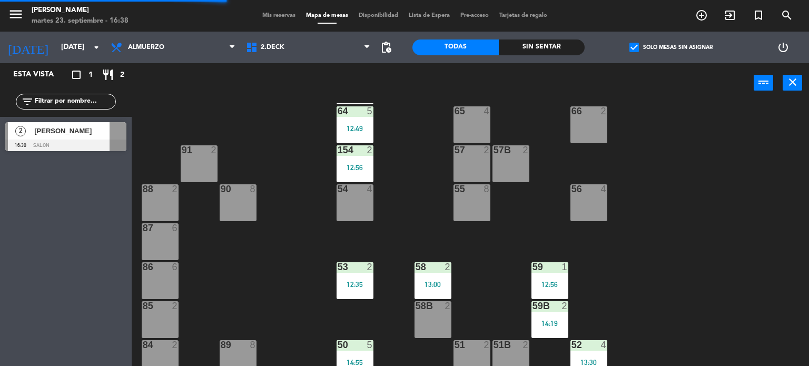
click at [344, 166] on div "12:56" at bounding box center [354, 167] width 37 height 7
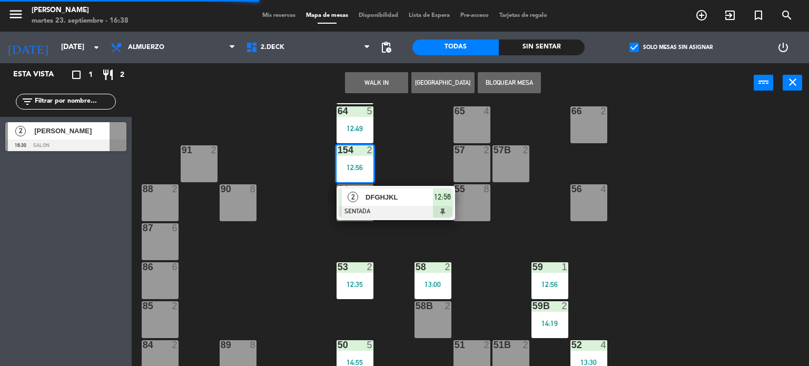
click at [376, 180] on div "71 4 72 4 73 8 70 8 74 2 74B 2 69 2 69B 2 69C 2 78 10 77 10 76 4 68 2 68B 2 68C…" at bounding box center [474, 234] width 669 height 263
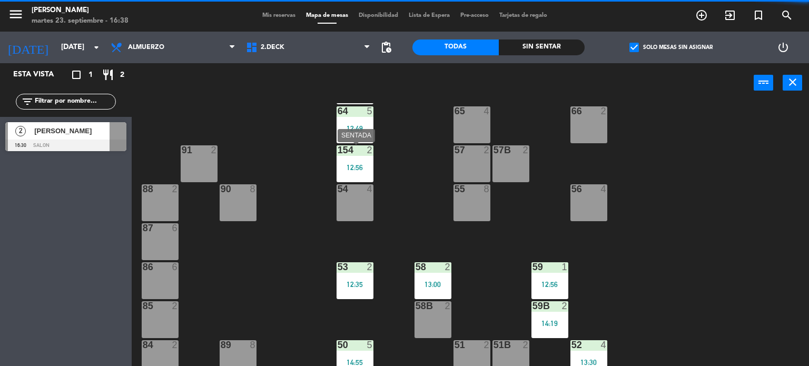
click at [356, 168] on div "12:56" at bounding box center [354, 167] width 37 height 7
click at [366, 182] on div "154 2 12:56" at bounding box center [354, 163] width 37 height 37
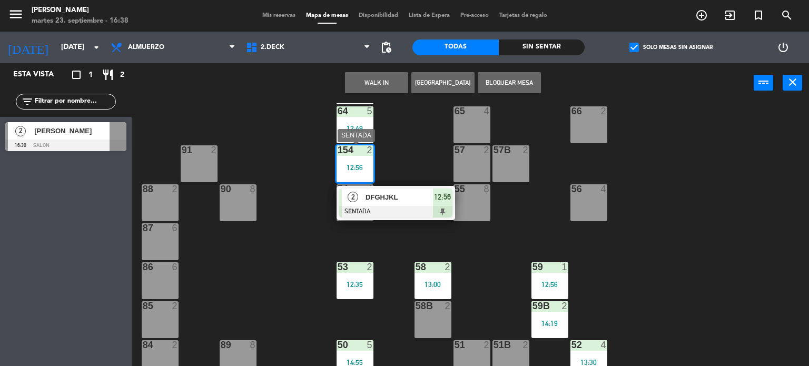
click at [386, 198] on span "DFGHJKL" at bounding box center [398, 197] width 67 height 11
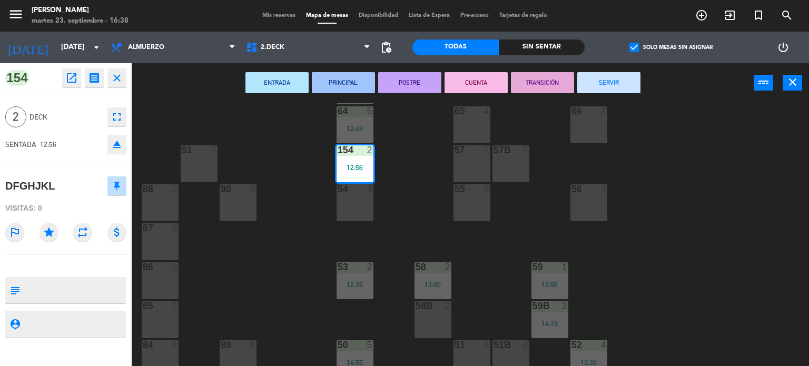
click at [636, 86] on button "SERVIR" at bounding box center [608, 82] width 63 height 21
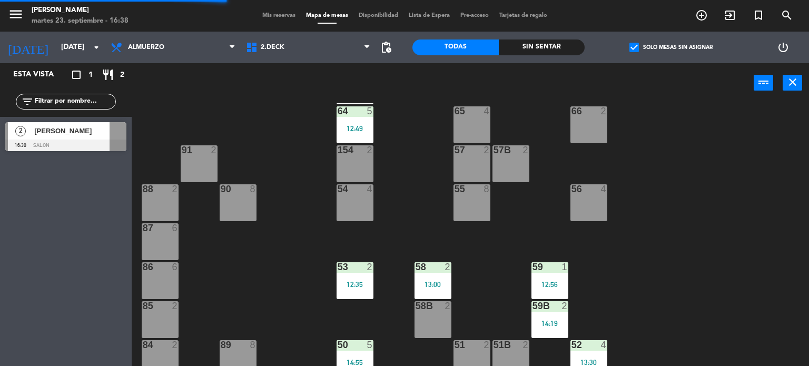
click at [343, 129] on div "12:49" at bounding box center [354, 128] width 37 height 7
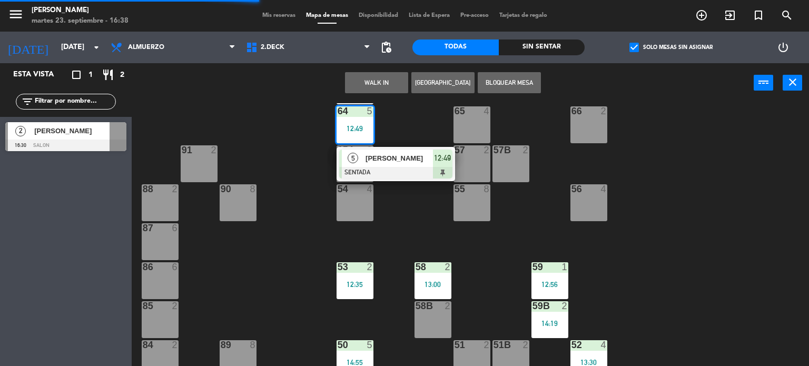
click at [364, 154] on div "[PERSON_NAME]" at bounding box center [398, 158] width 68 height 17
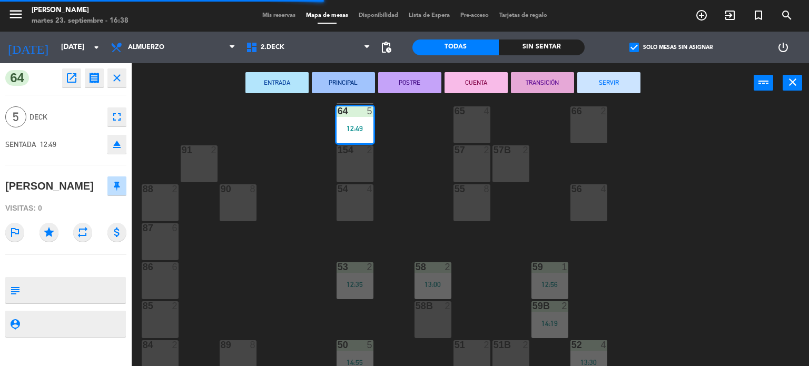
click at [607, 86] on button "SERVIR" at bounding box center [608, 82] width 63 height 21
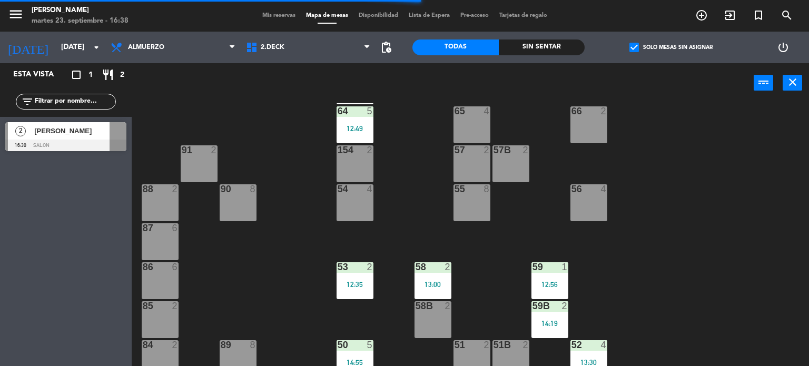
scroll to position [105, 0]
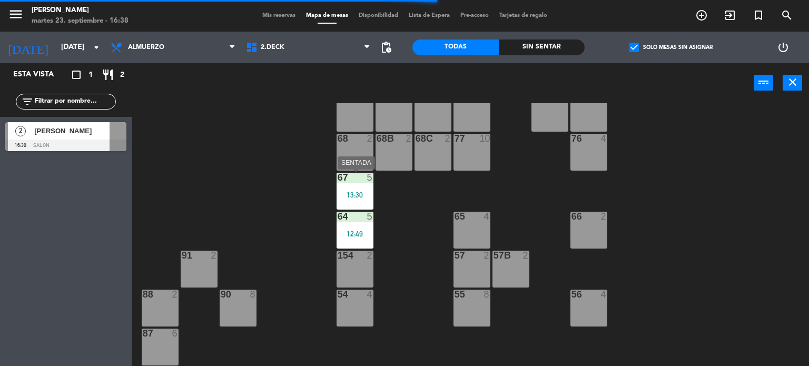
click at [375, 180] on div "5" at bounding box center [372, 177] width 17 height 9
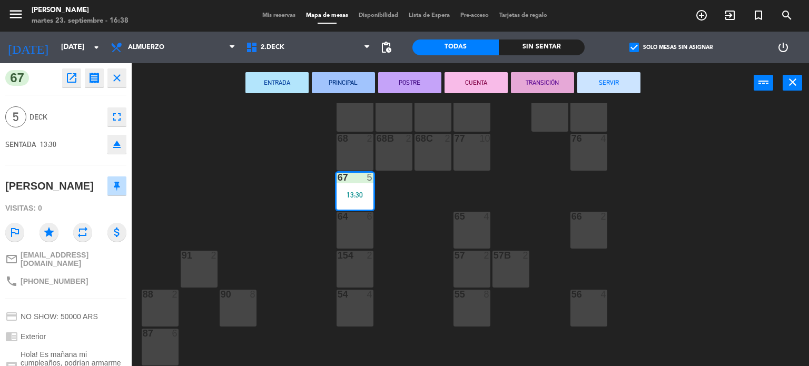
click at [613, 77] on button "SERVIR" at bounding box center [608, 82] width 63 height 21
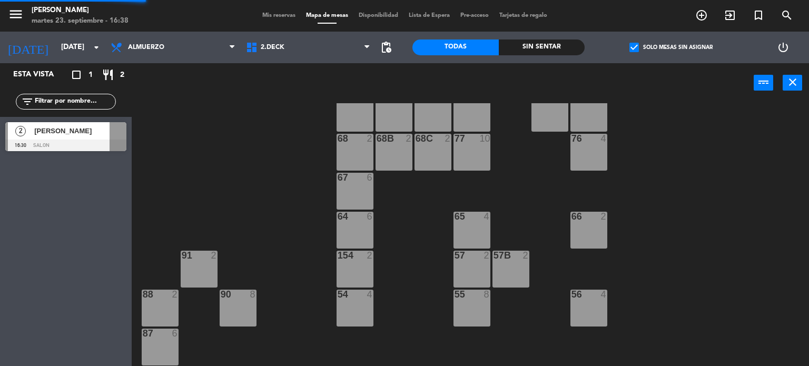
scroll to position [221, 0]
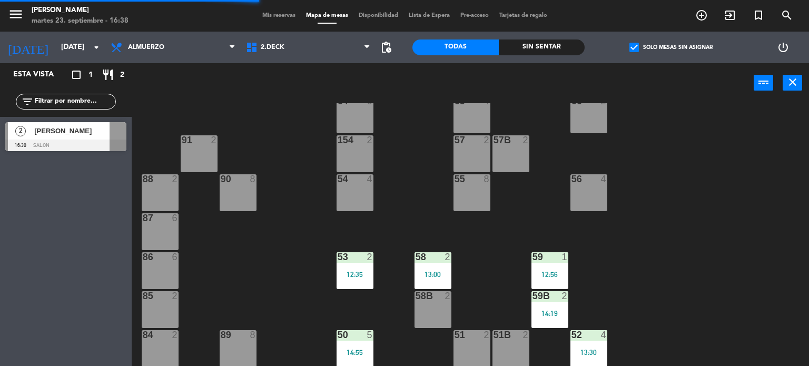
click at [550, 277] on div "12:56" at bounding box center [549, 274] width 37 height 7
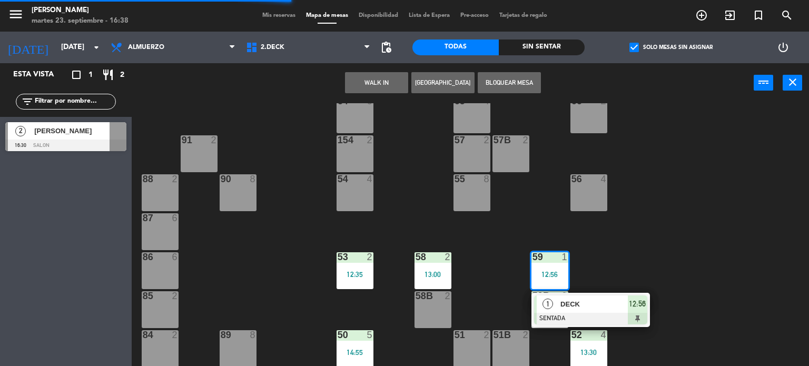
click at [580, 309] on div "DECK" at bounding box center [593, 303] width 68 height 17
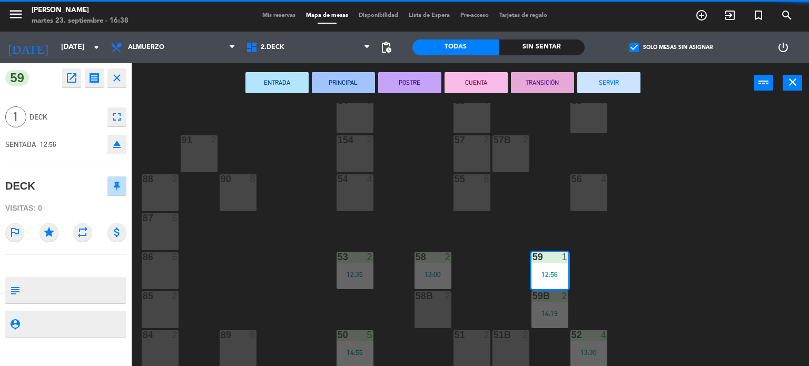
click at [598, 75] on button "SERVIR" at bounding box center [608, 82] width 63 height 21
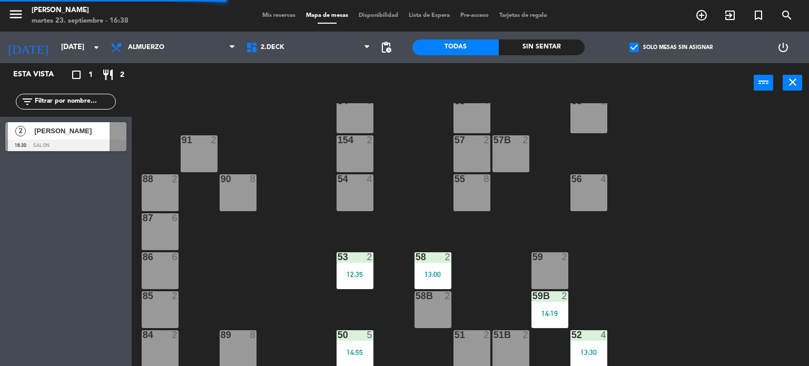
click at [548, 310] on div "14:19" at bounding box center [549, 313] width 37 height 7
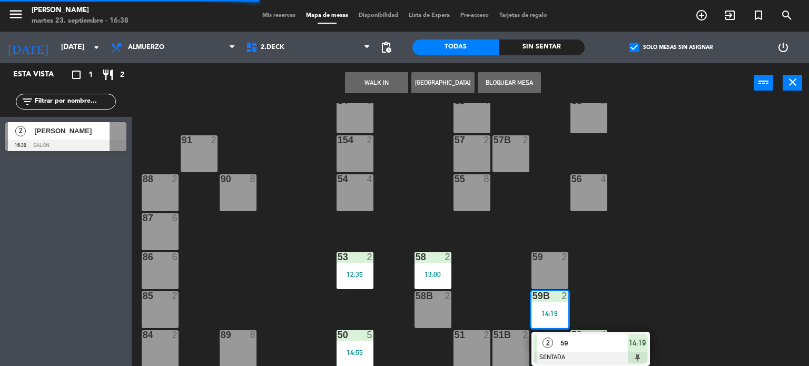
click at [554, 336] on div "2" at bounding box center [548, 342] width 23 height 17
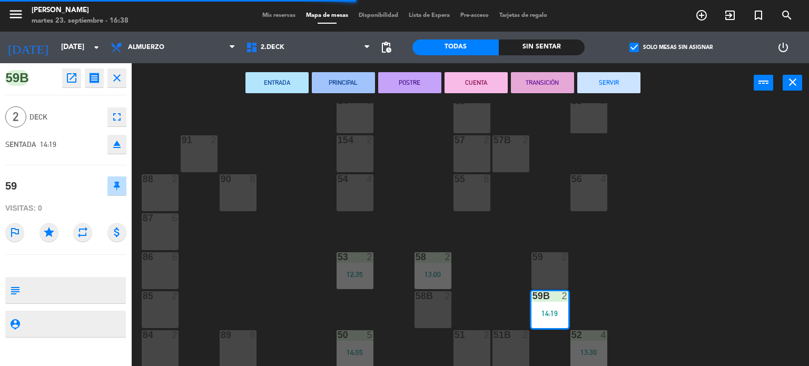
click at [603, 76] on button "SERVIR" at bounding box center [608, 82] width 63 height 21
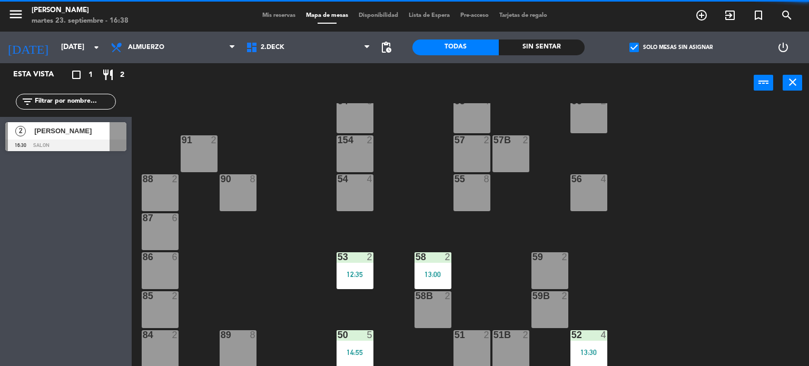
click at [433, 254] on div at bounding box center [432, 256] width 17 height 9
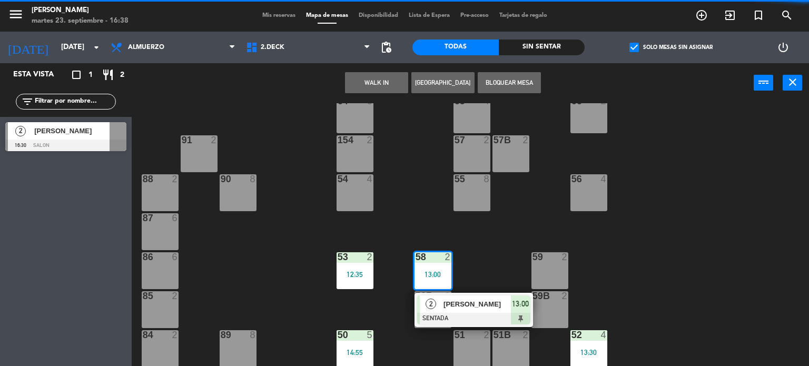
click at [460, 299] on span "[PERSON_NAME]" at bounding box center [476, 304] width 67 height 11
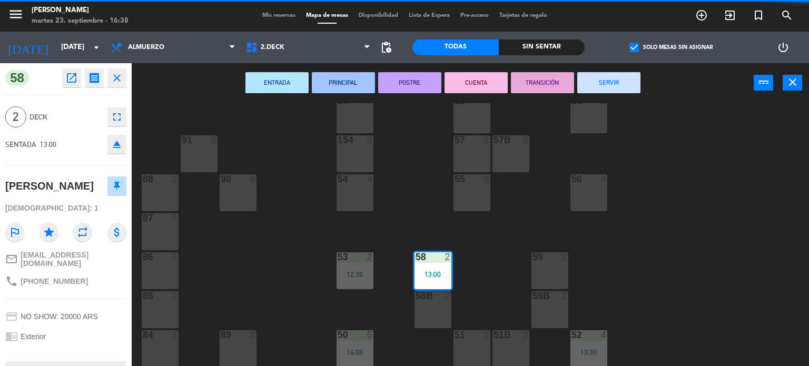
click at [593, 88] on button "SERVIR" at bounding box center [608, 82] width 63 height 21
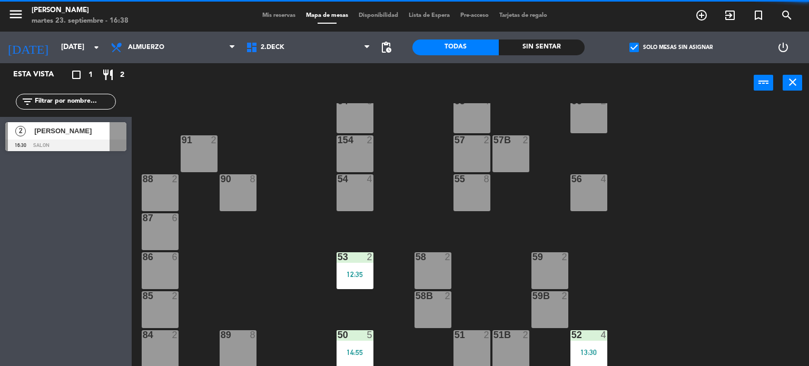
drag, startPoint x: 365, startPoint y: 271, endPoint x: 383, endPoint y: 309, distance: 42.2
click at [367, 277] on div "53 2 12:35" at bounding box center [354, 270] width 37 height 37
click at [383, 309] on div "71 4 72 4 73 8 70 8 74 2 74B 2 69 2 69B 2 69C 2 78 10 77 10 76 4 68 2 68B 2 68C…" at bounding box center [474, 234] width 669 height 263
drag, startPoint x: 378, startPoint y: 264, endPoint x: 369, endPoint y: 273, distance: 13.4
click at [376, 265] on div "71 4 72 4 73 8 70 8 74 2 74B 2 69 2 69B 2 69C 2 78 10 77 10 76 4 68 2 68B 2 68C…" at bounding box center [474, 234] width 669 height 263
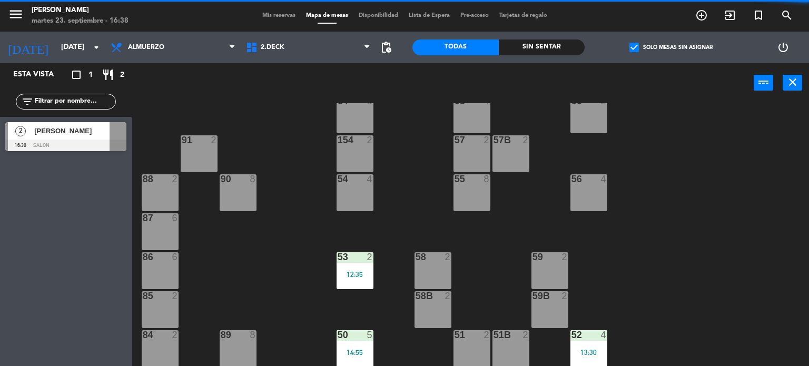
drag, startPoint x: 366, startPoint y: 273, endPoint x: 370, endPoint y: 278, distance: 6.0
click at [368, 276] on div "12:35" at bounding box center [354, 274] width 37 height 7
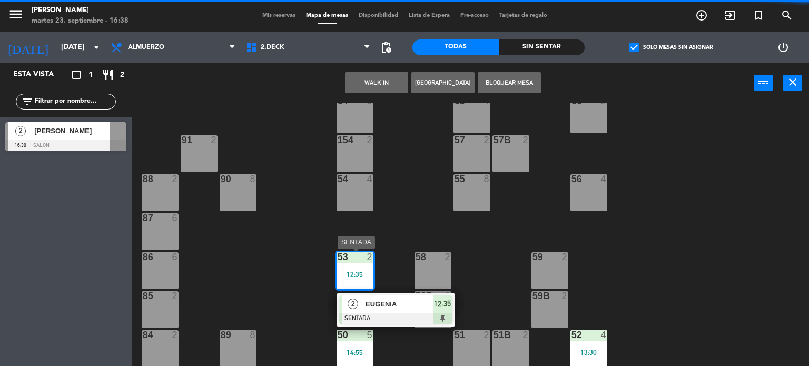
click at [384, 310] on div "EUGENIA" at bounding box center [398, 303] width 68 height 17
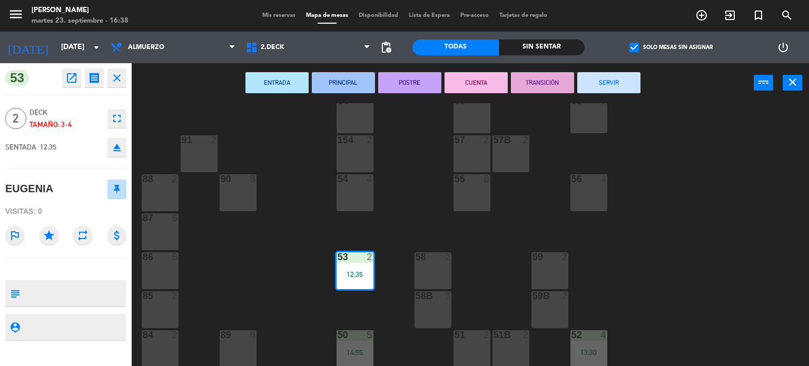
click at [600, 69] on div "ENTRADA PRINCIPAL POSTRE CUENTA TRANSICIÓN SERVIR power_input close" at bounding box center [443, 83] width 622 height 40
click at [593, 92] on button "SERVIR" at bounding box center [608, 82] width 63 height 21
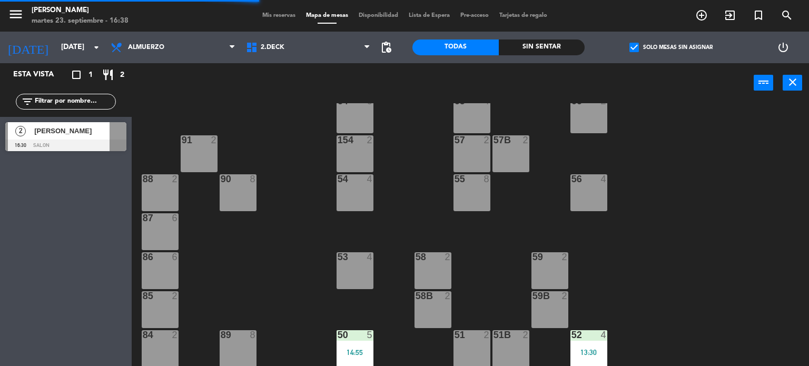
click at [369, 344] on div "50 5 14:55" at bounding box center [354, 348] width 37 height 37
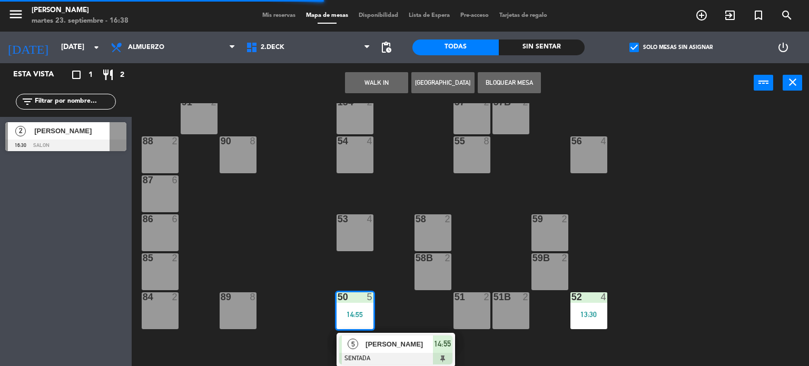
click at [379, 343] on span "[PERSON_NAME]" at bounding box center [398, 344] width 67 height 11
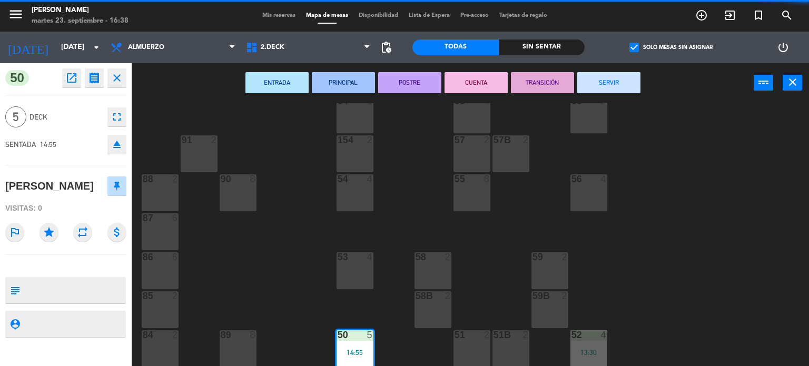
click at [590, 80] on button "SERVIR" at bounding box center [608, 82] width 63 height 21
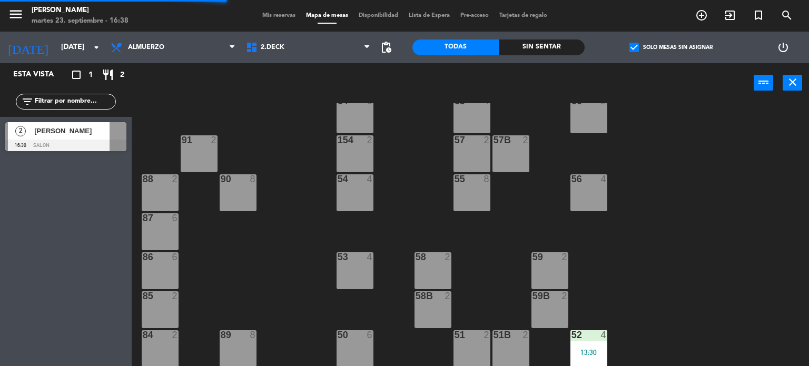
click at [567, 345] on div "71 4 72 4 73 8 70 8 74 2 74B 2 69 2 69B 2 69C 2 78 10 77 10 76 4 68 2 68B 2 68C…" at bounding box center [474, 234] width 669 height 263
click at [577, 349] on div "13:30" at bounding box center [588, 352] width 37 height 7
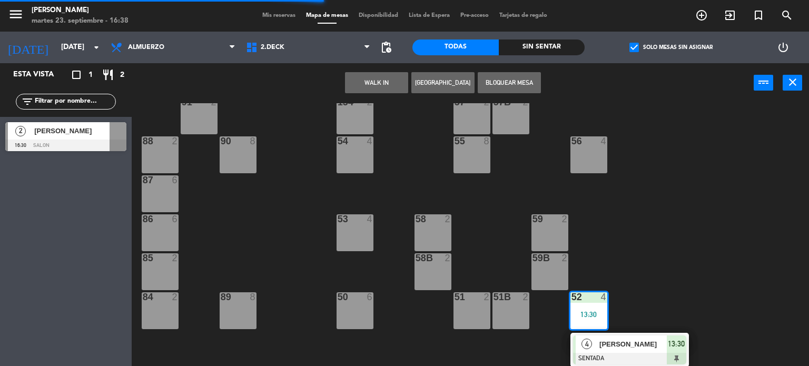
click at [604, 353] on div at bounding box center [629, 359] width 113 height 12
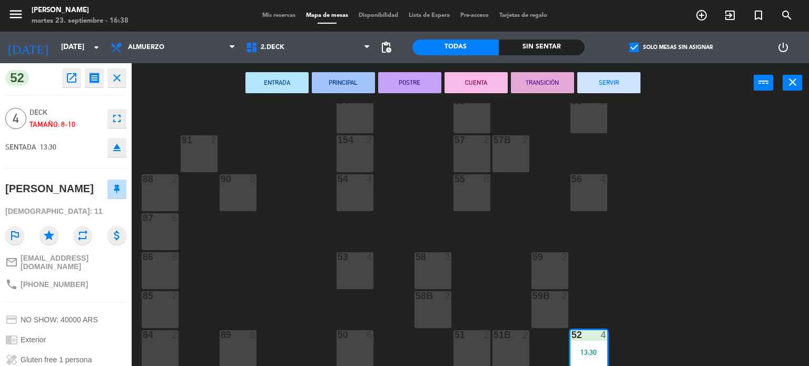
drag, startPoint x: 617, startPoint y: 82, endPoint x: 627, endPoint y: 81, distance: 9.5
click at [617, 81] on button "SERVIR" at bounding box center [608, 82] width 63 height 21
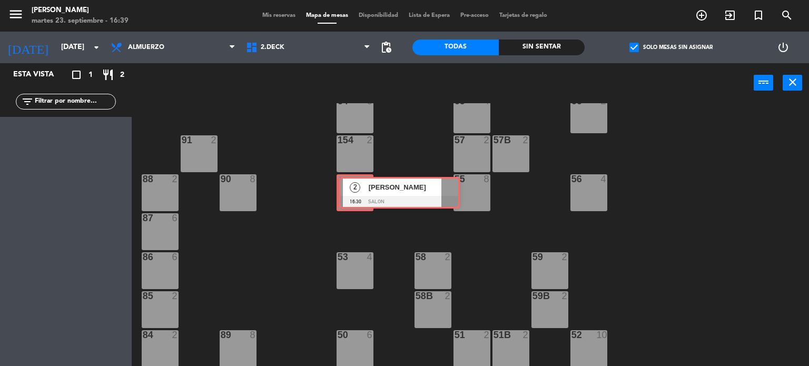
drag, startPoint x: 24, startPoint y: 148, endPoint x: 358, endPoint y: 203, distance: 338.3
click at [358, 203] on div "Esta vista crop_square 1 restaurant 2 filter_list 2 [PERSON_NAME] 16:30 SALON 2…" at bounding box center [404, 214] width 809 height 303
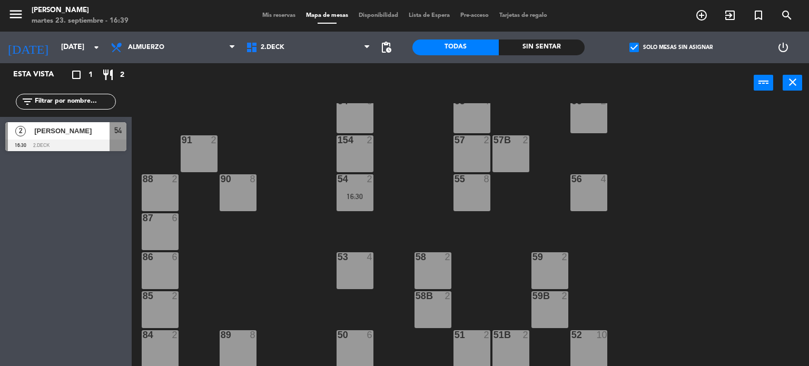
drag, startPoint x: 361, startPoint y: 203, endPoint x: 367, endPoint y: 213, distance: 11.1
click at [362, 203] on div "54 2 16:30" at bounding box center [354, 192] width 37 height 37
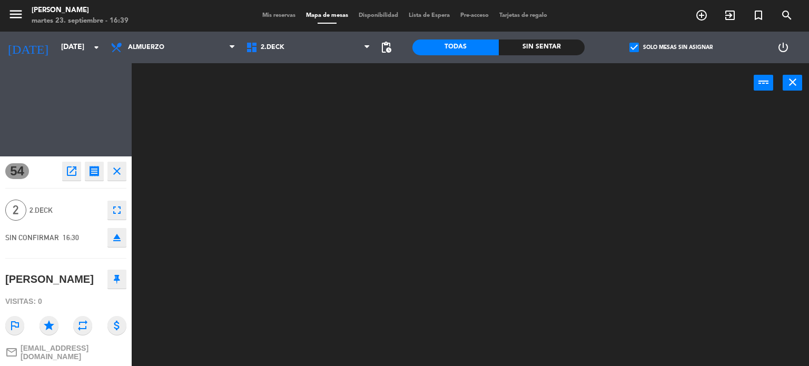
scroll to position [0, 0]
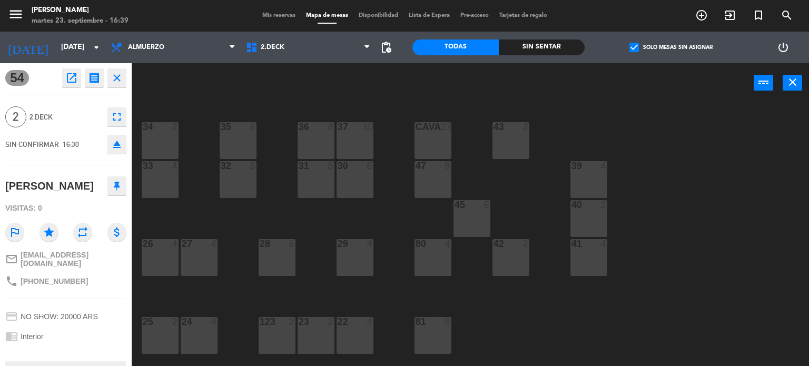
click at [289, 25] on div "menu Gardiner martes 23. septiembre - 16:39 Mis reservas Mapa de mesas Disponib…" at bounding box center [404, 16] width 809 height 32
click at [285, 20] on div "Mis reservas Mapa de mesas Disponibilidad Lista de Espera Pre-acceso Tarjetas d…" at bounding box center [404, 15] width 295 height 9
click at [284, 18] on span "Mis reservas" at bounding box center [279, 16] width 44 height 6
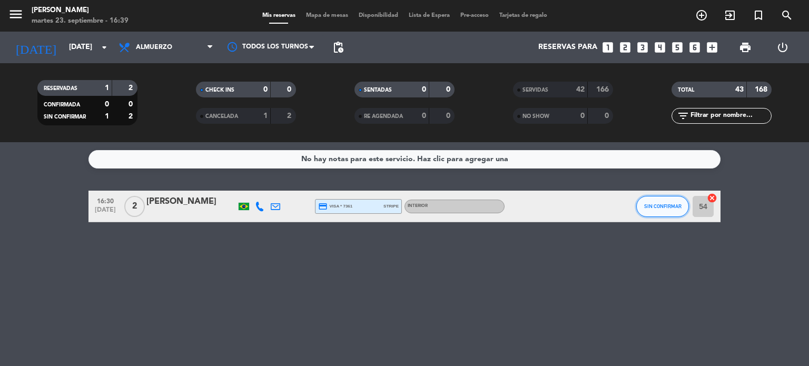
click at [654, 200] on button "SIN CONFIRMAR" at bounding box center [662, 206] width 53 height 21
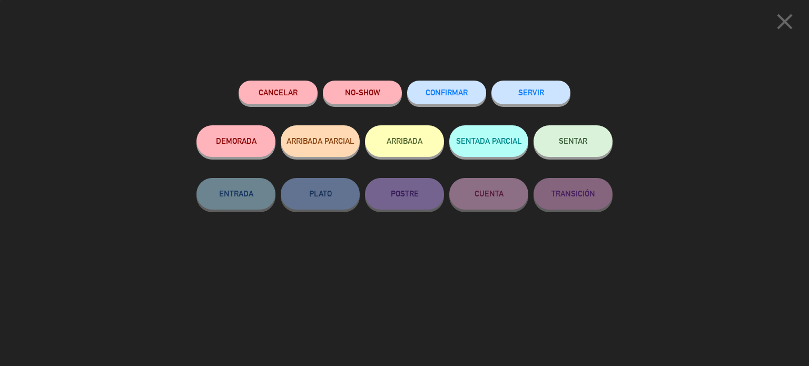
click at [585, 141] on span "SENTAR" at bounding box center [573, 140] width 28 height 9
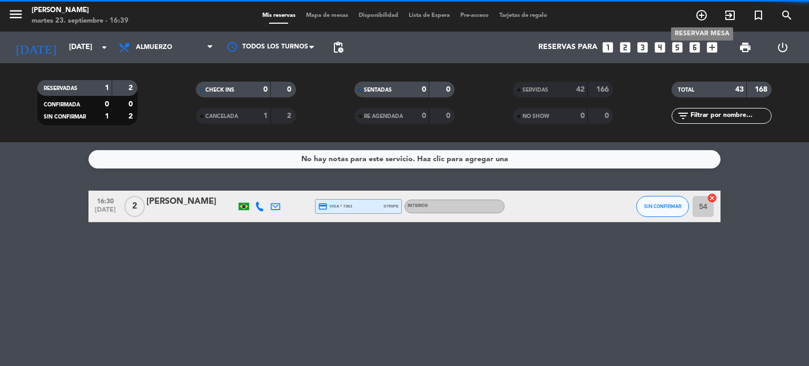
click at [704, 18] on icon "add_circle_outline" at bounding box center [701, 15] width 13 height 13
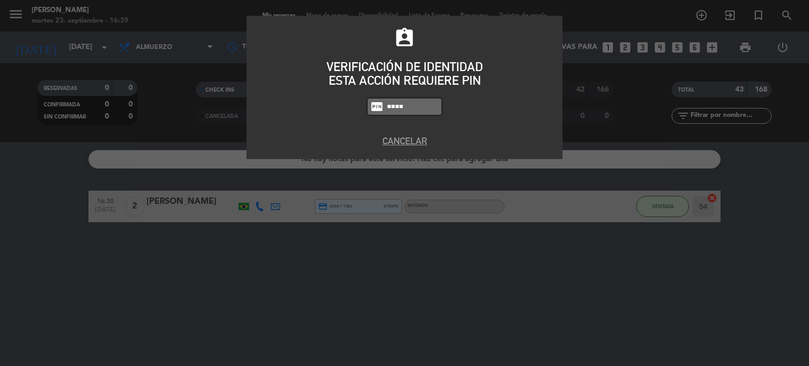
type input "4307"
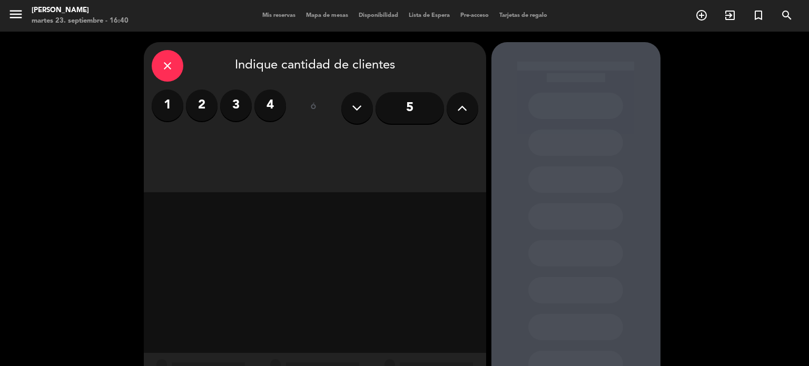
click at [452, 107] on button at bounding box center [462, 108] width 32 height 32
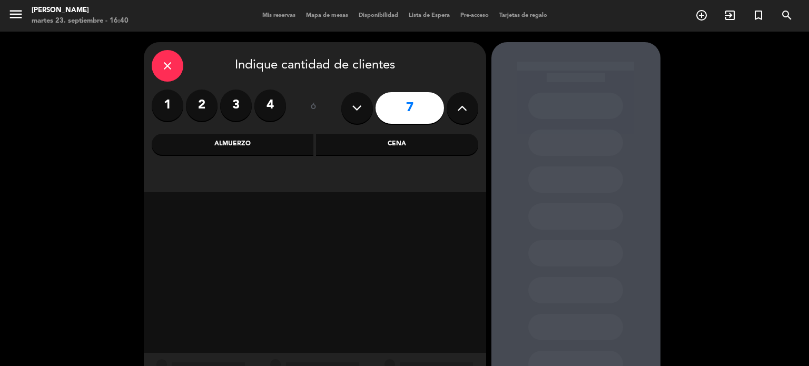
click at [452, 107] on button at bounding box center [462, 108] width 32 height 32
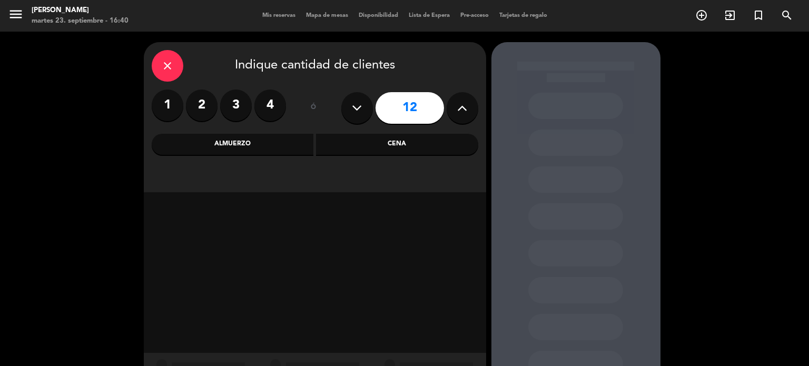
click at [452, 107] on button at bounding box center [462, 108] width 32 height 32
type input "16"
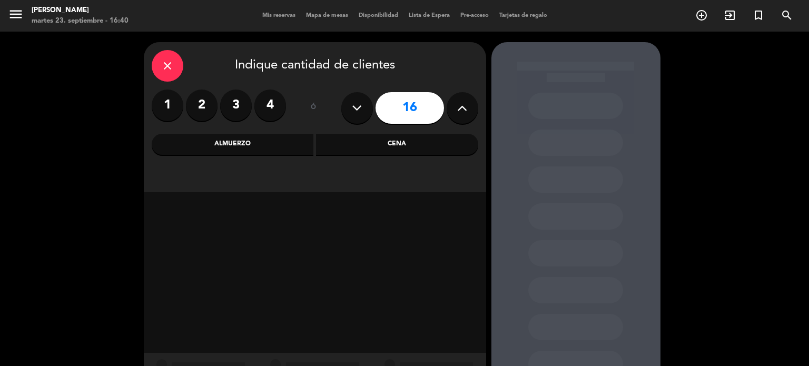
click at [389, 156] on div "close Indique cantidad de clientes 1 2 3 4 ó 16 Almuerzo Cena" at bounding box center [315, 117] width 342 height 150
click at [382, 146] on div "Cena" at bounding box center [397, 144] width 162 height 21
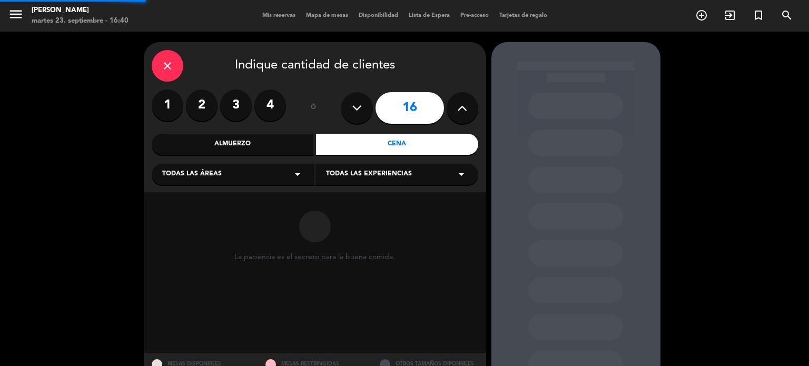
click at [296, 174] on icon "arrow_drop_down" at bounding box center [297, 174] width 13 height 13
click at [182, 227] on div "SALON" at bounding box center [233, 231] width 142 height 11
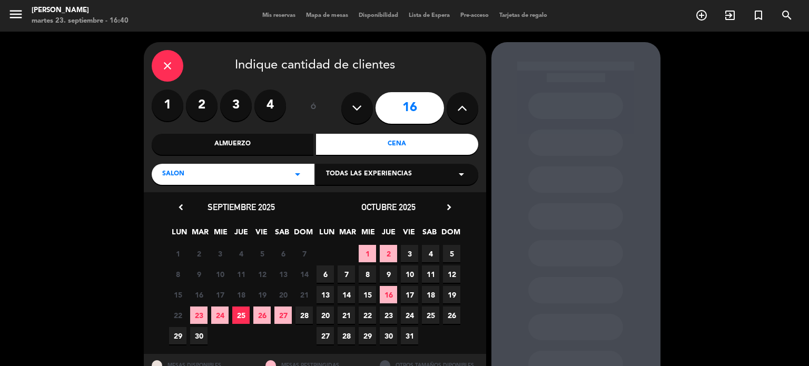
click at [285, 312] on span "27" at bounding box center [282, 314] width 17 height 17
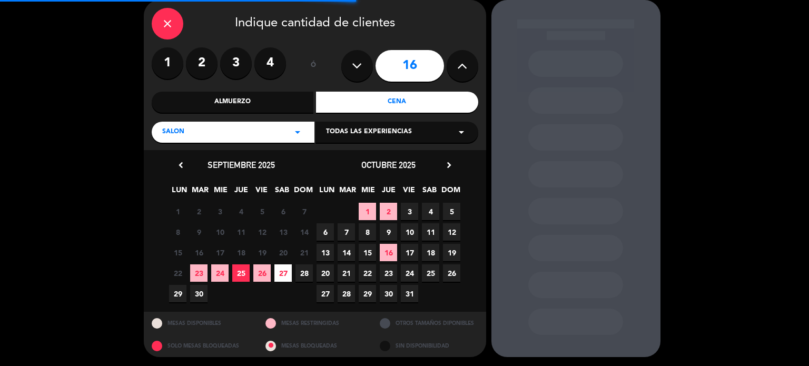
click at [612, 347] on div at bounding box center [575, 178] width 169 height 357
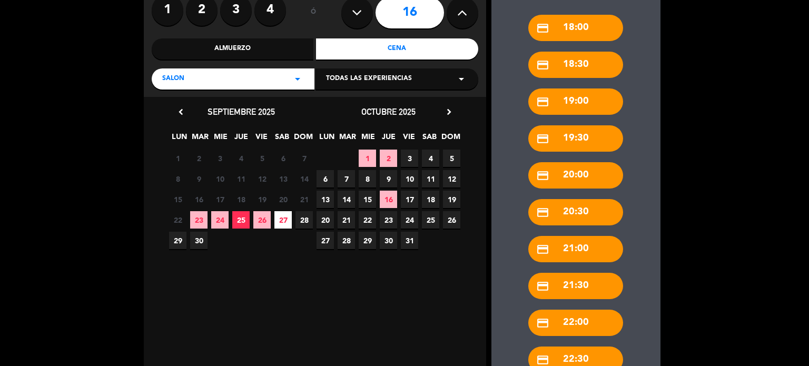
scroll to position [242, 0]
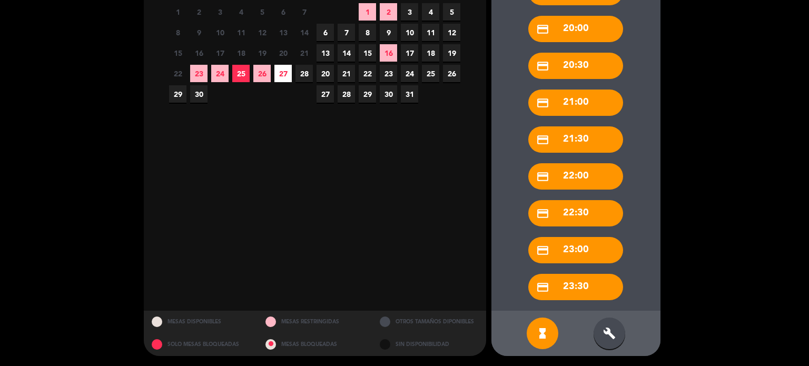
click at [613, 342] on div "build" at bounding box center [609, 333] width 32 height 32
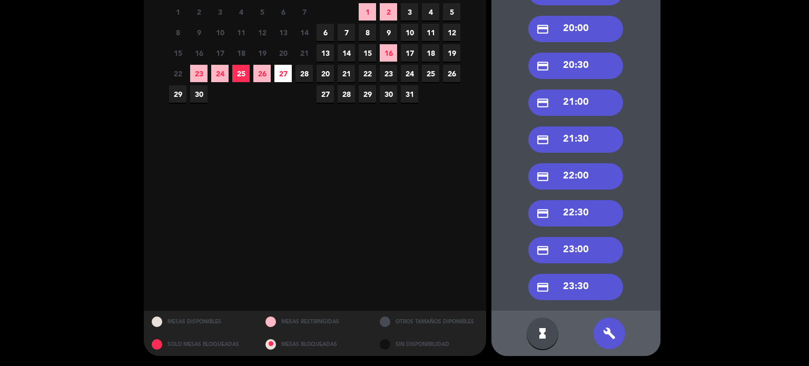
click at [585, 200] on div "credit_card 22:30" at bounding box center [575, 213] width 95 height 26
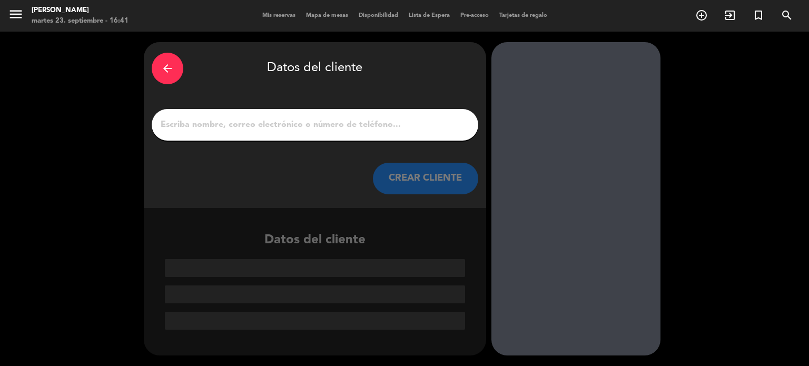
click at [160, 81] on div "arrow_back" at bounding box center [168, 69] width 32 height 32
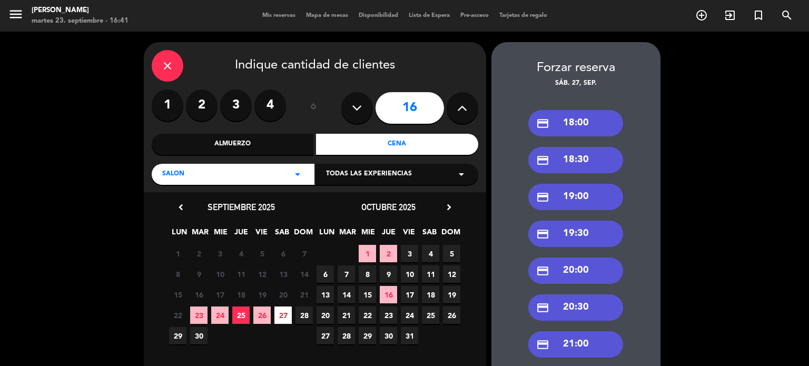
scroll to position [158, 0]
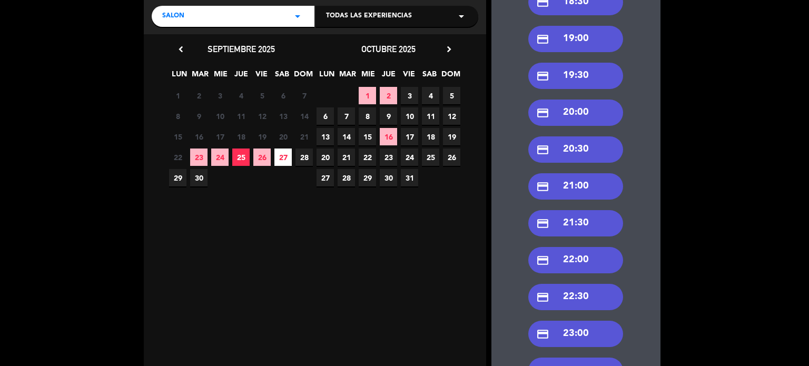
click at [594, 265] on div "credit_card 22:00" at bounding box center [575, 260] width 95 height 26
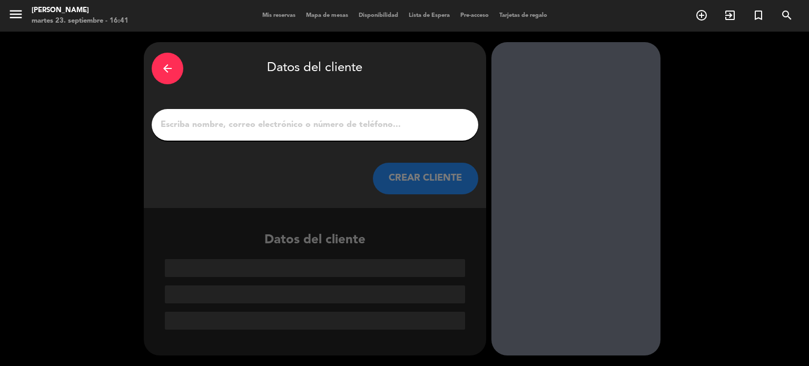
scroll to position [0, 0]
click at [394, 134] on div at bounding box center [315, 125] width 326 height 32
click at [388, 126] on input "1" at bounding box center [315, 124] width 311 height 15
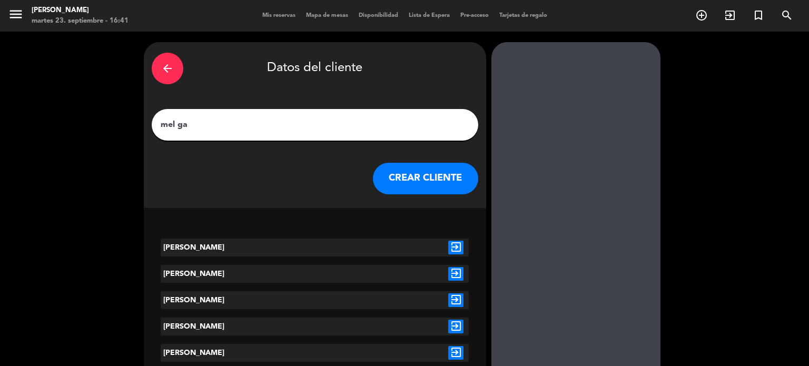
type input "mel ga"
click at [455, 320] on icon "exit_to_app" at bounding box center [455, 327] width 15 height 14
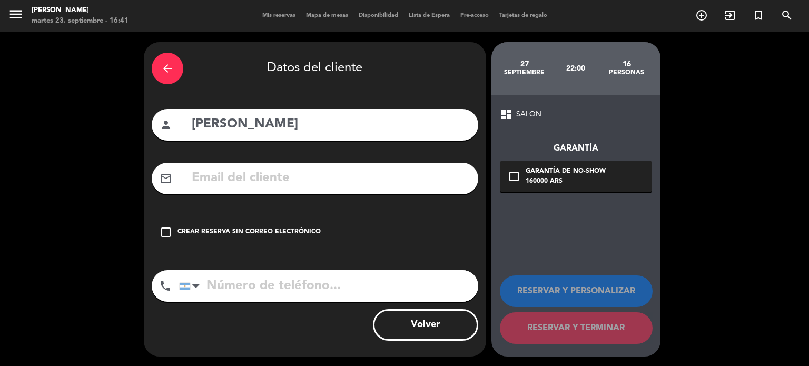
click at [429, 237] on div "check_box_outline_blank Crear reserva sin correo electrónico" at bounding box center [315, 232] width 326 height 32
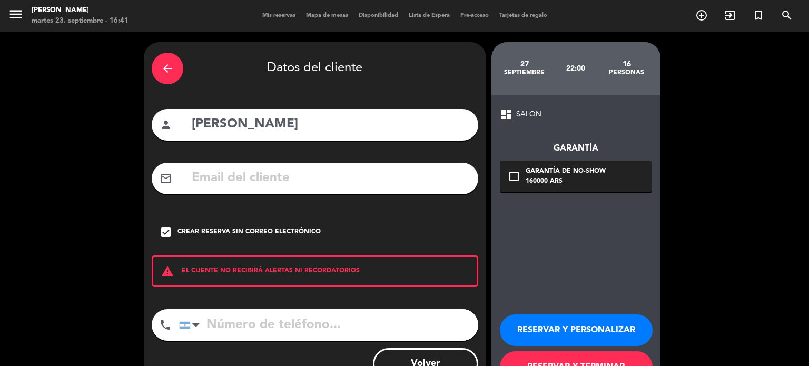
click at [571, 326] on button "RESERVAR Y PERSONALIZAR" at bounding box center [576, 330] width 153 height 32
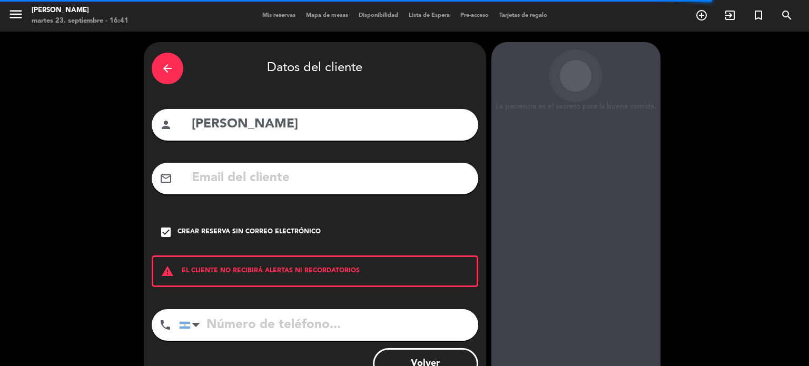
scroll to position [42, 0]
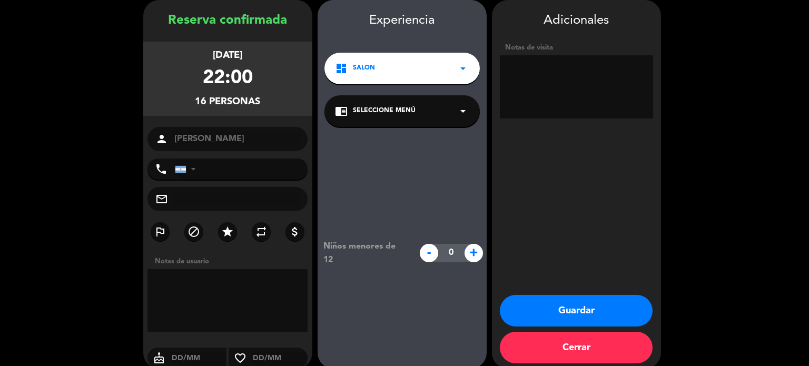
click at [574, 61] on textarea at bounding box center [576, 86] width 153 height 63
type textarea "[DEMOGRAPHIC_DATA]"
click at [583, 310] on button "Guardar" at bounding box center [576, 311] width 153 height 32
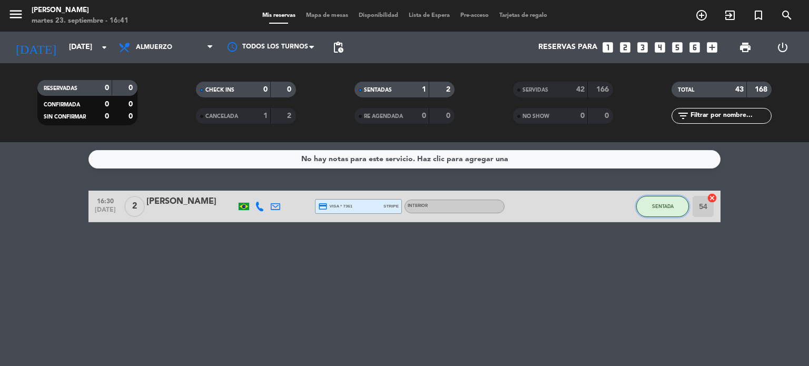
click at [674, 206] on button "SENTADA" at bounding box center [662, 206] width 53 height 21
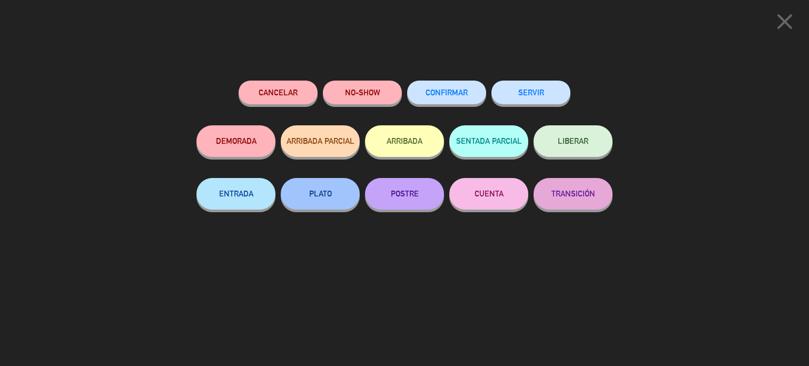
click at [534, 100] on button "SERVIR" at bounding box center [530, 93] width 79 height 24
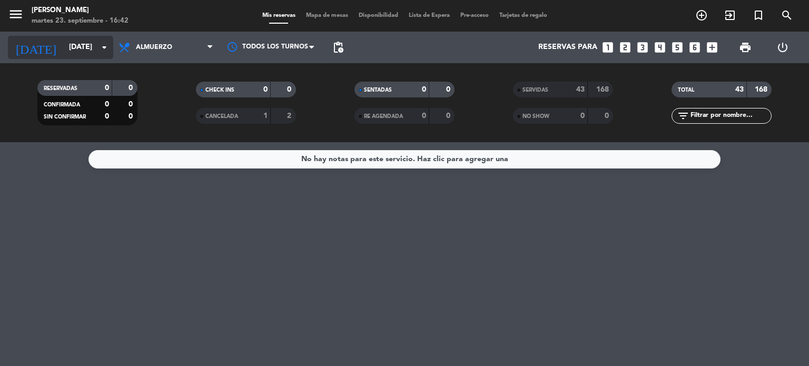
click at [64, 50] on input "[DATE]" at bounding box center [114, 47] width 100 height 19
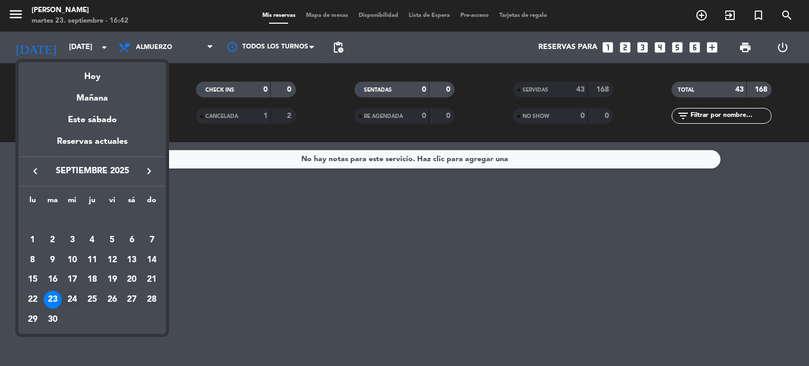
click at [68, 294] on div "24" at bounding box center [72, 300] width 18 height 18
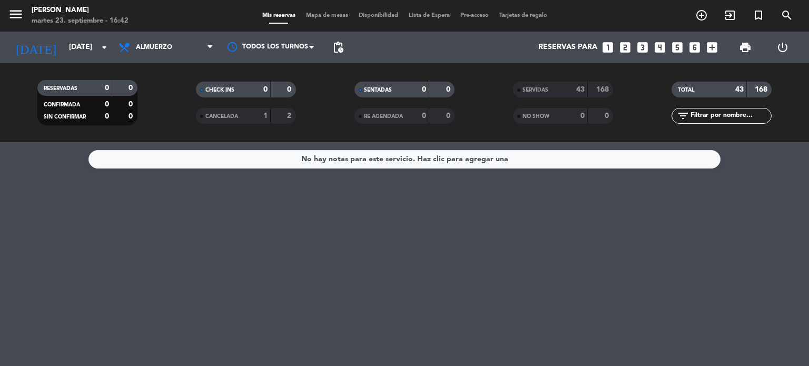
type input "[DATE]"
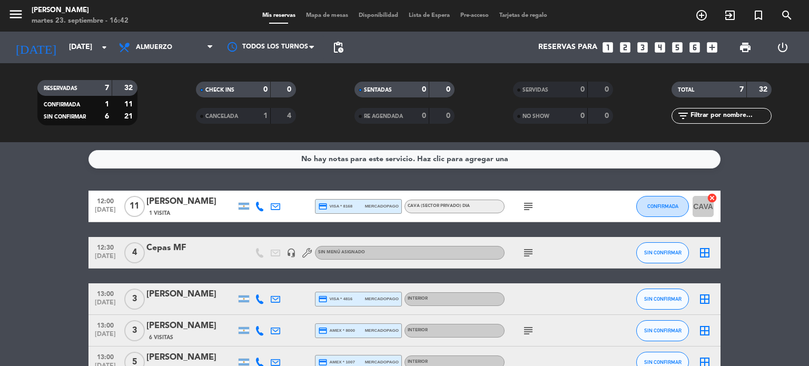
scroll to position [142, 0]
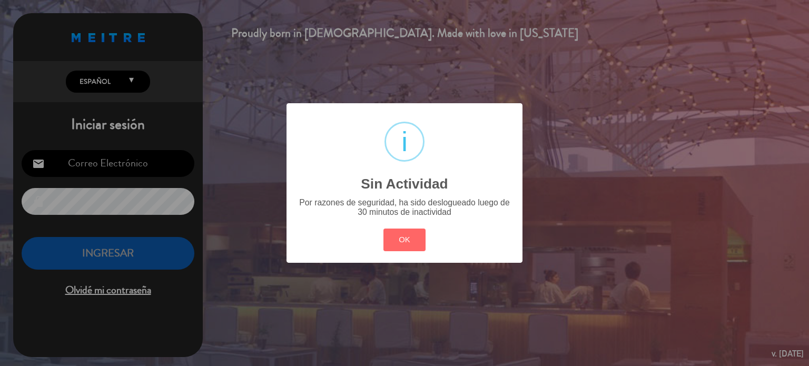
click at [396, 222] on div "? ! i Sin Actividad × Por razones de seguridad, ha sido deslogueado luego de 30…" at bounding box center [404, 182] width 236 height 159
click at [396, 236] on button "OK" at bounding box center [404, 240] width 43 height 23
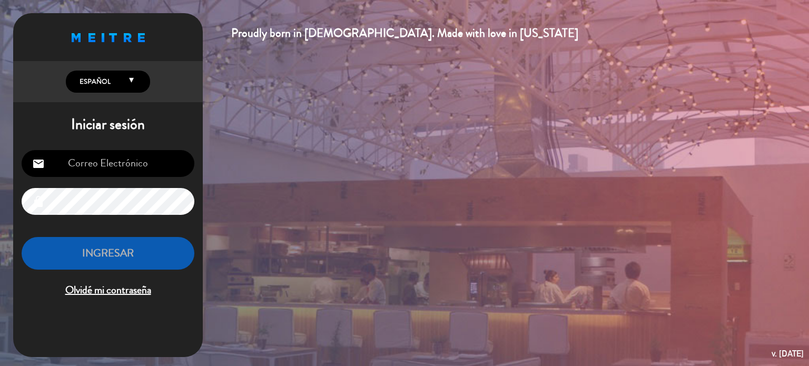
click at [186, 163] on input "email" at bounding box center [108, 163] width 173 height 27
drag, startPoint x: 177, startPoint y: 163, endPoint x: 0, endPoint y: 173, distance: 177.2
click at [0, 173] on div "Proudly born in [DEMOGRAPHIC_DATA]. Made with love in [US_STATE] English Españo…" at bounding box center [404, 183] width 809 height 366
type input "m"
drag, startPoint x: 124, startPoint y: 166, endPoint x: 112, endPoint y: 166, distance: 12.6
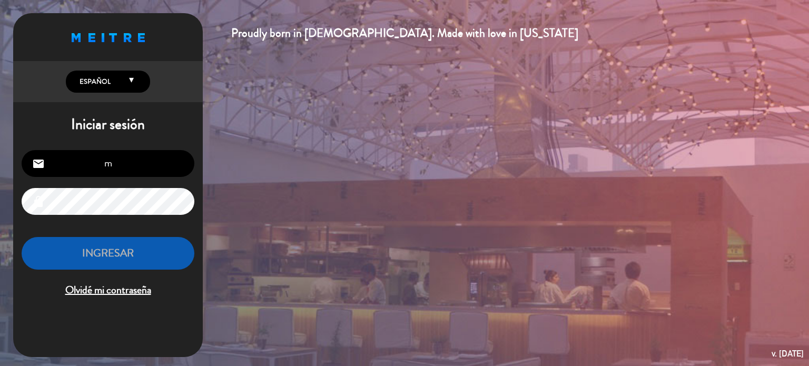
click at [112, 166] on input "m" at bounding box center [108, 163] width 173 height 27
type input "[EMAIL_ADDRESS][DOMAIN_NAME]"
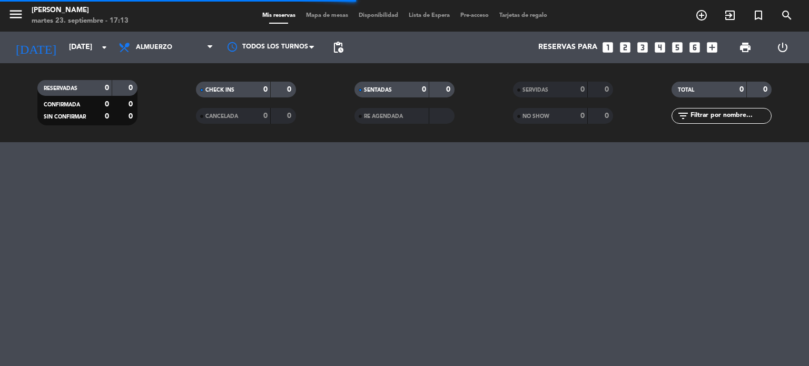
click at [151, 59] on div "Todos los servicios Almuerzo Cena Almuerzo Todos los servicios Almuerzo Cena" at bounding box center [165, 48] width 105 height 32
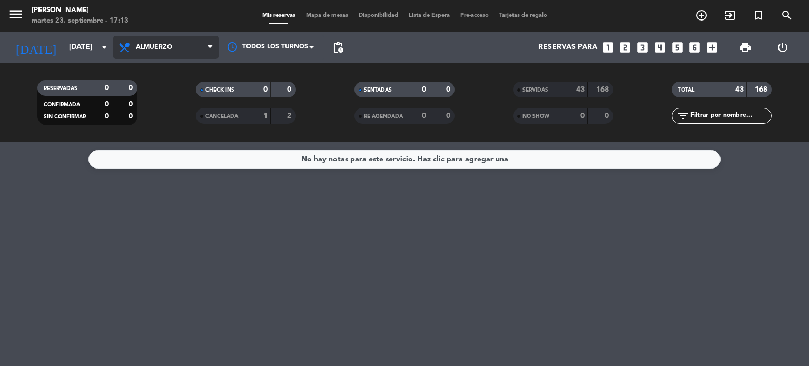
click at [156, 44] on span "Almuerzo" at bounding box center [154, 47] width 36 height 7
click at [152, 116] on div "menu Gardiner martes 23. septiembre - 17:13 Mis reservas Mapa de mesas Disponib…" at bounding box center [404, 71] width 809 height 142
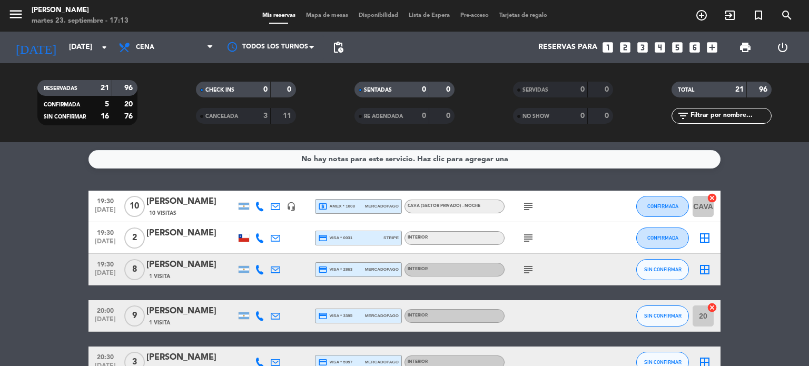
click at [526, 206] on icon "subject" at bounding box center [528, 206] width 13 height 13
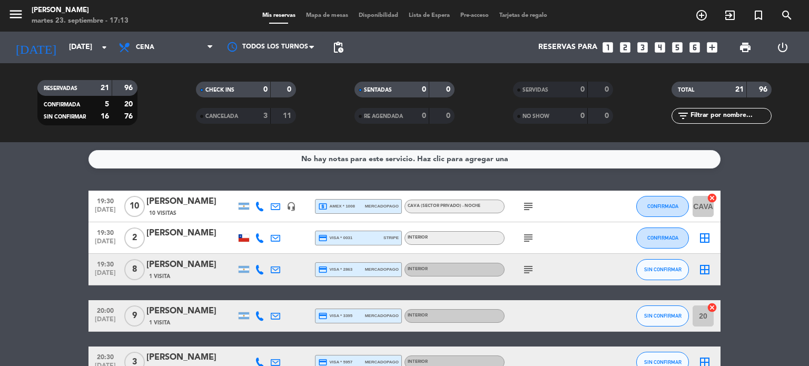
click at [529, 207] on icon "subject" at bounding box center [528, 206] width 13 height 13
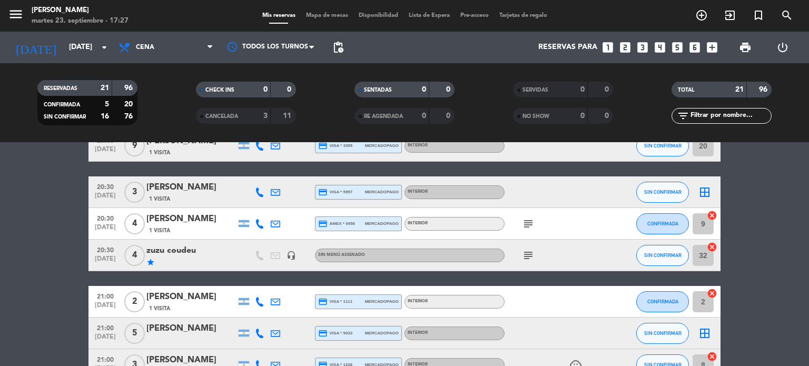
scroll to position [65, 0]
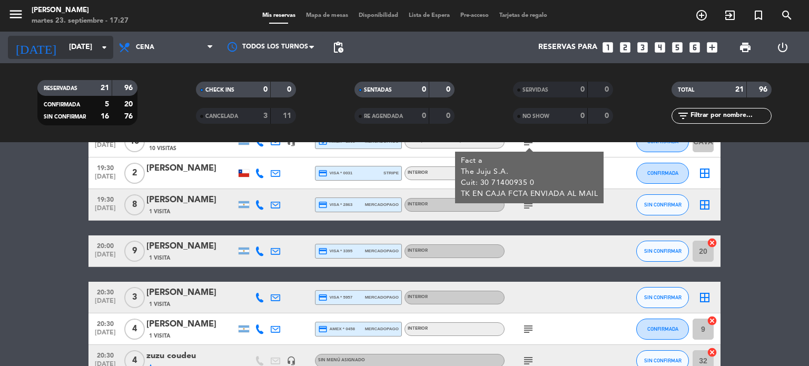
click at [68, 56] on input "[DATE]" at bounding box center [114, 47] width 100 height 19
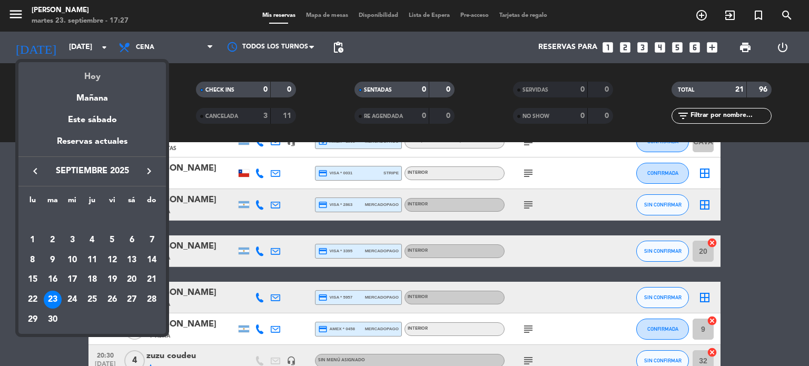
click at [83, 73] on div "Hoy" at bounding box center [91, 73] width 147 height 22
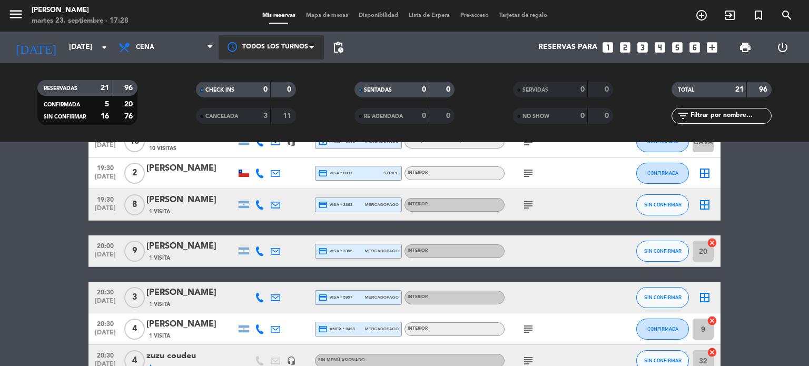
click at [301, 53] on div at bounding box center [270, 47] width 105 height 24
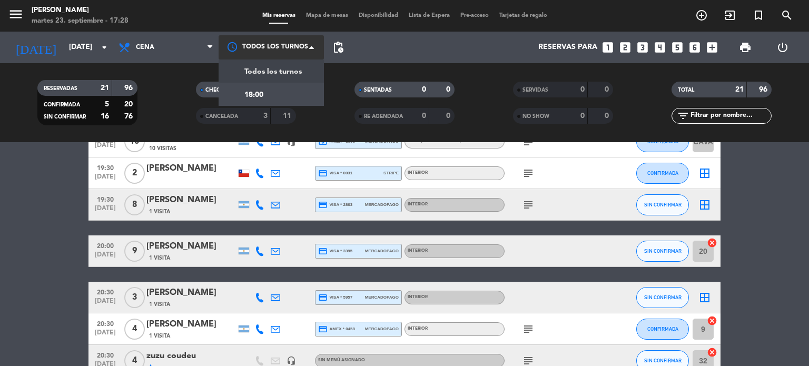
drag, startPoint x: 293, startPoint y: 50, endPoint x: 296, endPoint y: 45, distance: 6.1
click at [295, 46] on div at bounding box center [270, 47] width 105 height 24
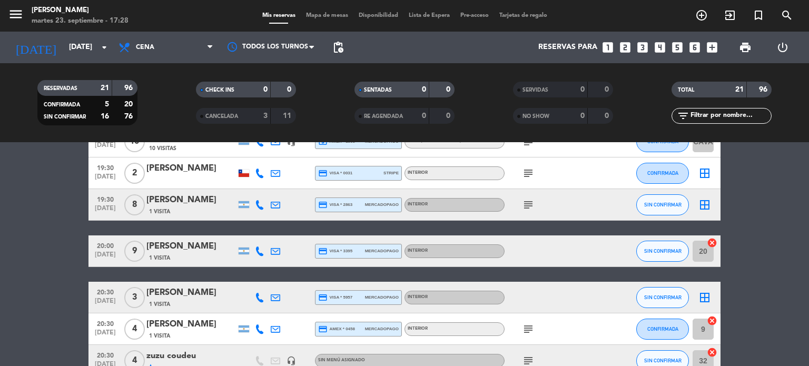
scroll to position [0, 0]
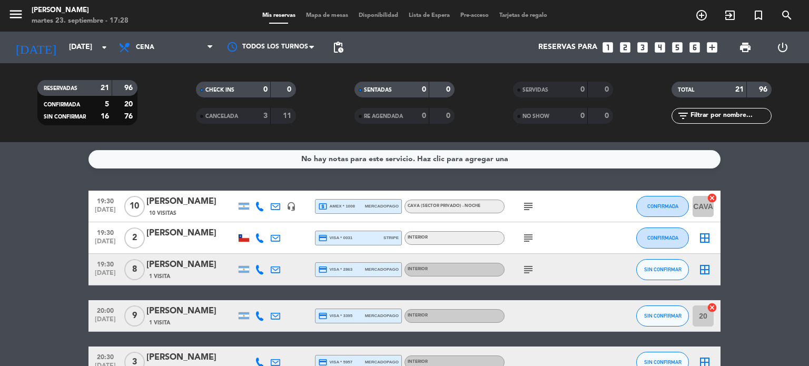
click at [335, 9] on div "menu Gardiner martes 23. septiembre - 17:28 Mis reservas Mapa de mesas Disponib…" at bounding box center [404, 16] width 809 height 32
click at [329, 18] on span "Mapa de mesas" at bounding box center [327, 16] width 53 height 6
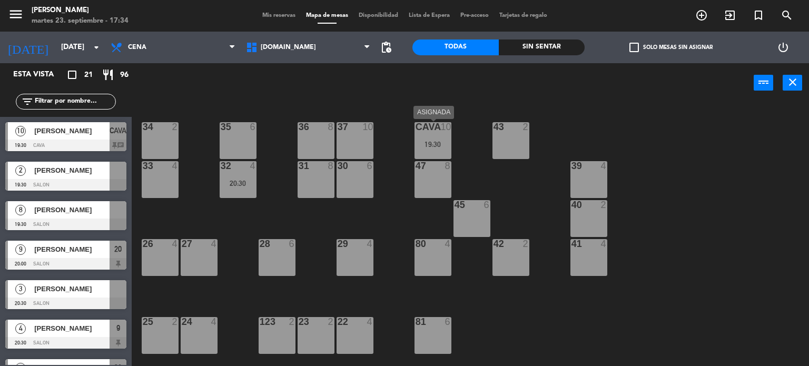
click at [430, 143] on div "19:30" at bounding box center [432, 144] width 37 height 7
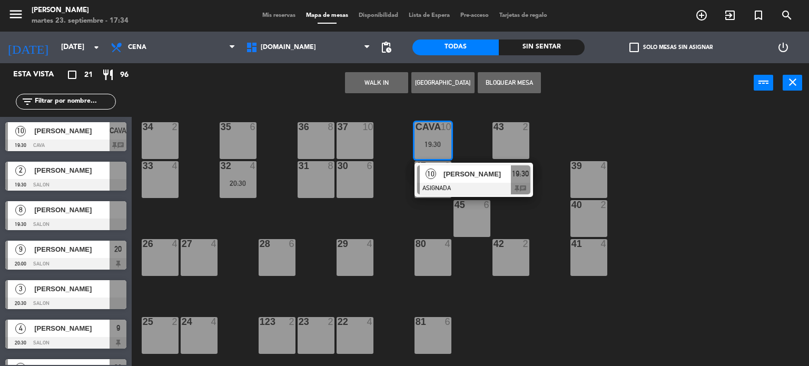
click at [684, 194] on div "34 2 35 6 36 8 43 2 37 10 CAVA 10 19:30 10 [PERSON_NAME] ASIGNADA 19:30 chat 33…" at bounding box center [474, 234] width 669 height 263
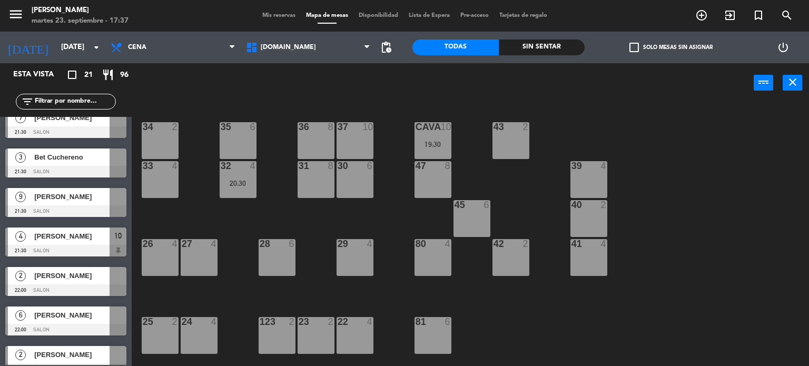
scroll to position [581, 0]
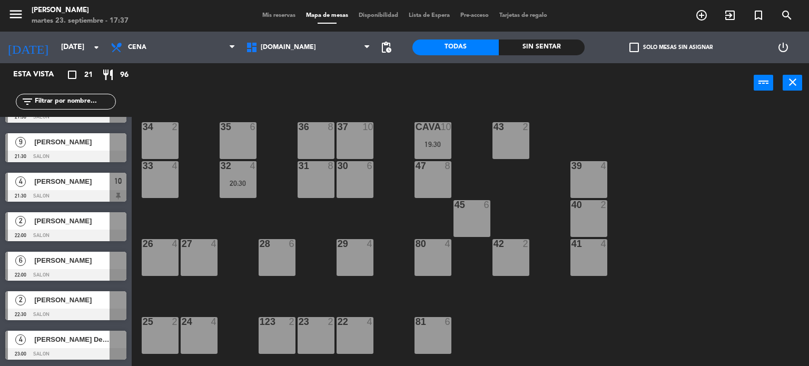
click at [84, 258] on span "[PERSON_NAME]" at bounding box center [71, 260] width 75 height 11
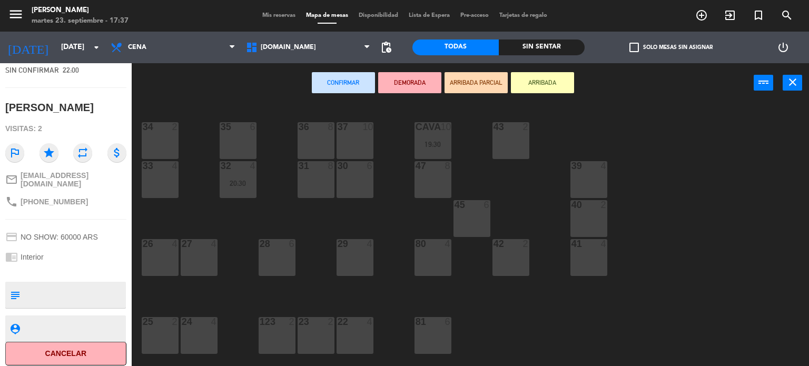
scroll to position [0, 0]
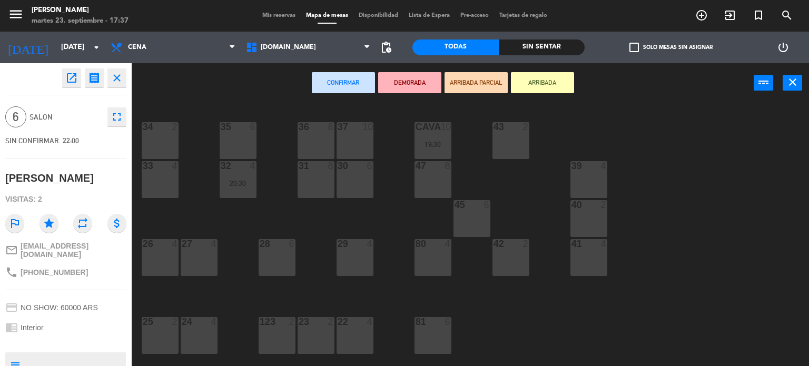
click at [119, 75] on icon "close" at bounding box center [117, 78] width 13 height 13
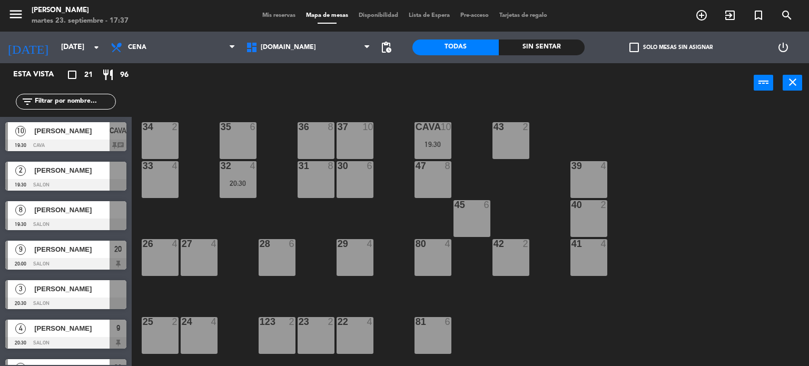
scroll to position [176, 0]
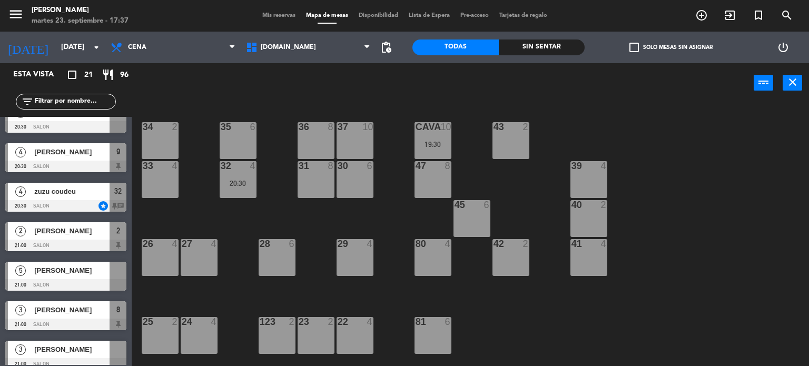
click at [181, 223] on div "34 2 35 6 36 8 43 2 37 10 CAVA 10 19:30 33 4 32 4 20:30 31 8 30 6 47 8 39 4 45 …" at bounding box center [474, 234] width 669 height 263
click at [85, 184] on div "zuzu coudeu" at bounding box center [71, 191] width 76 height 17
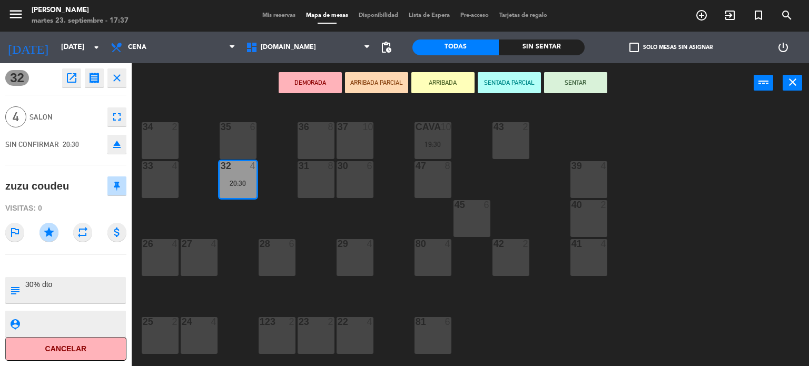
click at [114, 82] on icon "close" at bounding box center [117, 78] width 13 height 13
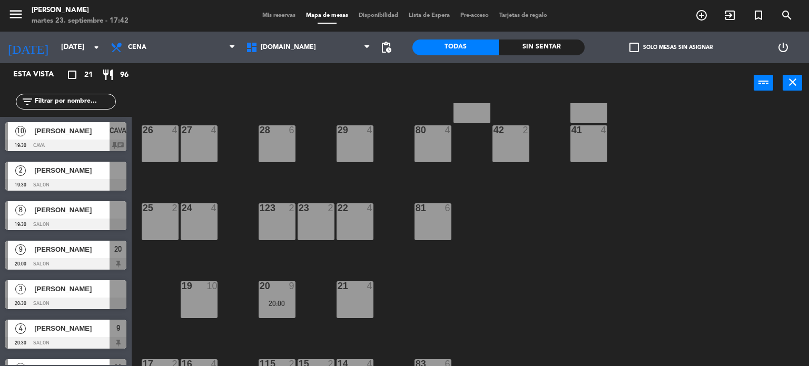
scroll to position [0, 0]
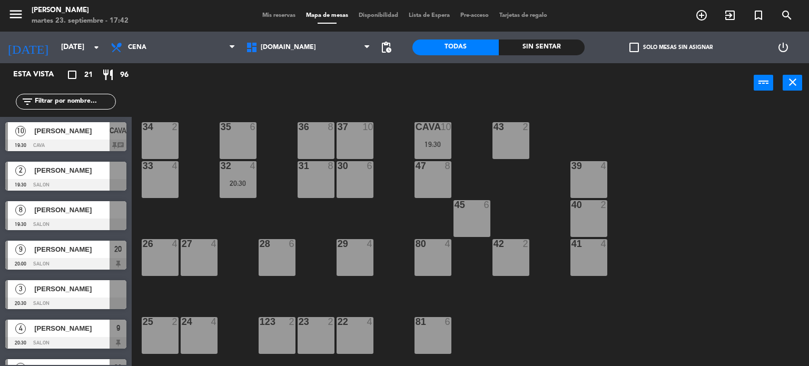
click at [83, 107] on div "filter_list" at bounding box center [66, 102] width 100 height 16
click at [85, 103] on input "text" at bounding box center [75, 102] width 82 height 12
drag, startPoint x: 164, startPoint y: 93, endPoint x: 158, endPoint y: 117, distance: 24.8
click at [164, 93] on div "power_input close" at bounding box center [443, 83] width 622 height 40
click at [158, 141] on div "34 2" at bounding box center [160, 140] width 37 height 37
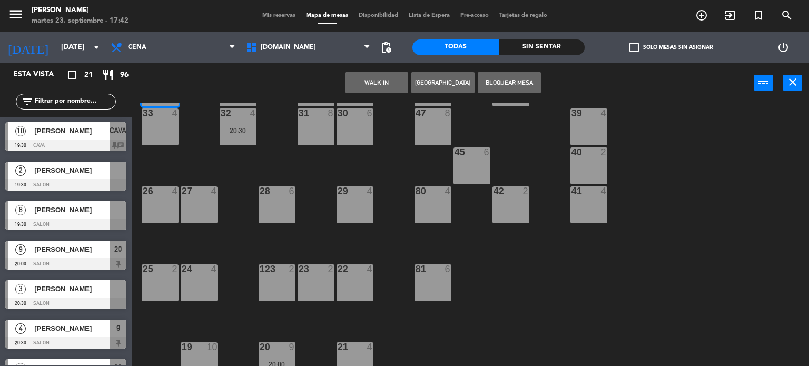
scroll to position [158, 0]
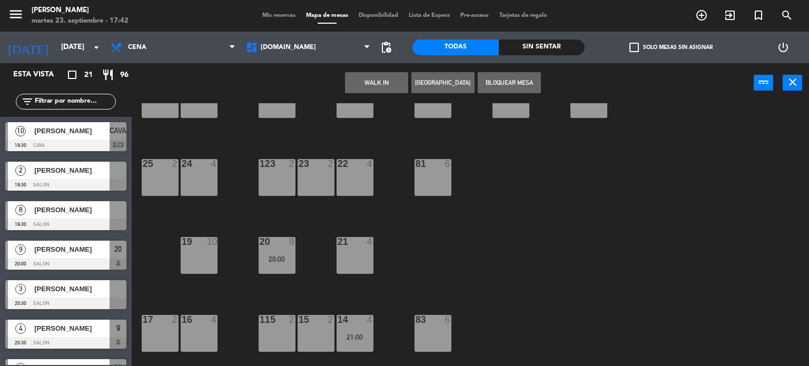
click at [213, 261] on div "19 10" at bounding box center [199, 255] width 37 height 37
click at [380, 85] on button "WALK IN" at bounding box center [376, 82] width 63 height 21
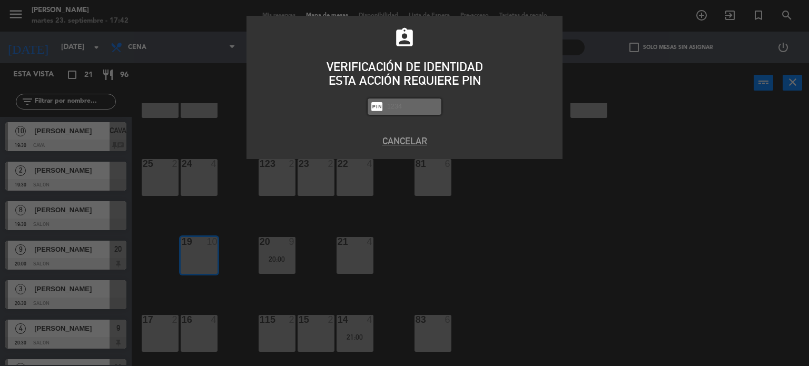
type input "8"
click at [404, 139] on button "Cancelar" at bounding box center [404, 141] width 300 height 14
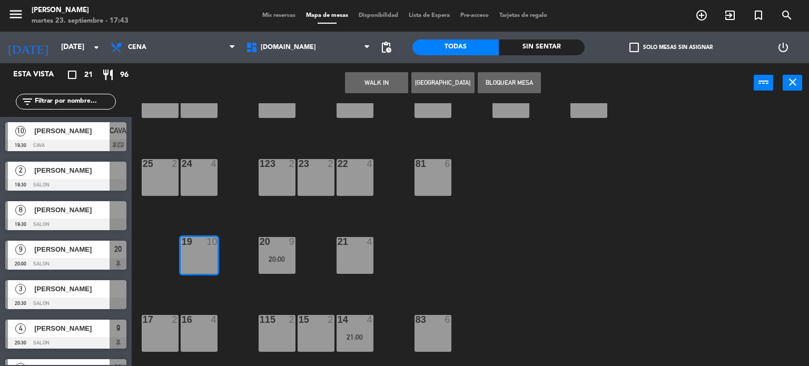
click at [506, 181] on div "34 2 35 6 36 8 43 2 37 10 CAVA 10 19:30 33 4 32 4 20:30 31 8 30 6 47 8 39 4 45 …" at bounding box center [474, 234] width 669 height 263
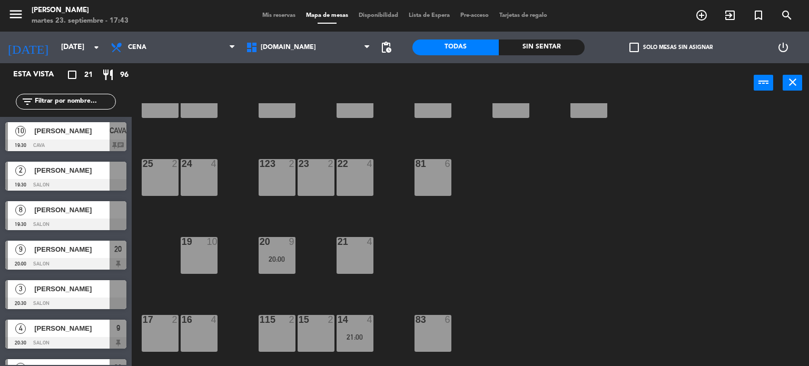
scroll to position [0, 0]
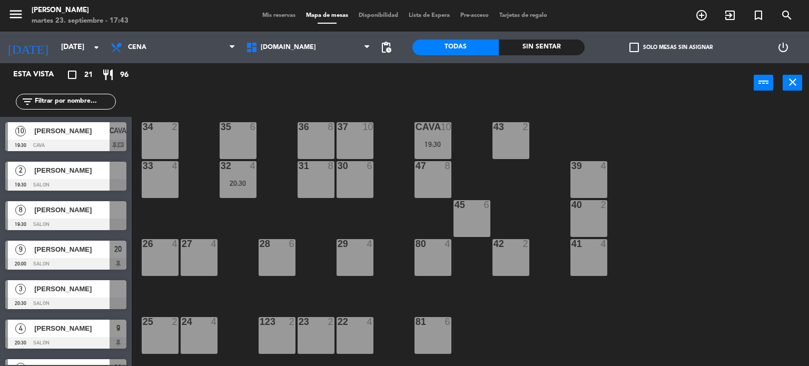
click at [65, 106] on input "text" at bounding box center [75, 102] width 82 height 12
click at [161, 86] on div "power_input close" at bounding box center [443, 83] width 622 height 40
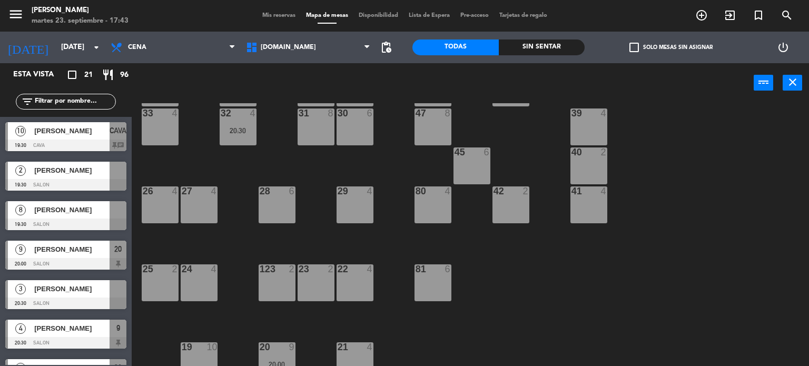
scroll to position [211, 0]
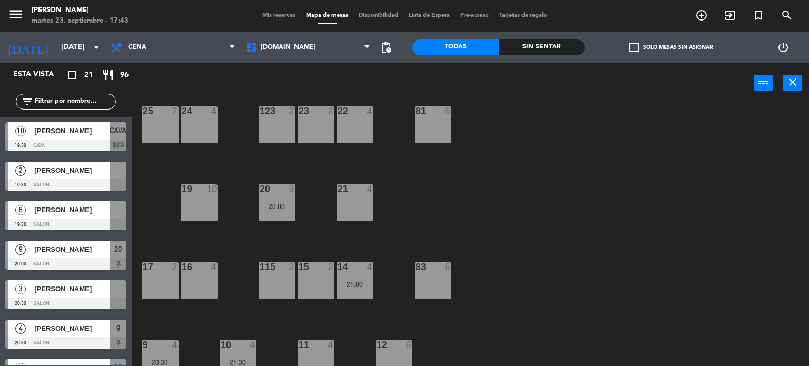
click at [276, 210] on div "20 9 20:00" at bounding box center [277, 202] width 37 height 37
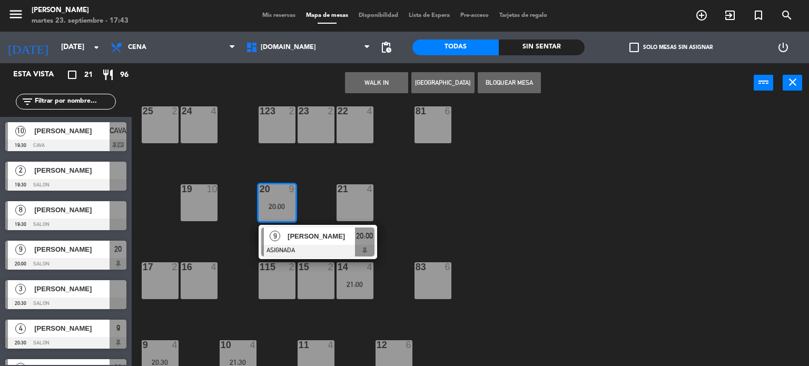
click at [198, 202] on div "19 10" at bounding box center [199, 202] width 37 height 37
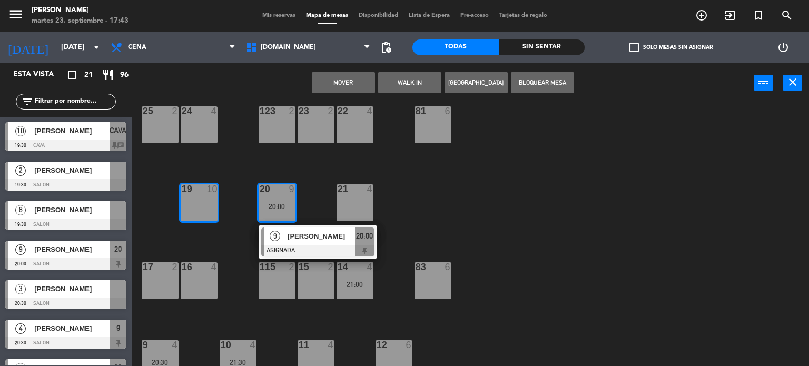
click at [549, 214] on div "34 2 35 6 36 8 43 2 37 10 CAVA 10 19:30 33 4 32 4 20:30 31 8 30 6 47 8 39 4 45 …" at bounding box center [474, 234] width 669 height 263
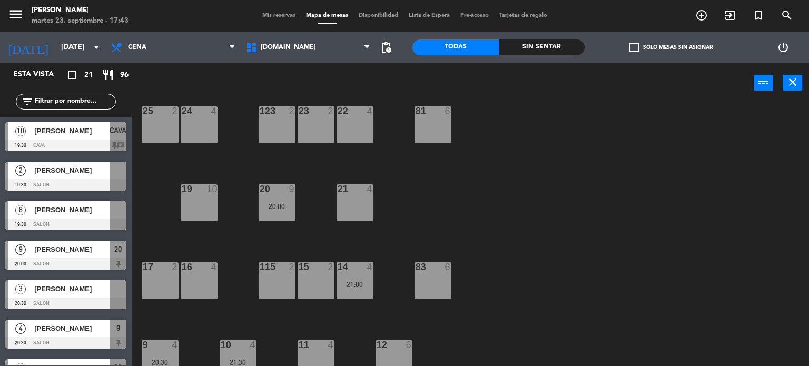
click at [204, 204] on div "19 10" at bounding box center [199, 202] width 37 height 37
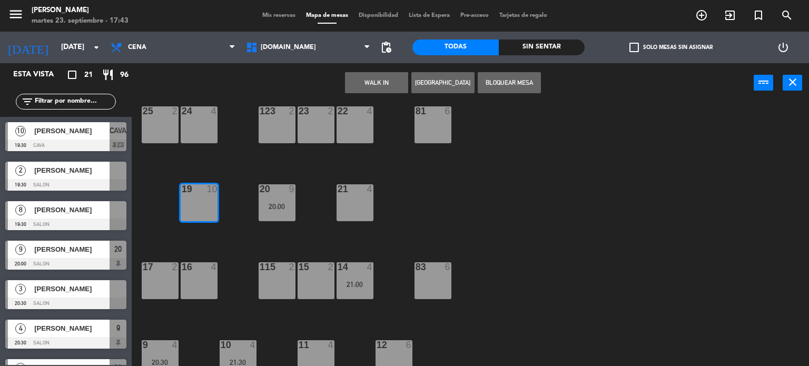
click at [466, 81] on button "[GEOGRAPHIC_DATA]" at bounding box center [442, 82] width 63 height 21
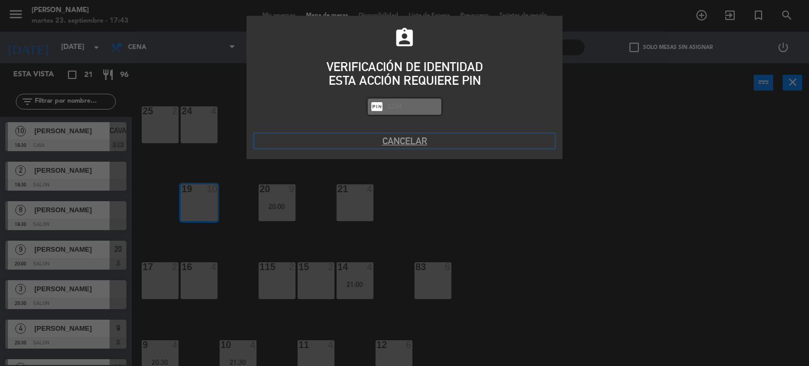
click at [408, 134] on button "Cancelar" at bounding box center [404, 141] width 300 height 14
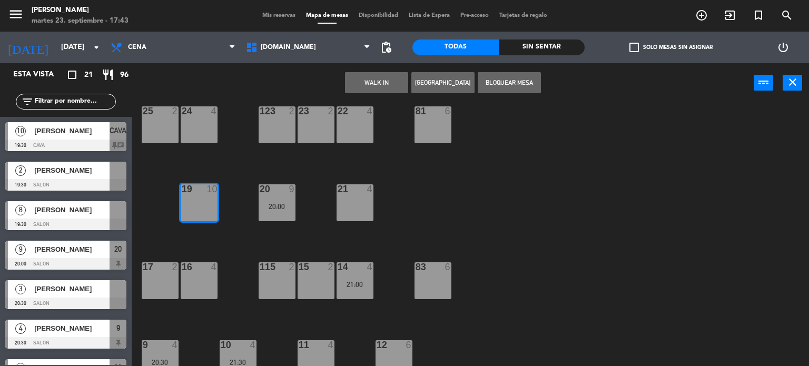
click at [522, 183] on div "34 2 35 6 36 8 43 2 37 10 CAVA 10 19:30 33 4 32 4 20:30 31 8 30 6 47 8 39 4 45 …" at bounding box center [474, 234] width 669 height 263
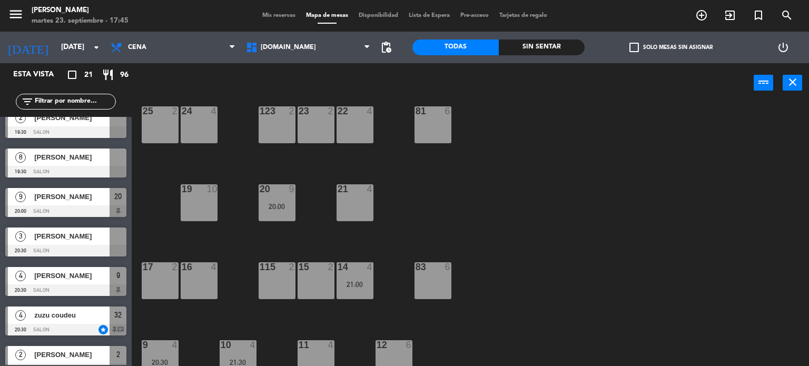
scroll to position [0, 0]
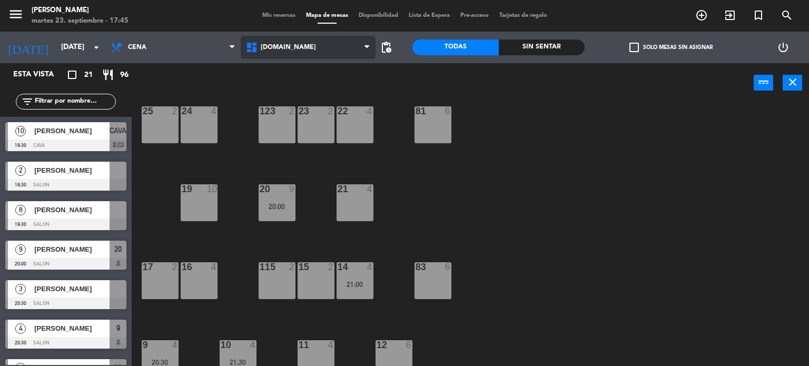
click at [263, 53] on span "[DOMAIN_NAME]" at bounding box center [308, 47] width 135 height 23
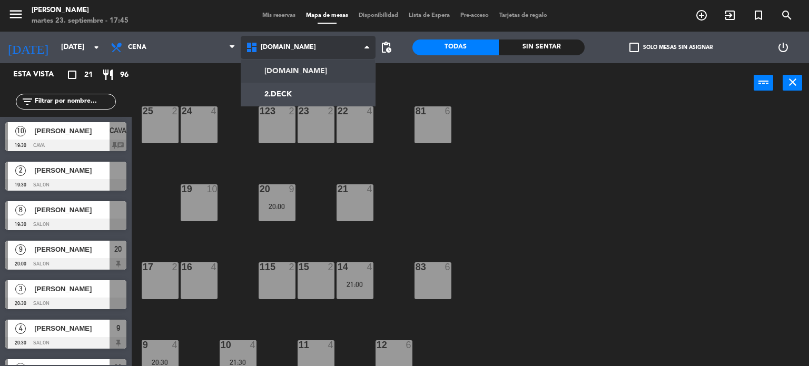
click at [263, 53] on span "[DOMAIN_NAME]" at bounding box center [308, 47] width 135 height 23
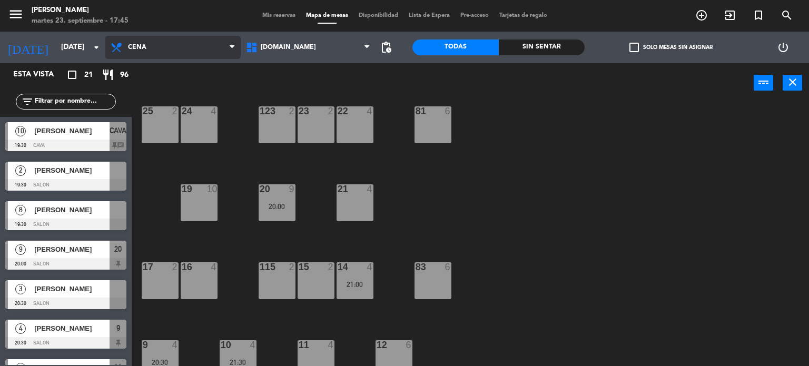
click at [210, 54] on span "Cena" at bounding box center [172, 47] width 135 height 23
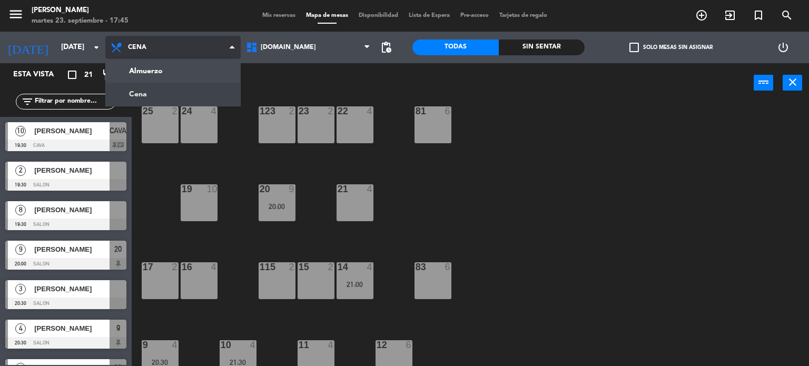
click at [210, 54] on span "Cena" at bounding box center [172, 47] width 135 height 23
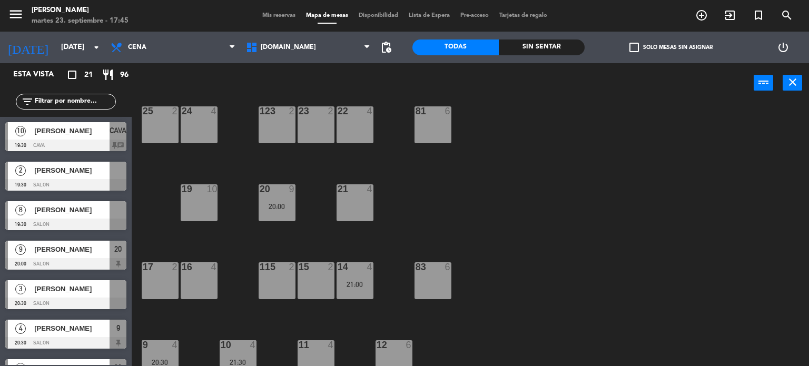
click at [68, 106] on input "text" at bounding box center [75, 102] width 82 height 12
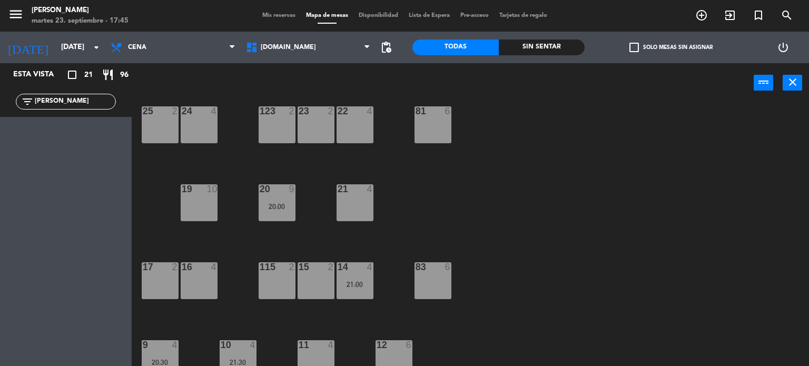
click at [68, 109] on div "filter_list [PERSON_NAME]" at bounding box center [66, 101] width 132 height 31
click at [78, 100] on input "[PERSON_NAME]" at bounding box center [75, 102] width 82 height 12
type input "G"
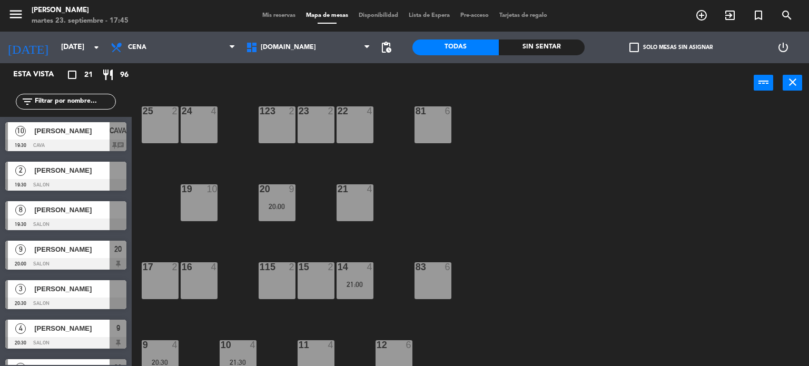
click at [564, 147] on div "34 2 35 6 36 8 43 2 37 10 CAVA 10 19:30 33 4 32 4 20:30 31 8 30 6 47 8 39 4 45 …" at bounding box center [474, 234] width 669 height 263
click at [434, 205] on div "34 2 35 6 36 8 43 2 37 10 CAVA 10 19:30 33 4 32 4 20:30 31 8 30 6 47 8 39 4 45 …" at bounding box center [474, 234] width 669 height 263
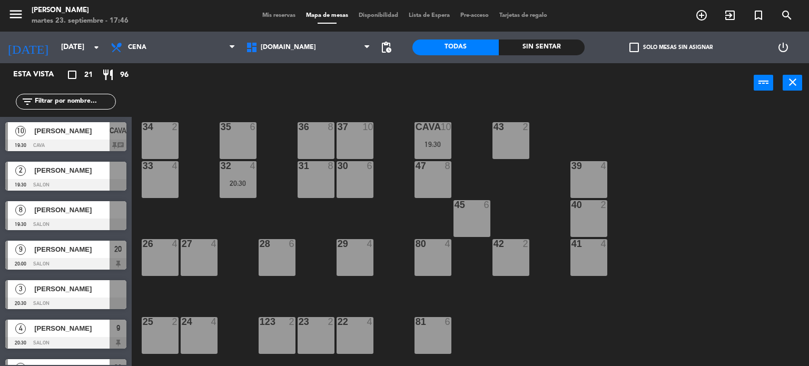
click at [741, 166] on div "34 2 35 6 36 8 43 2 37 10 CAVA 10 19:30 33 4 32 4 20:30 31 8 30 6 47 8 39 4 45 …" at bounding box center [474, 234] width 669 height 263
click at [659, 135] on div "34 2 35 6 36 8 43 2 37 10 CAVA 10 19:30 33 4 32 4 20:30 31 8 30 6 47 8 39 4 45 …" at bounding box center [474, 234] width 669 height 263
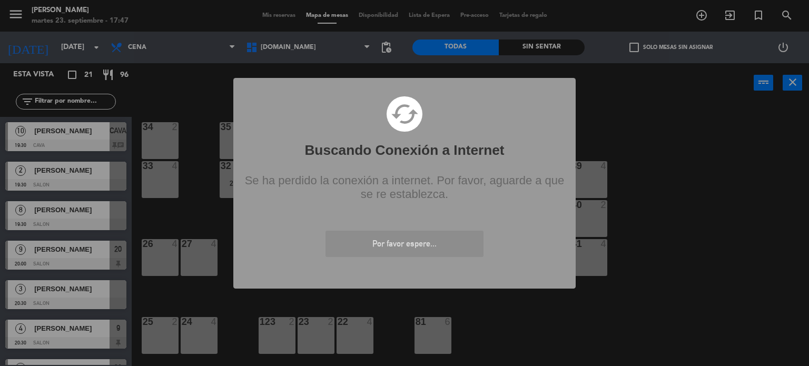
click at [690, 193] on div "? ! i Buscando Conexión a Internet × cached Se ha perdido la conexión a interne…" at bounding box center [404, 183] width 809 height 366
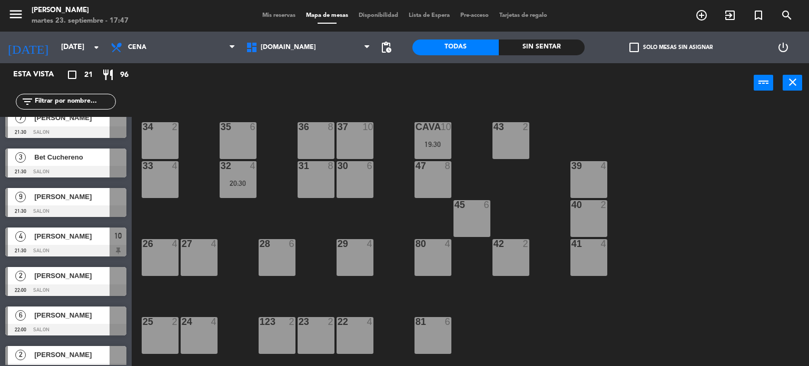
scroll to position [581, 0]
